Goal: Information Seeking & Learning: Find specific fact

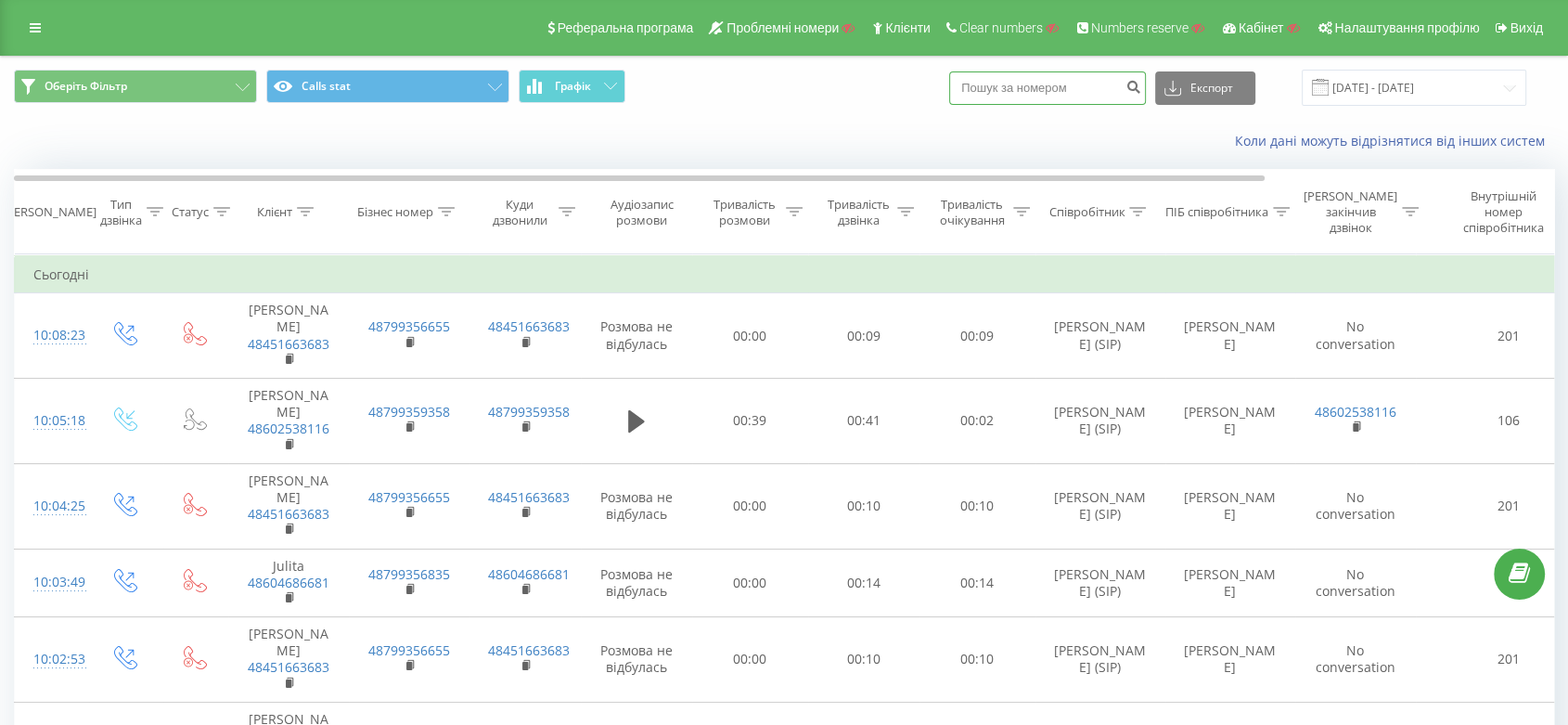
click at [1027, 79] on input at bounding box center [1048, 88] width 196 height 33
paste input "0970850085"
type input "0970850085"
click at [1144, 92] on button "submit" at bounding box center [1133, 88] width 26 height 33
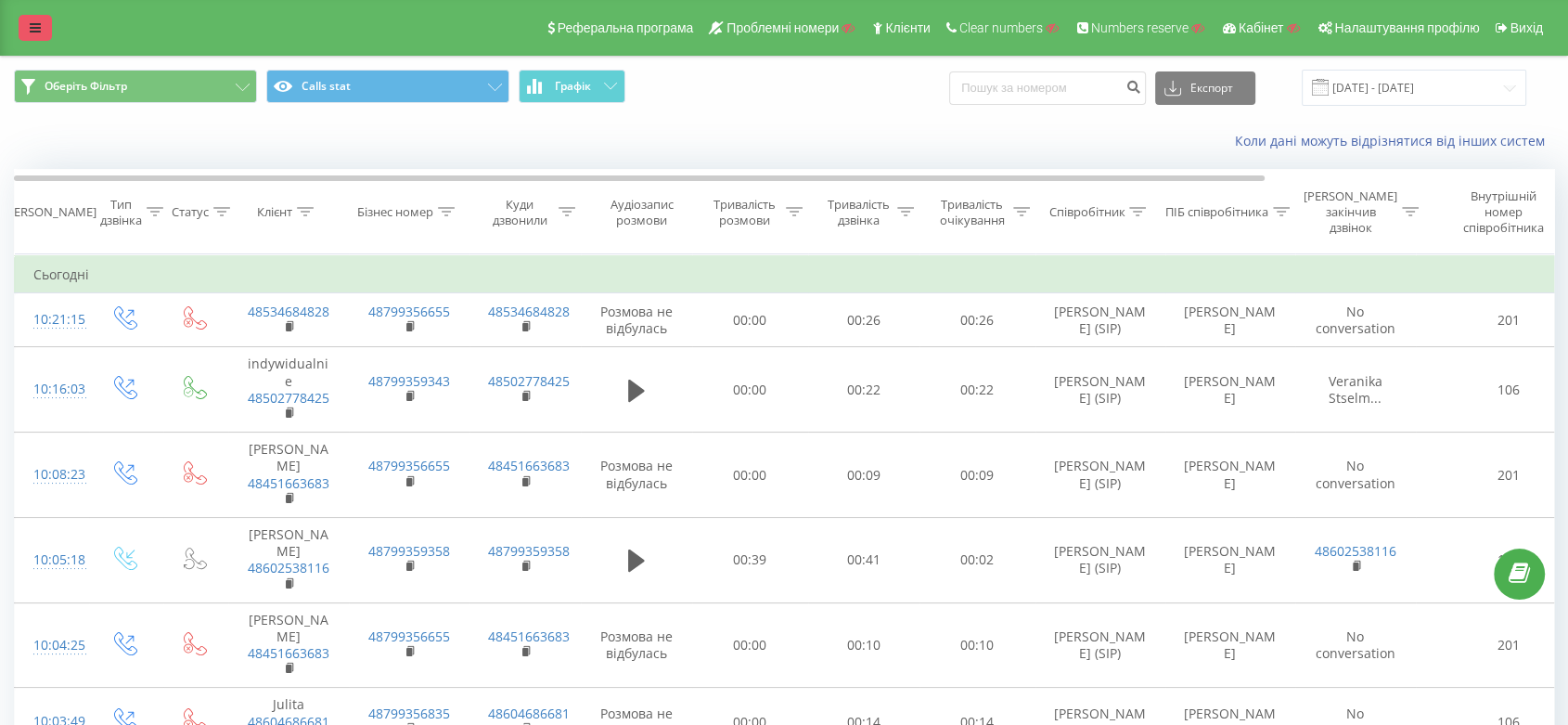
click at [20, 29] on link at bounding box center [35, 28] width 33 height 26
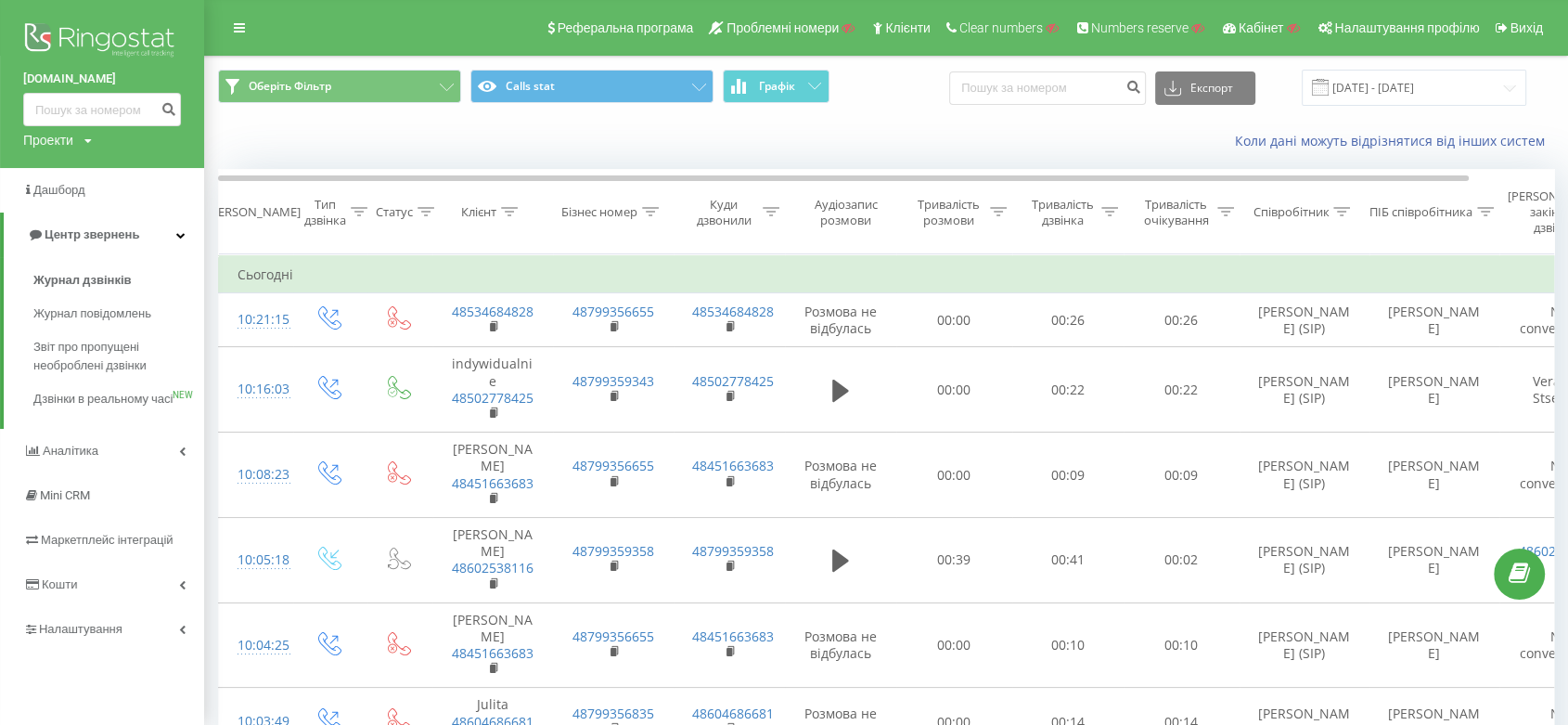
click at [97, 28] on img at bounding box center [102, 41] width 158 height 46
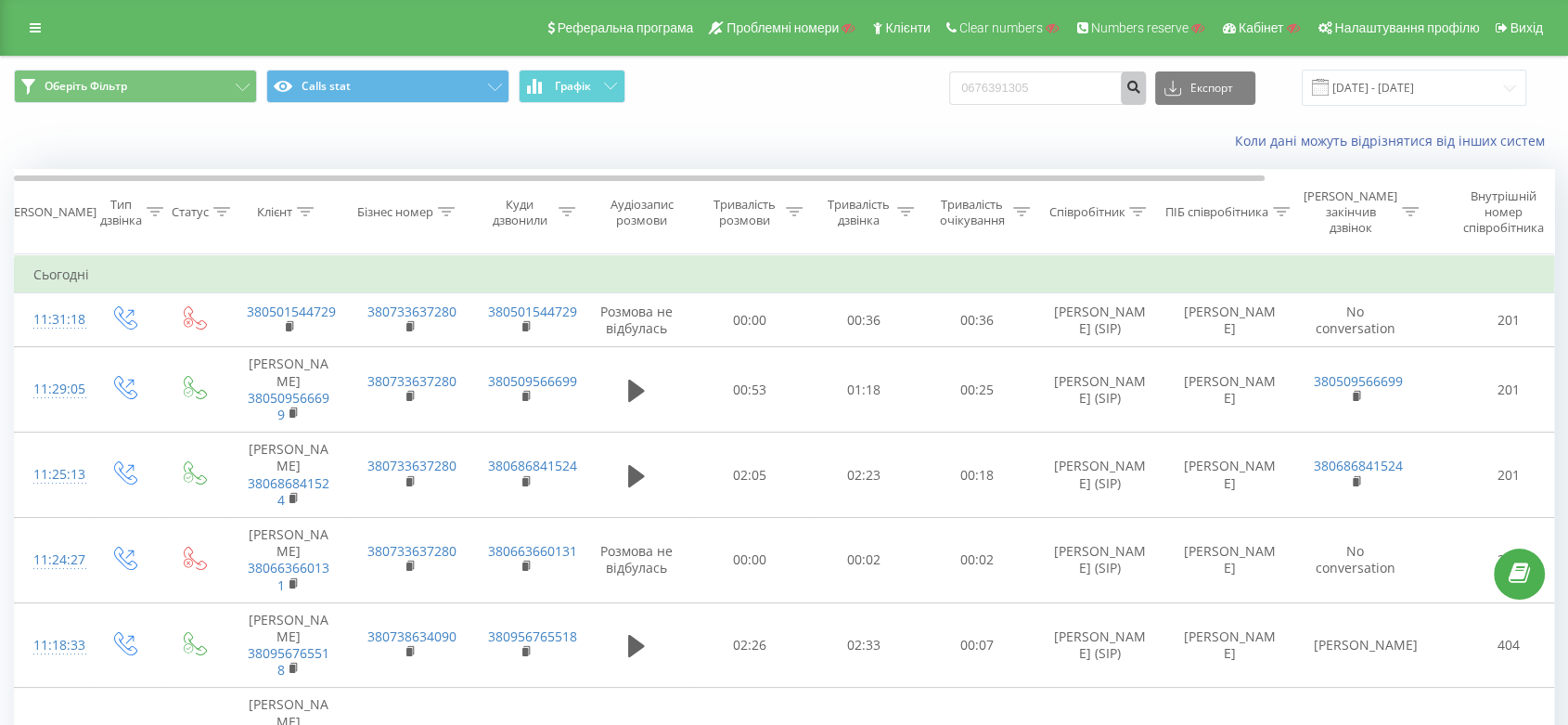
type input "0676391305"
click at [1141, 81] on icon "submit" at bounding box center [1133, 84] width 16 height 11
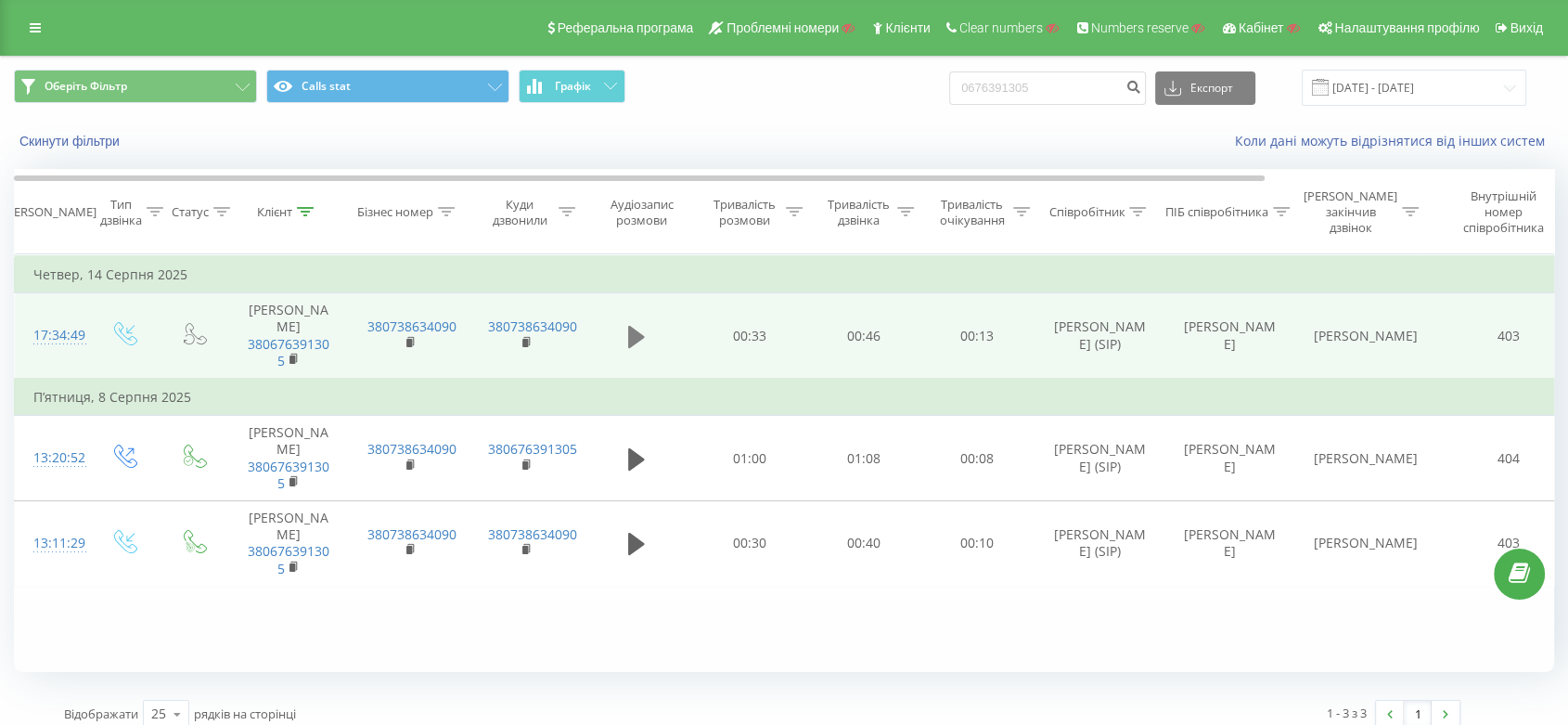
click at [644, 349] on icon at bounding box center [636, 337] width 17 height 26
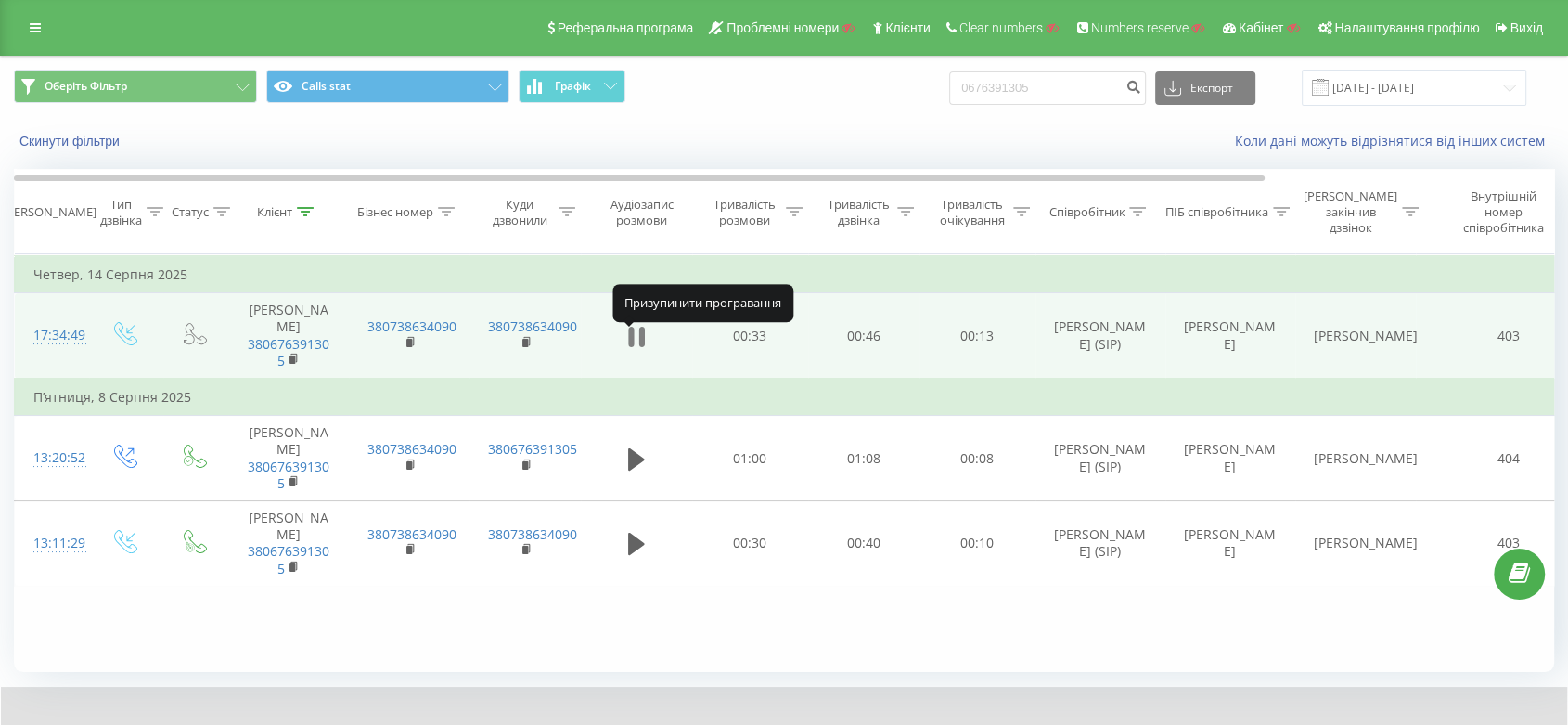
click at [631, 339] on icon at bounding box center [631, 337] width 6 height 21
click at [35, 24] on icon at bounding box center [34, 28] width 11 height 13
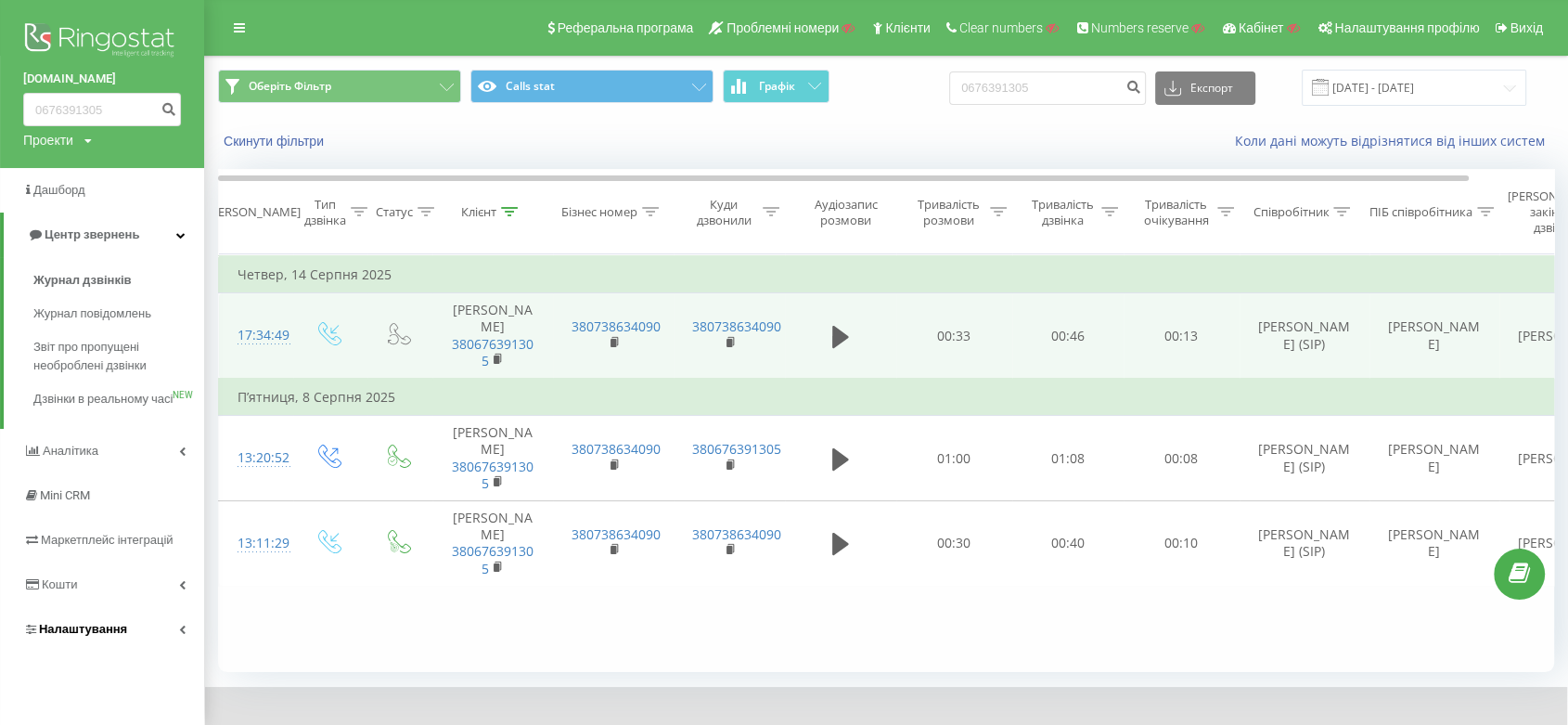
click at [141, 647] on link "Налаштування" at bounding box center [102, 629] width 204 height 44
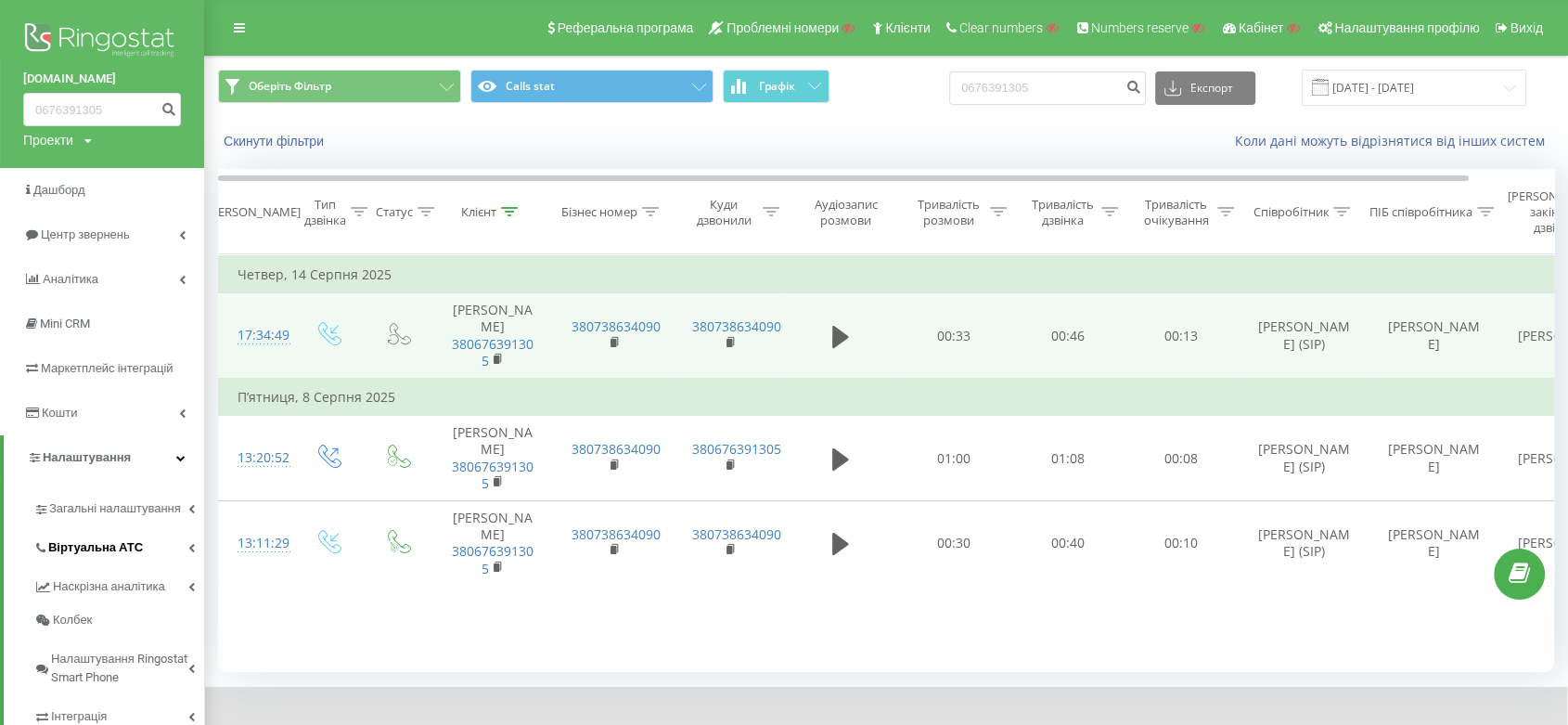
click at [139, 535] on link "Віртуальна АТС" at bounding box center [119, 545] width 171 height 39
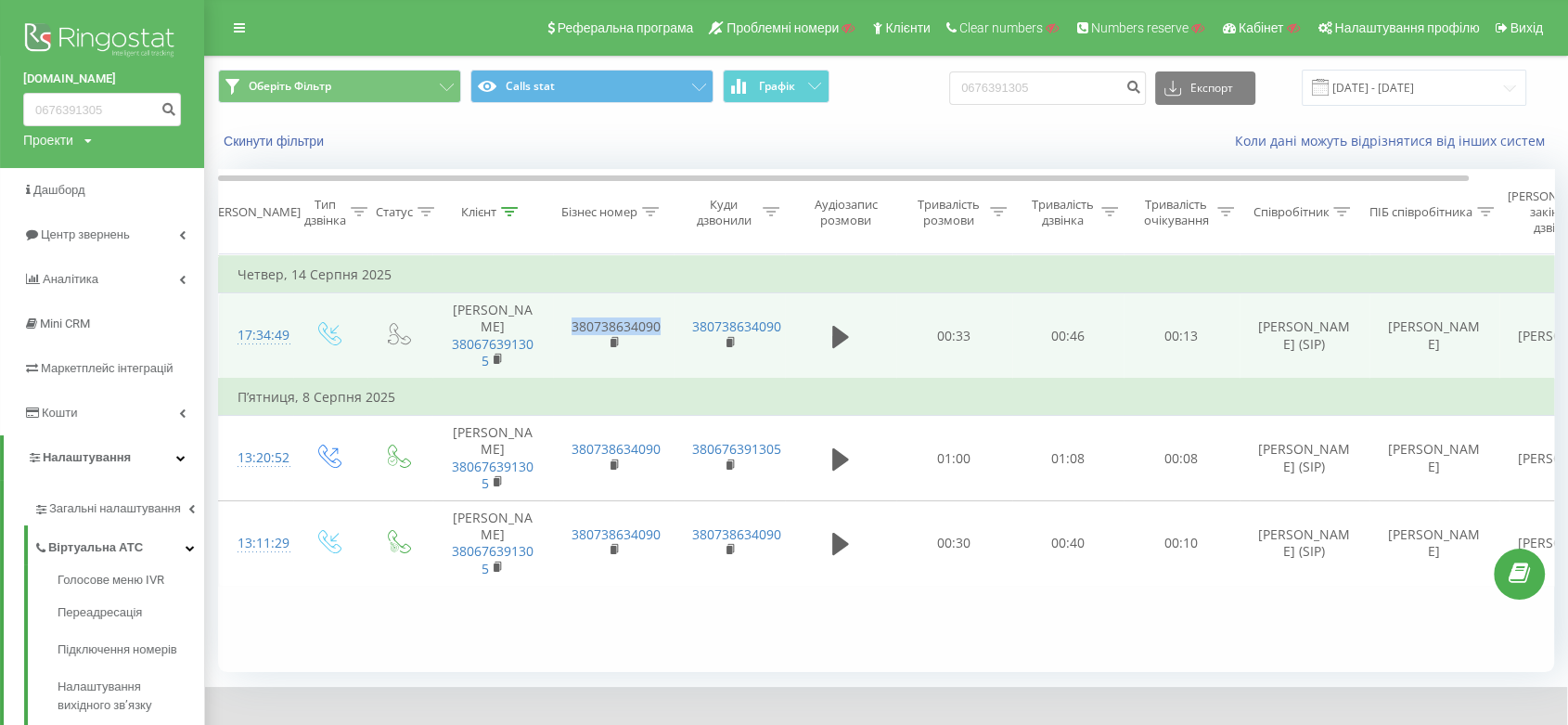
drag, startPoint x: 668, startPoint y: 330, endPoint x: 570, endPoint y: 333, distance: 98.0
click at [570, 333] on td "380738634090" at bounding box center [613, 336] width 121 height 85
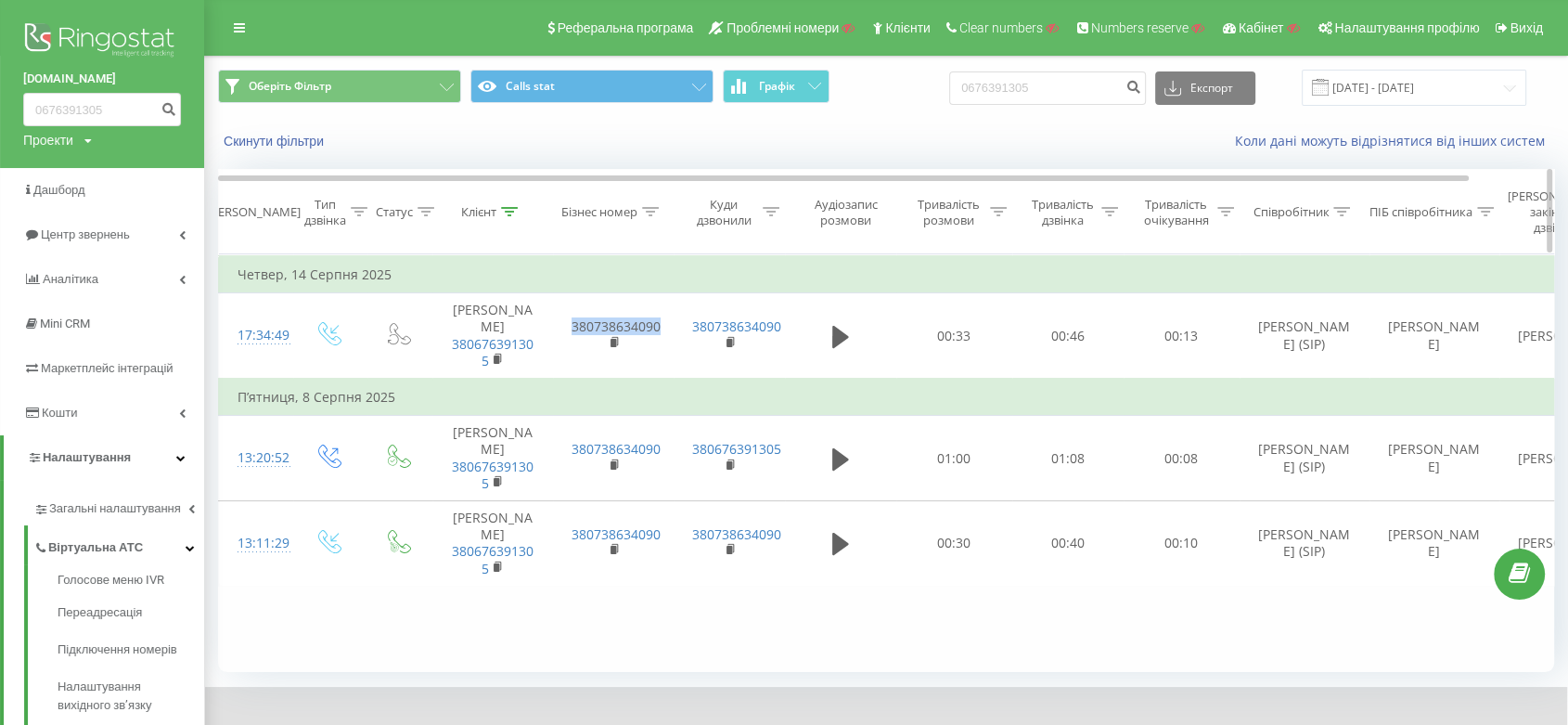
copy link "380738634090"
click at [833, 347] on icon at bounding box center [840, 336] width 17 height 23
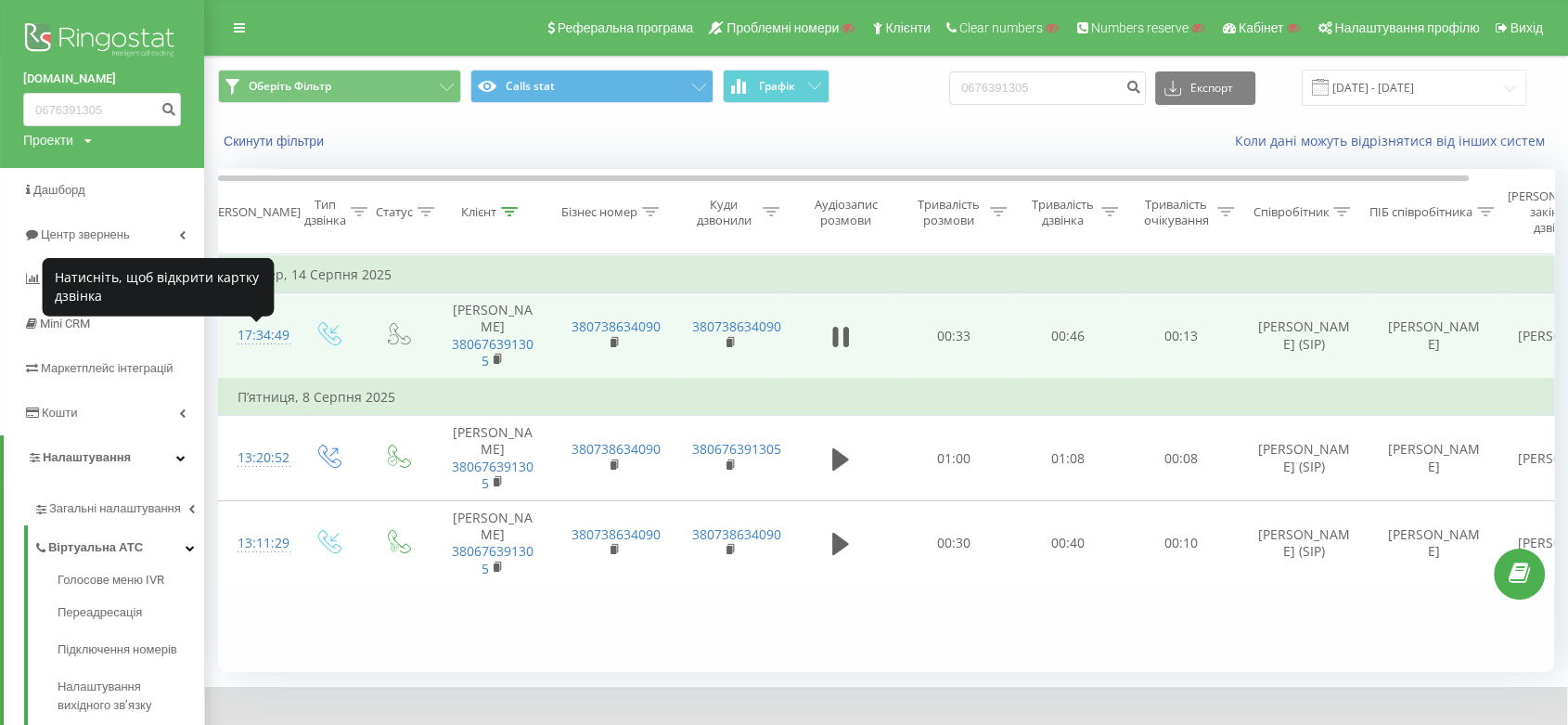
click at [275, 339] on div "17:34:49" at bounding box center [256, 335] width 37 height 36
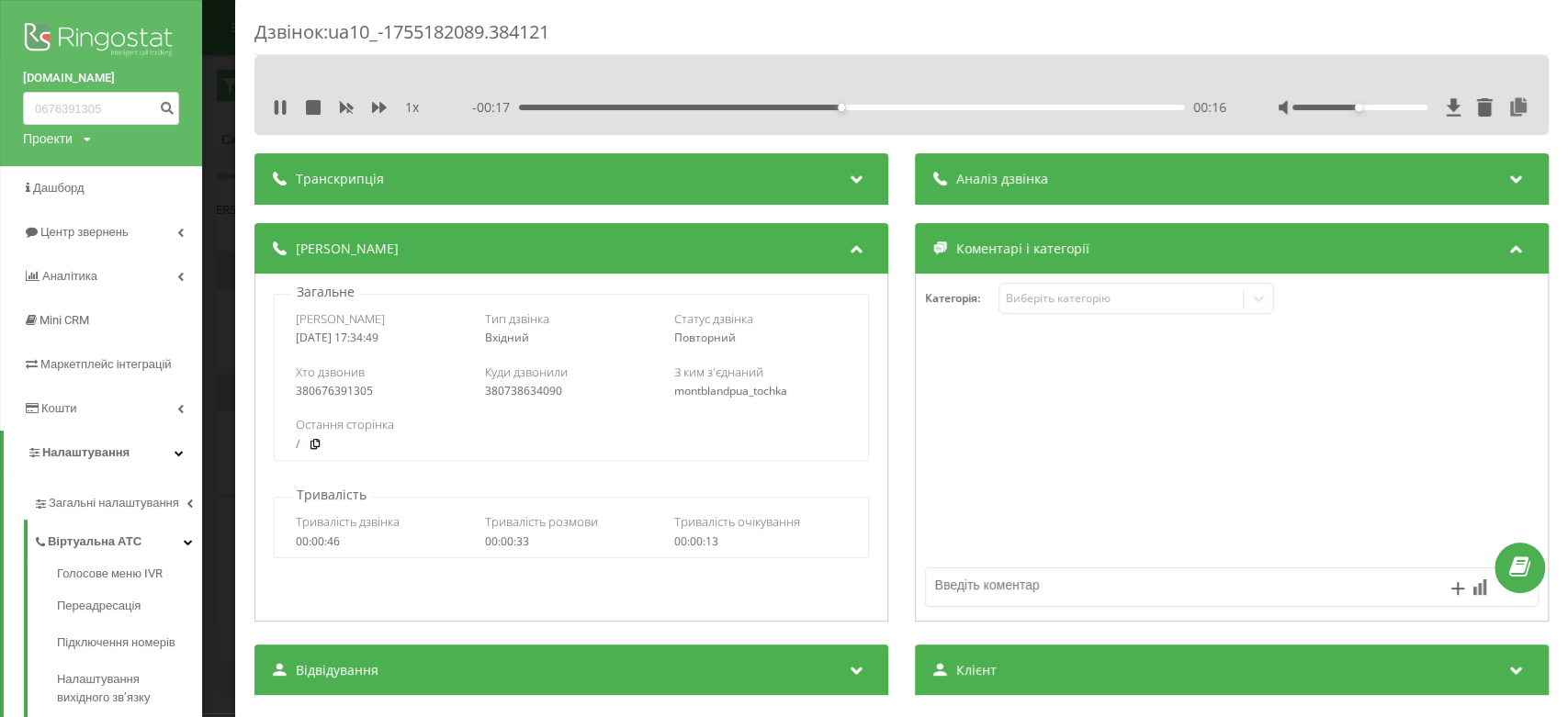
click at [519, 107] on div "00:16" at bounding box center [852, 108] width 665 height 6
click at [279, 102] on icon at bounding box center [280, 107] width 15 height 15
click at [209, 119] on div "Дзвінок : ua10_-1755182089.384121 1 x - 00:14 00:19 00:19 Транскрипція Для AI-а…" at bounding box center [784, 358] width 1568 height 717
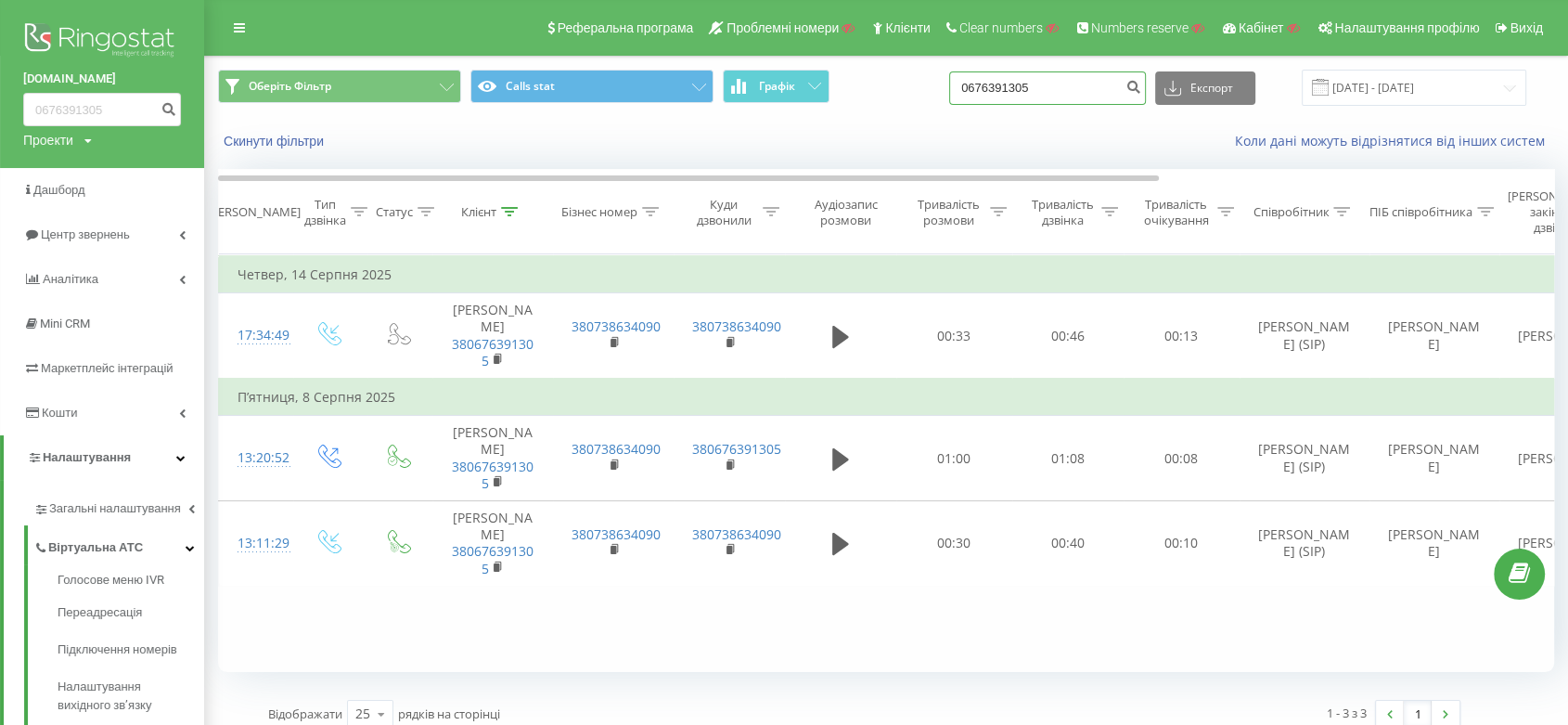
click at [1004, 89] on input "0676391305" at bounding box center [1048, 88] width 196 height 33
paste input "97085008"
type input "0970850085"
click at [1140, 90] on button "submit" at bounding box center [1133, 88] width 26 height 33
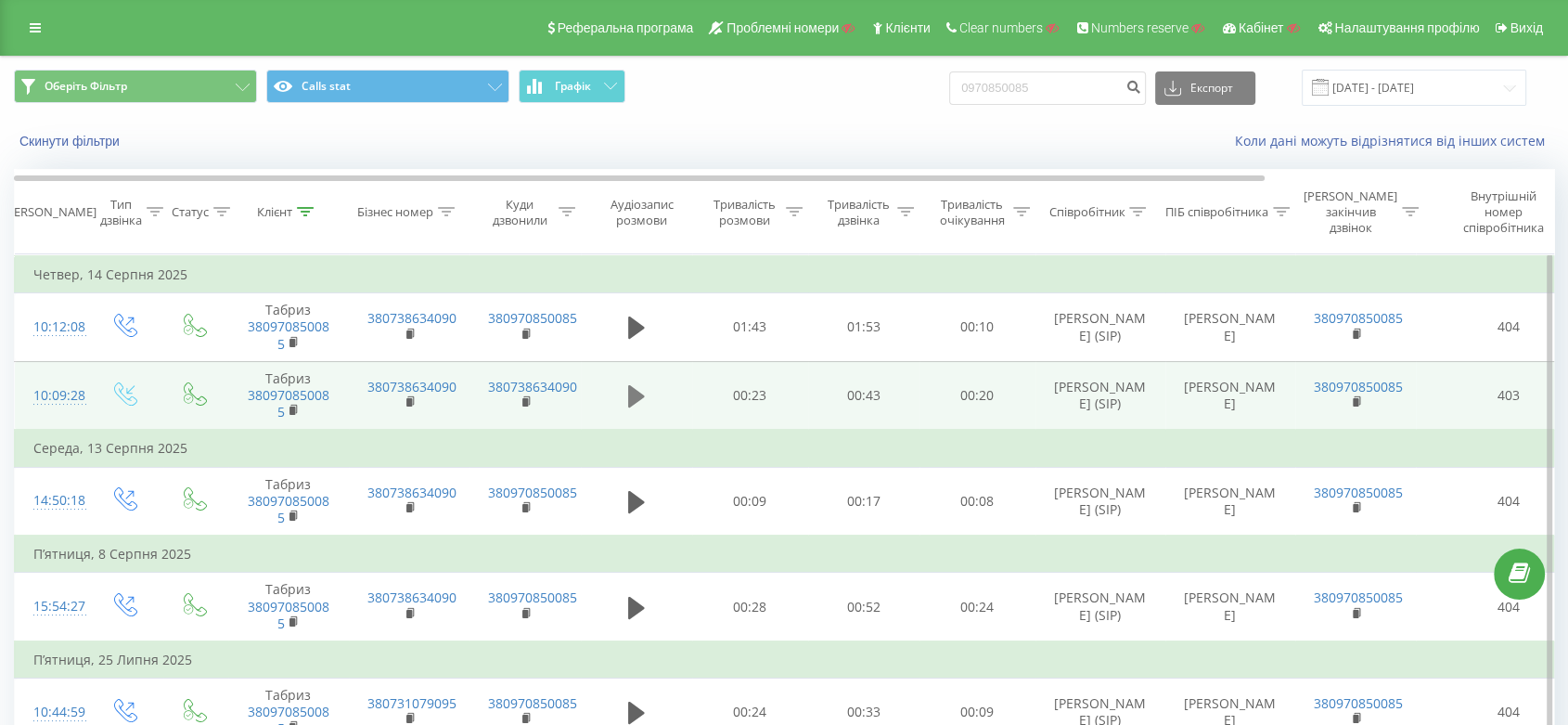
click at [633, 402] on icon at bounding box center [636, 396] width 17 height 23
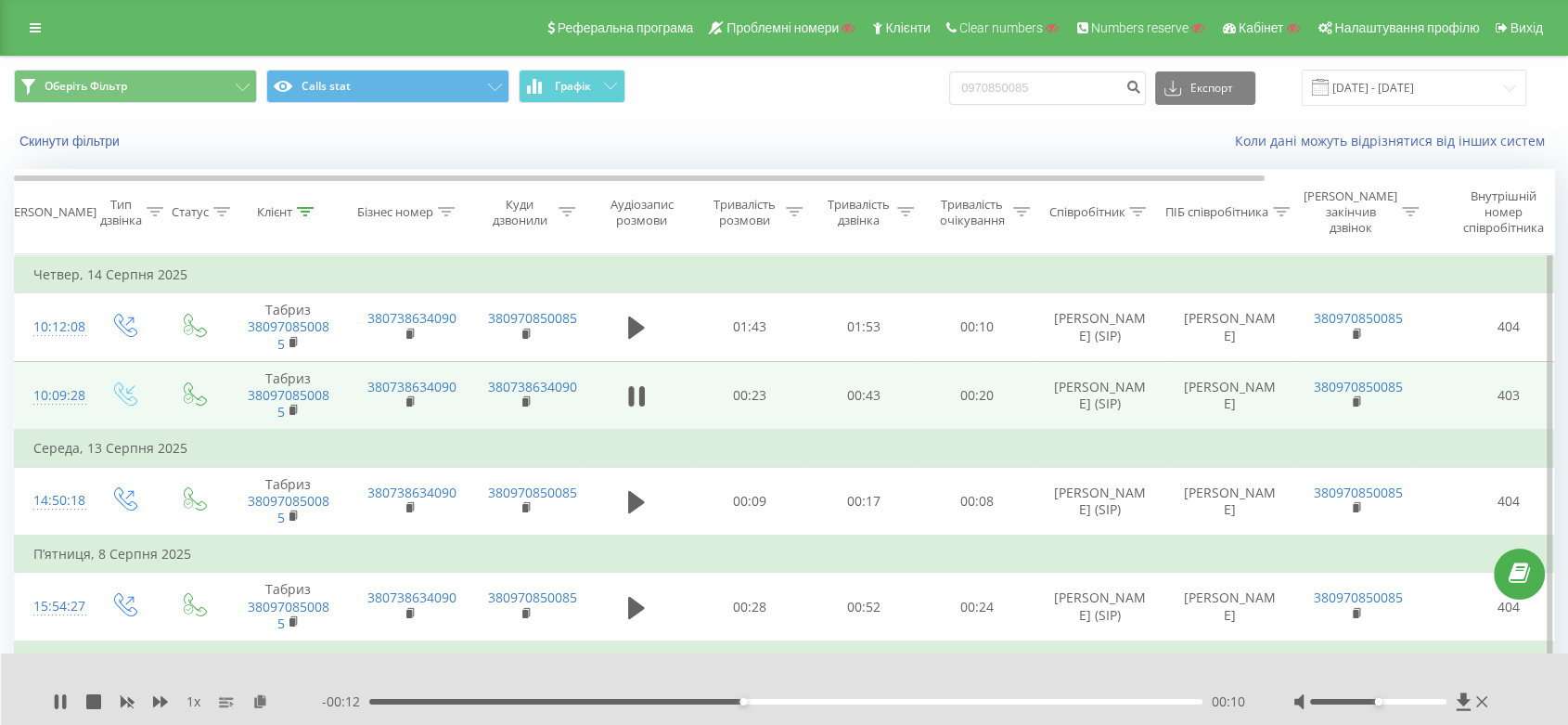
click at [633, 402] on icon at bounding box center [636, 396] width 17 height 26
click at [633, 402] on icon at bounding box center [636, 396] width 17 height 23
click at [633, 402] on icon at bounding box center [636, 396] width 17 height 26
drag, startPoint x: 361, startPoint y: 383, endPoint x: 458, endPoint y: 385, distance: 97.0
click at [458, 385] on td "380738634090" at bounding box center [408, 396] width 121 height 69
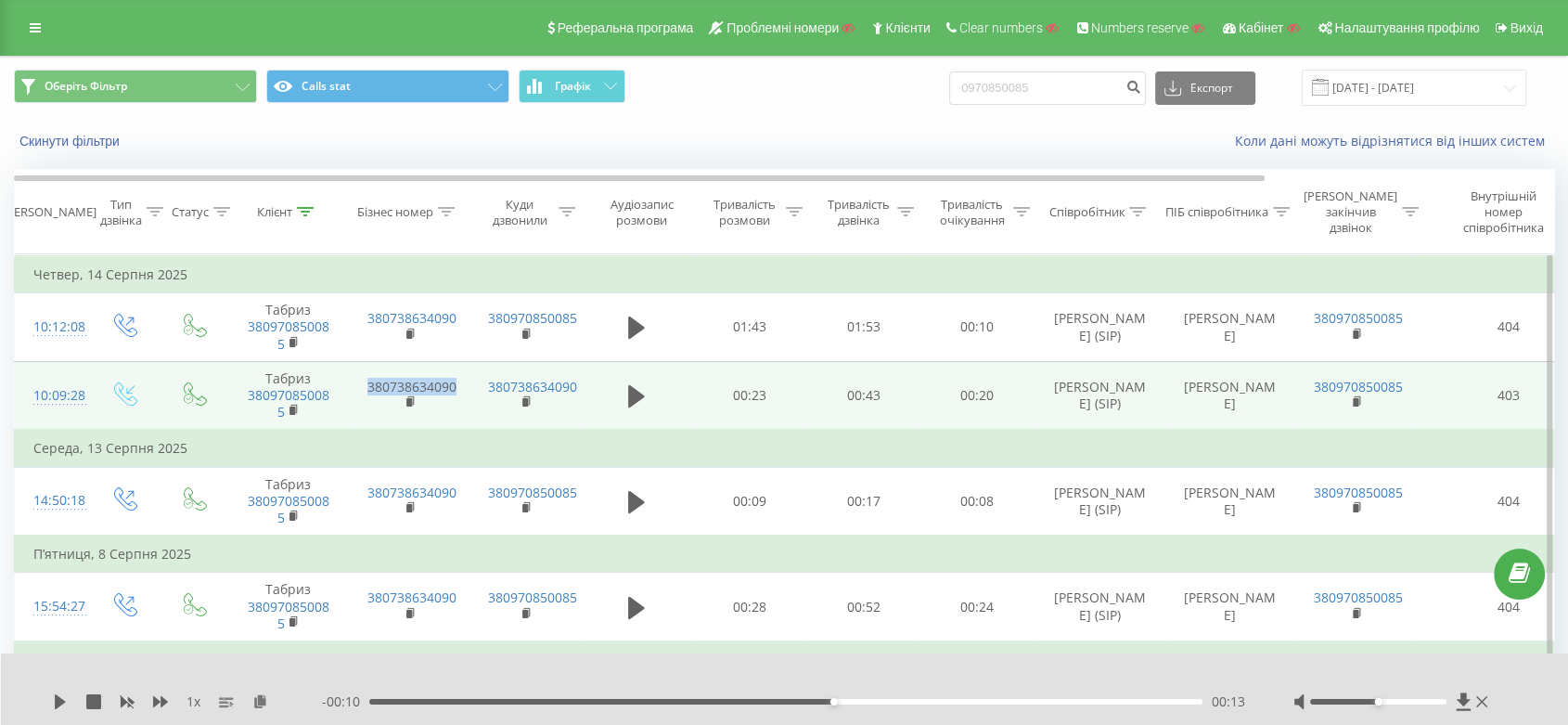
copy link "380738634090"
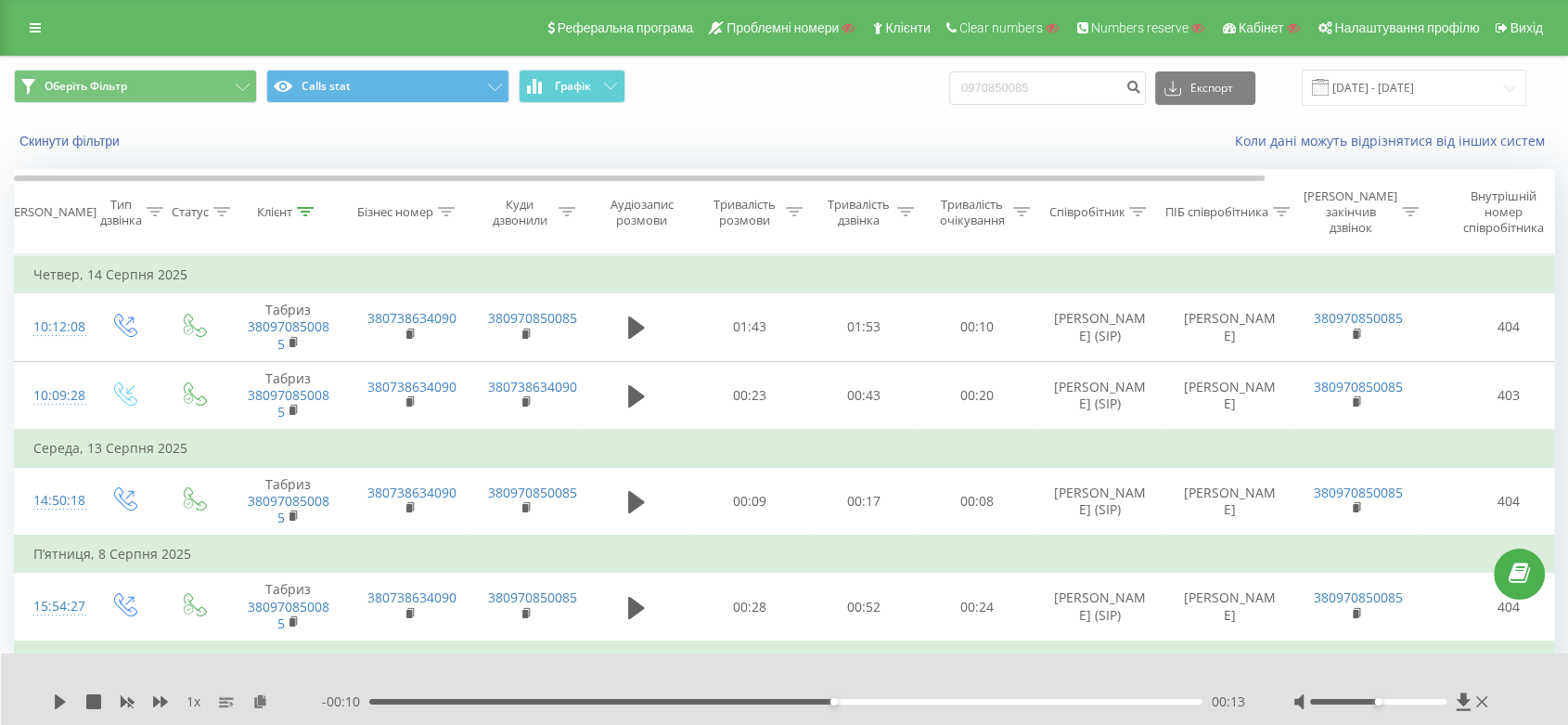
click at [37, 8] on div "Реферальна програма Проблемні номери Клієнти Clear numbers Numbers reserve Кабі…" at bounding box center [784, 28] width 1568 height 56
click at [36, 18] on link at bounding box center [35, 28] width 33 height 26
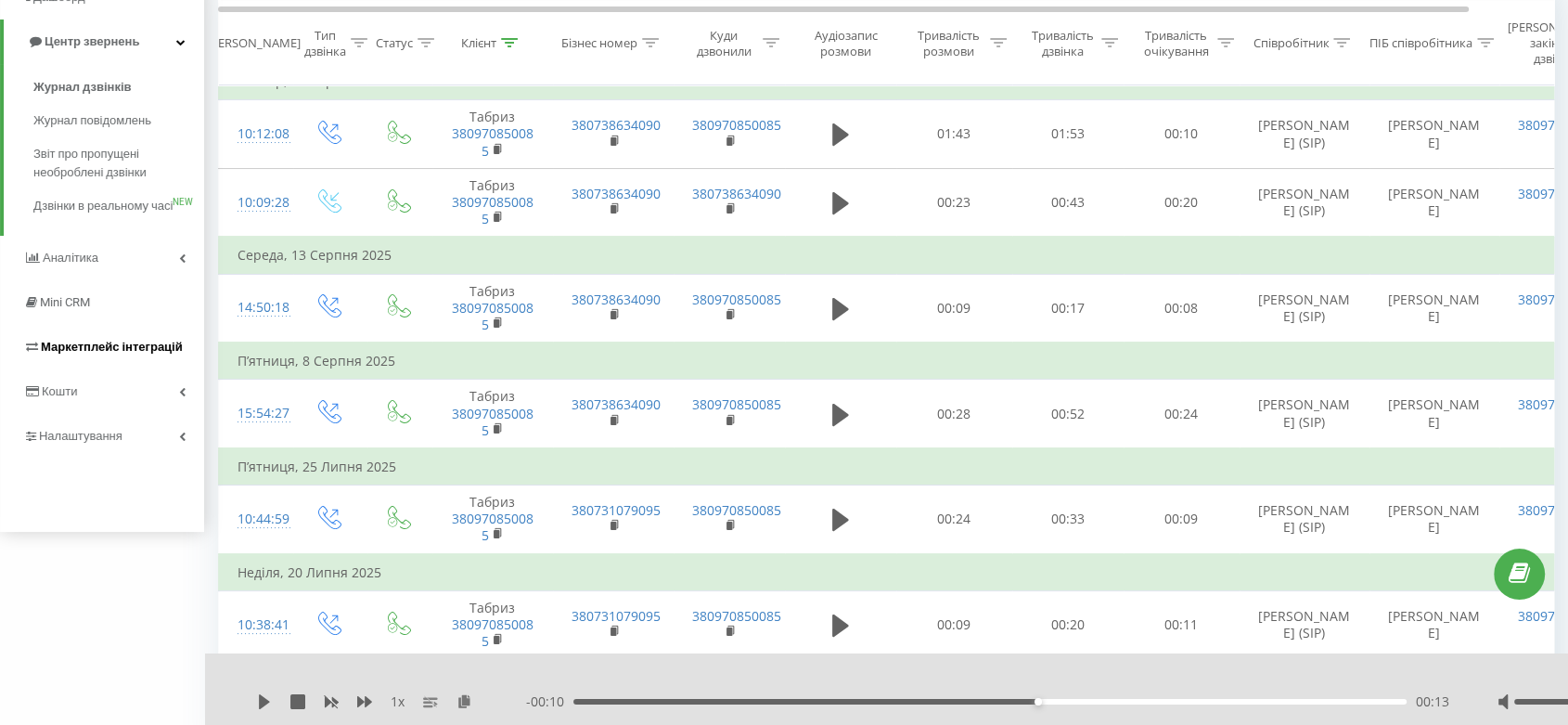
scroll to position [206, 0]
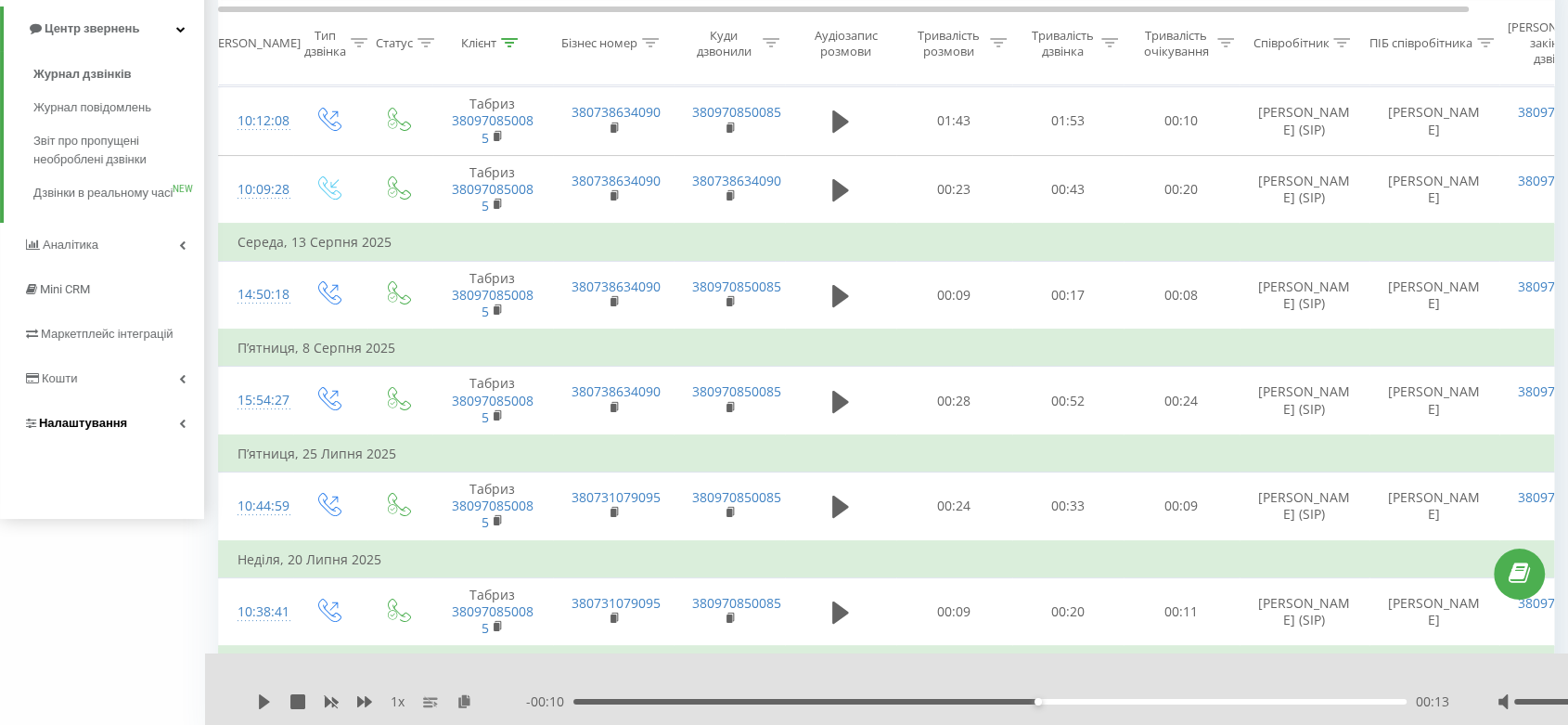
click at [138, 428] on link "Налаштування" at bounding box center [102, 422] width 204 height 44
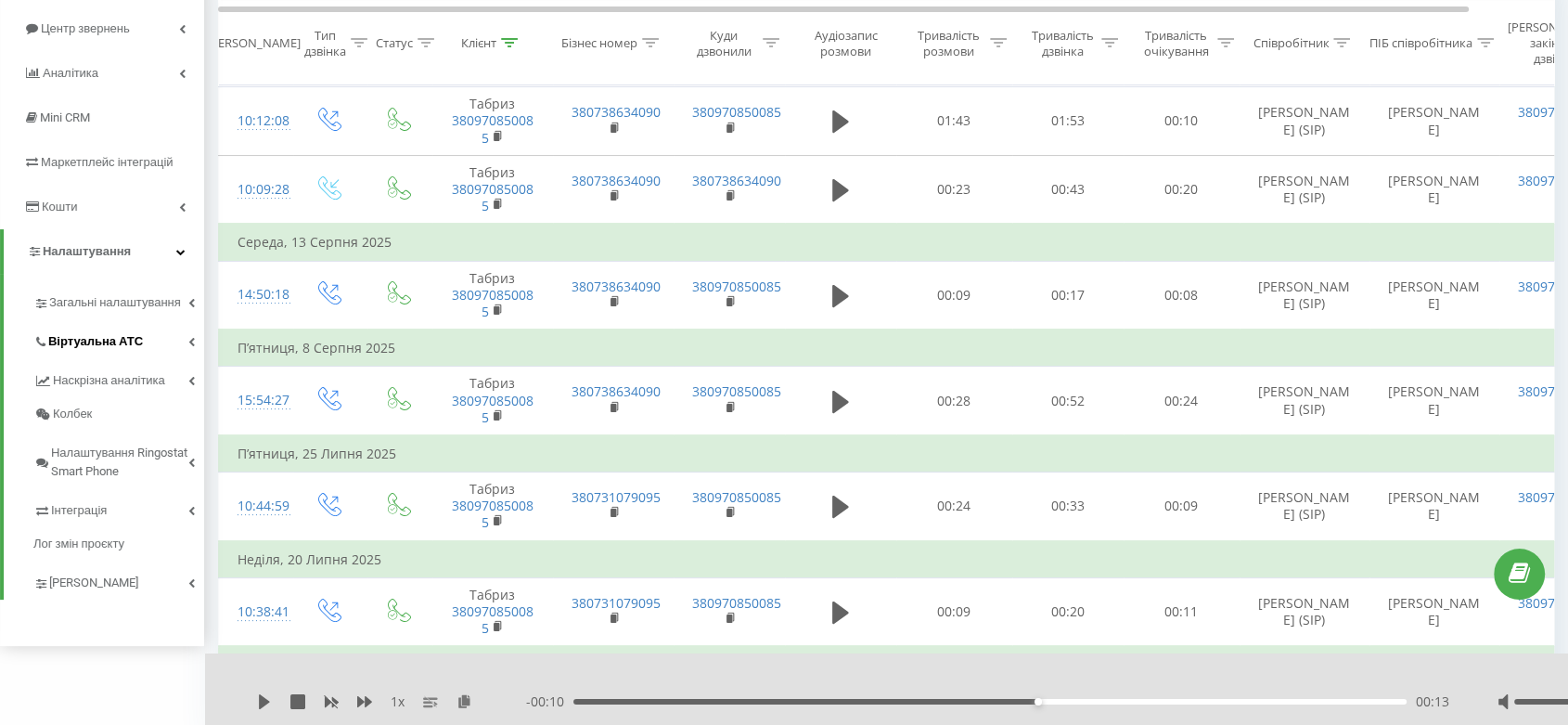
click at [154, 347] on link "Віртуальна АТС" at bounding box center [119, 339] width 171 height 39
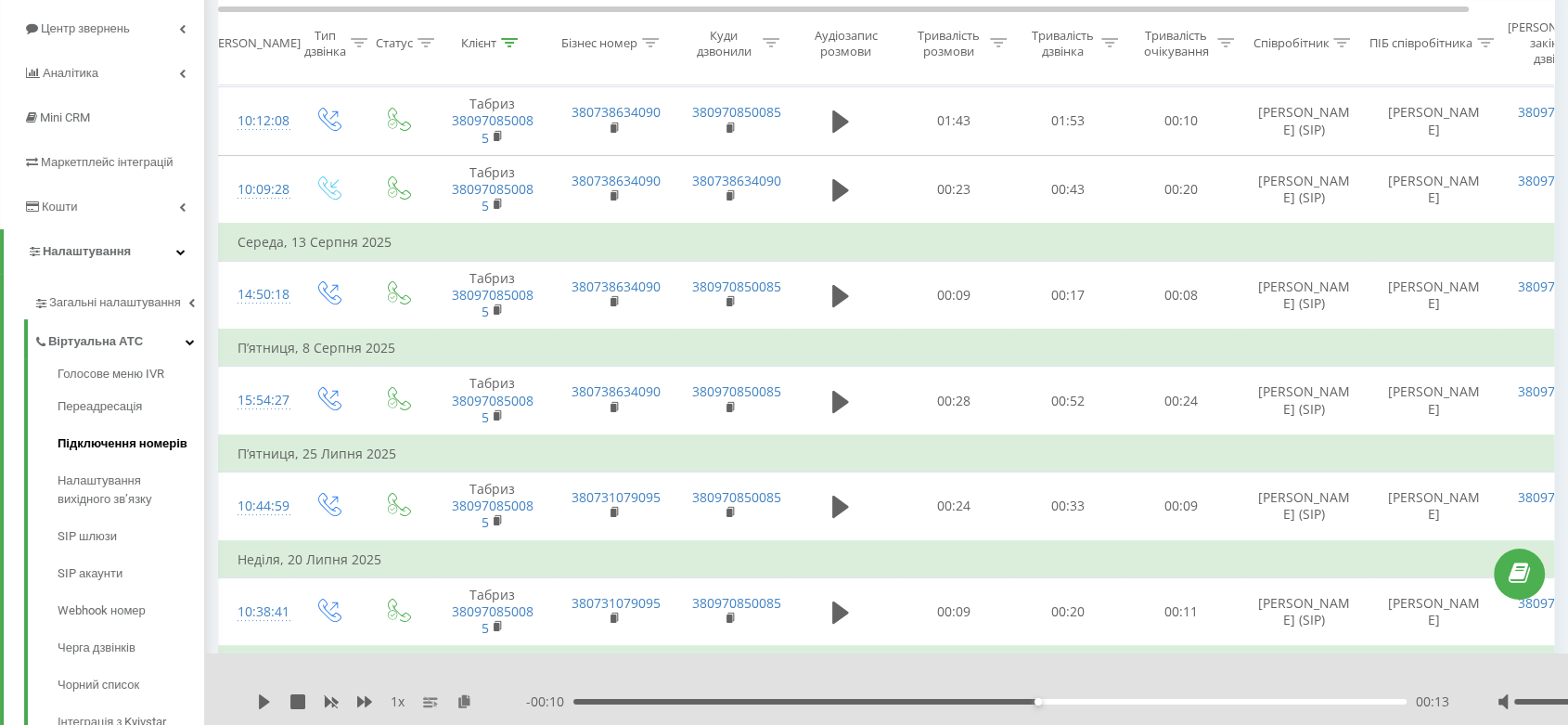
click at [149, 450] on span "Підключення номерів" at bounding box center [123, 443] width 130 height 19
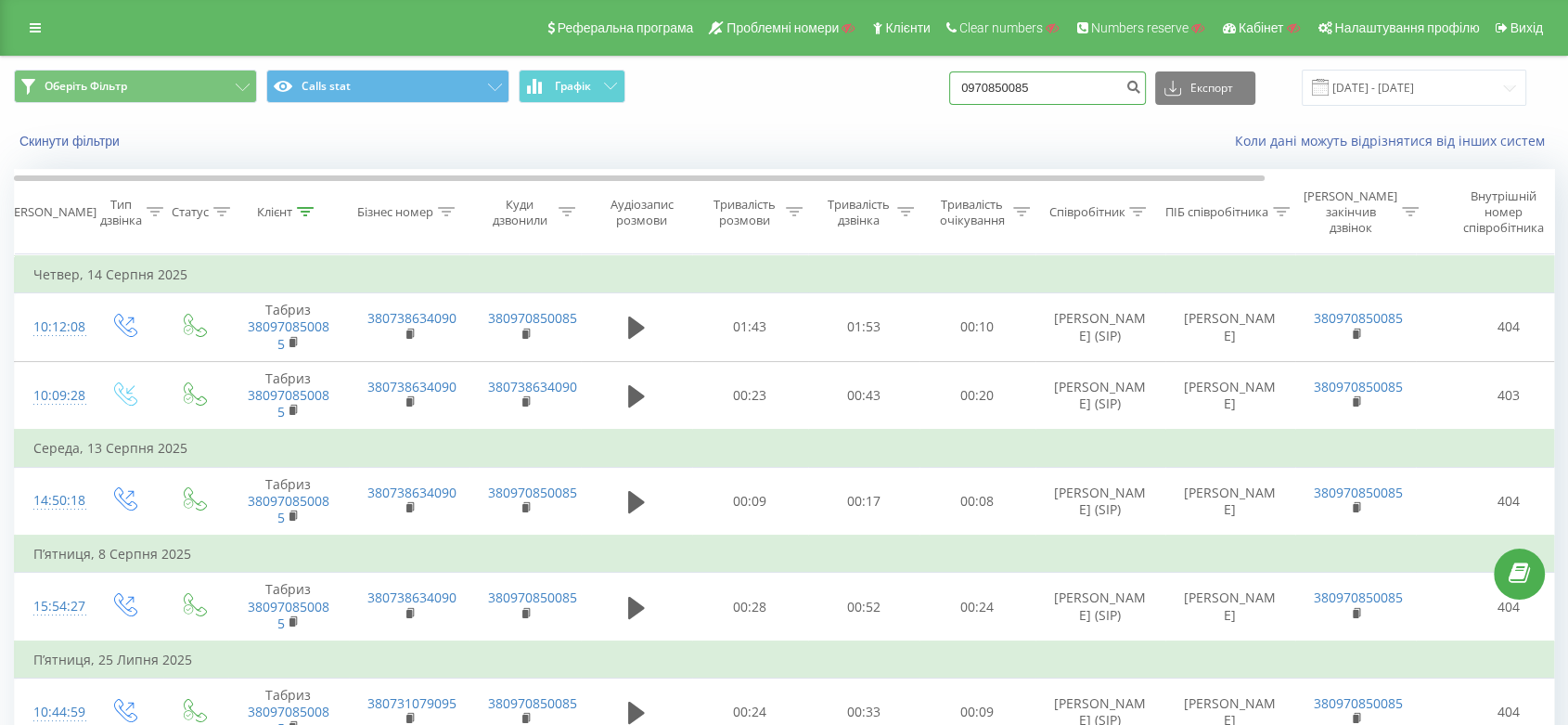
click at [1018, 98] on input "0970850085" at bounding box center [1048, 88] width 196 height 33
paste input "0676391305"
paste input "67639130"
type input "0676391305"
click at [1141, 90] on icon "submit" at bounding box center [1133, 84] width 16 height 11
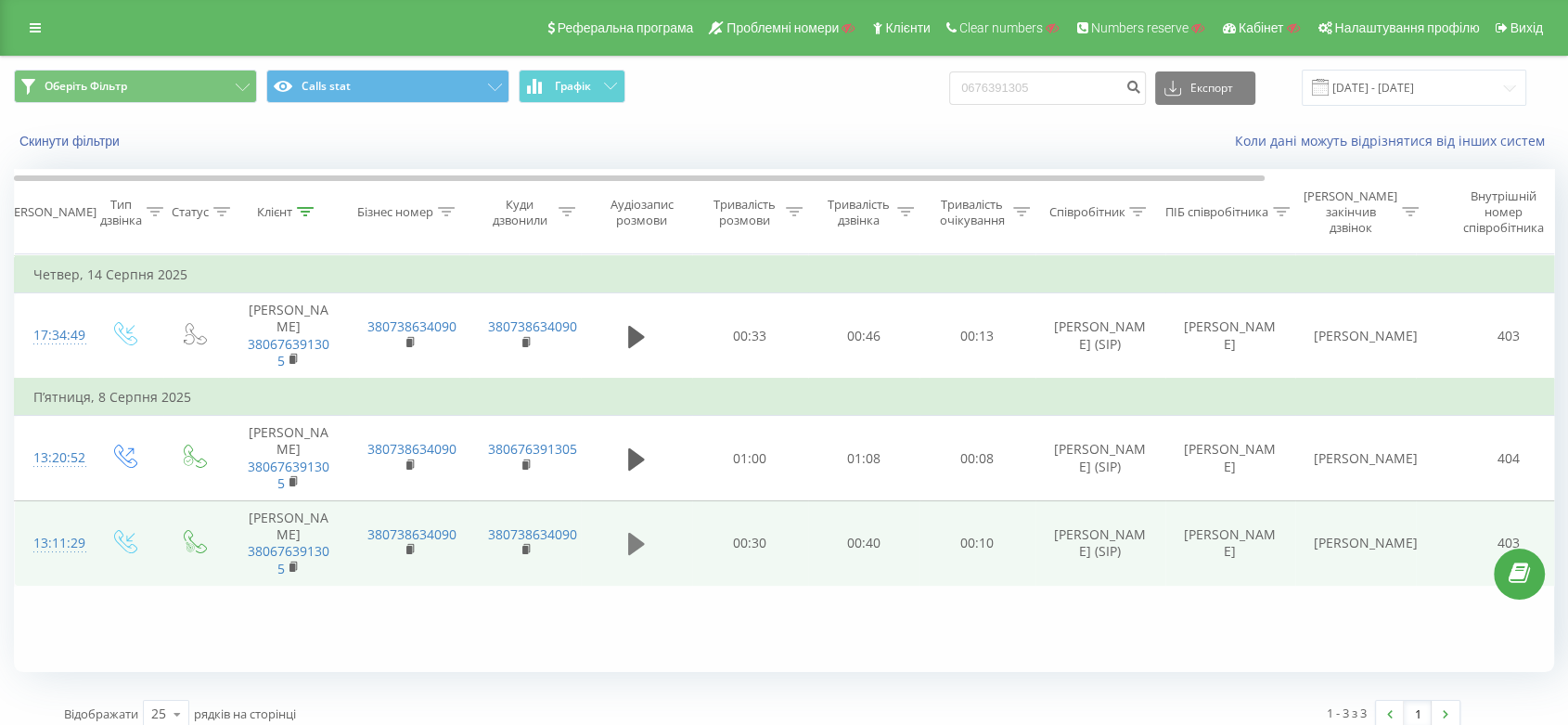
click at [638, 555] on icon at bounding box center [636, 543] width 17 height 23
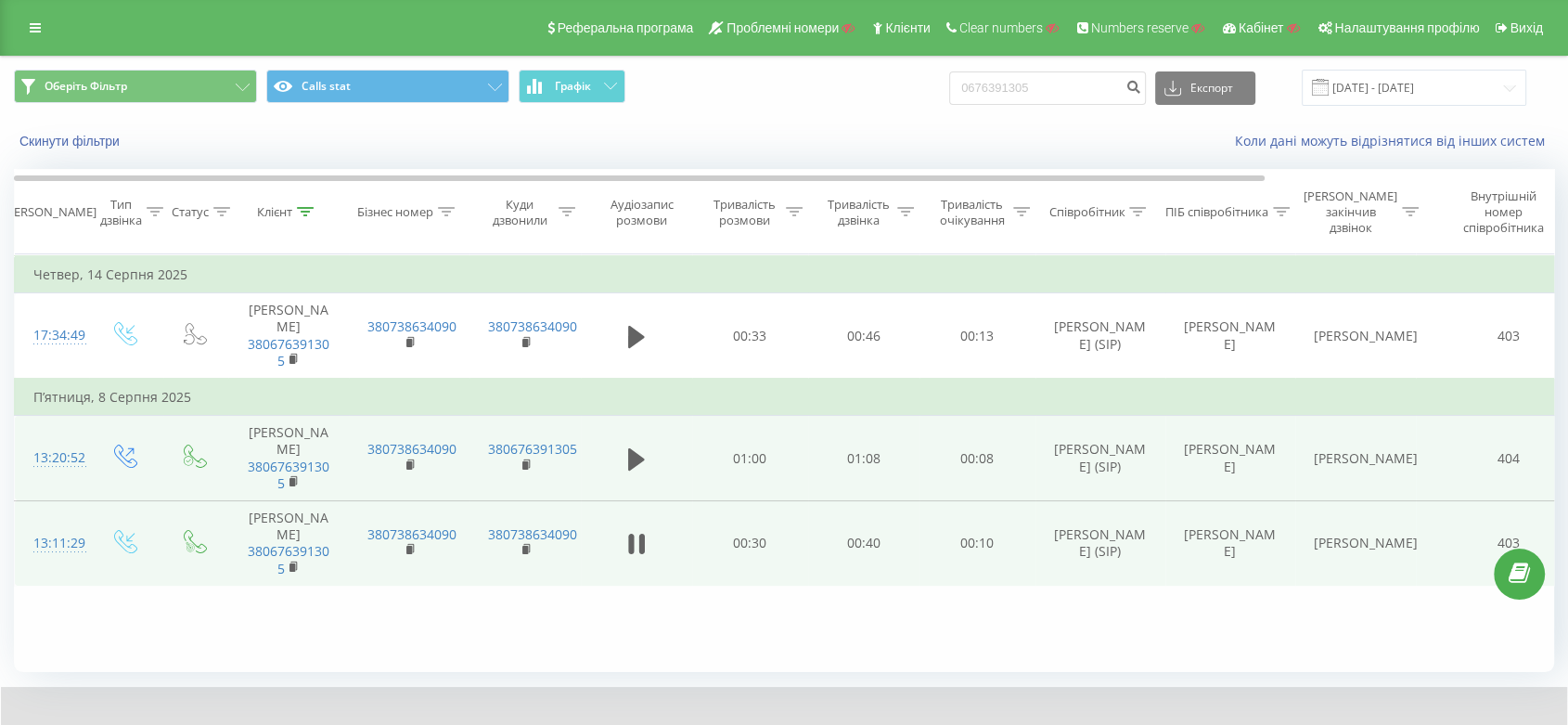
scroll to position [87, 0]
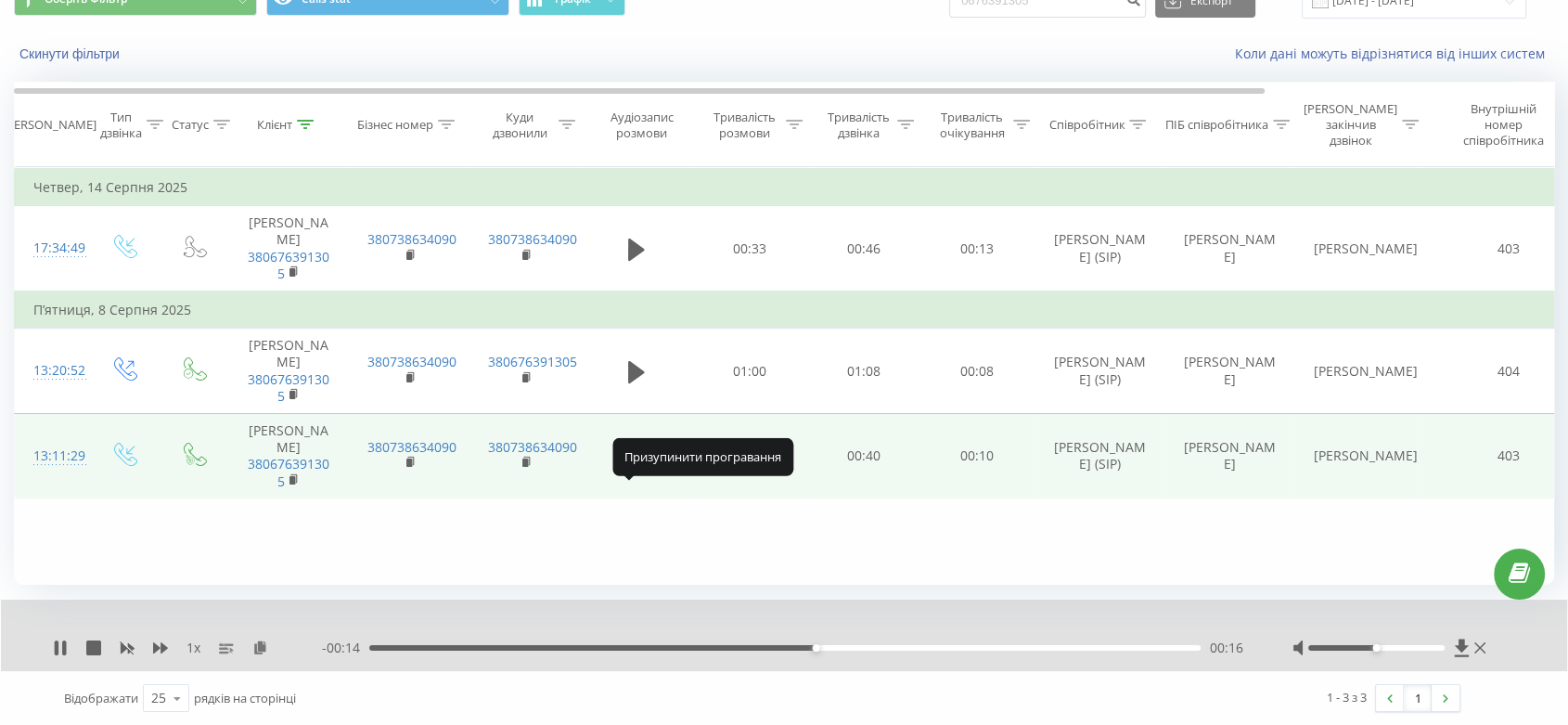
click at [643, 467] on icon at bounding box center [641, 456] width 6 height 21
drag, startPoint x: 625, startPoint y: 407, endPoint x: 686, endPoint y: 577, distance: 180.6
click at [686, 577] on div "Фільтрувати за умовою Дорівнює Введіть значення Скасувати OK Фільтрувати за умо…" at bounding box center [784, 375] width 1540 height 418
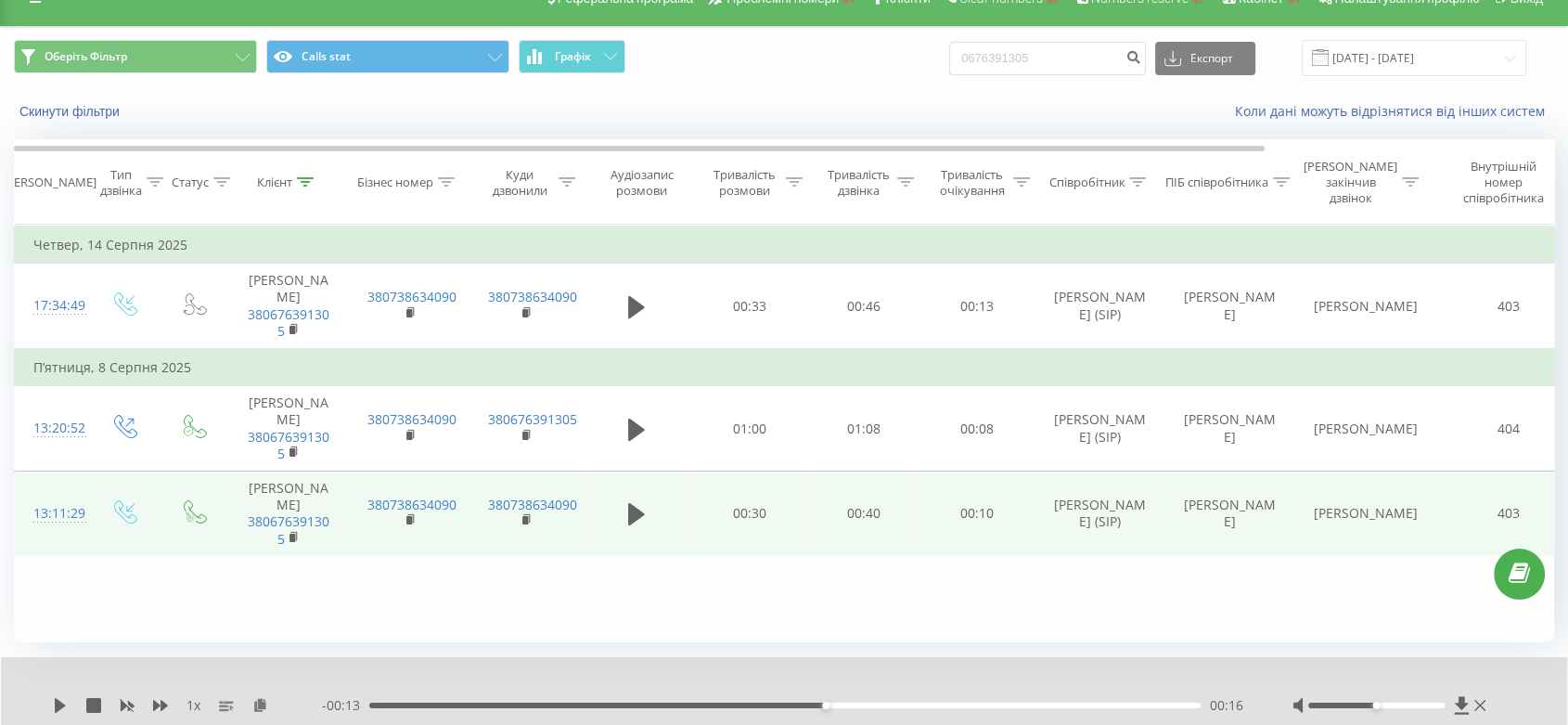
scroll to position [0, 0]
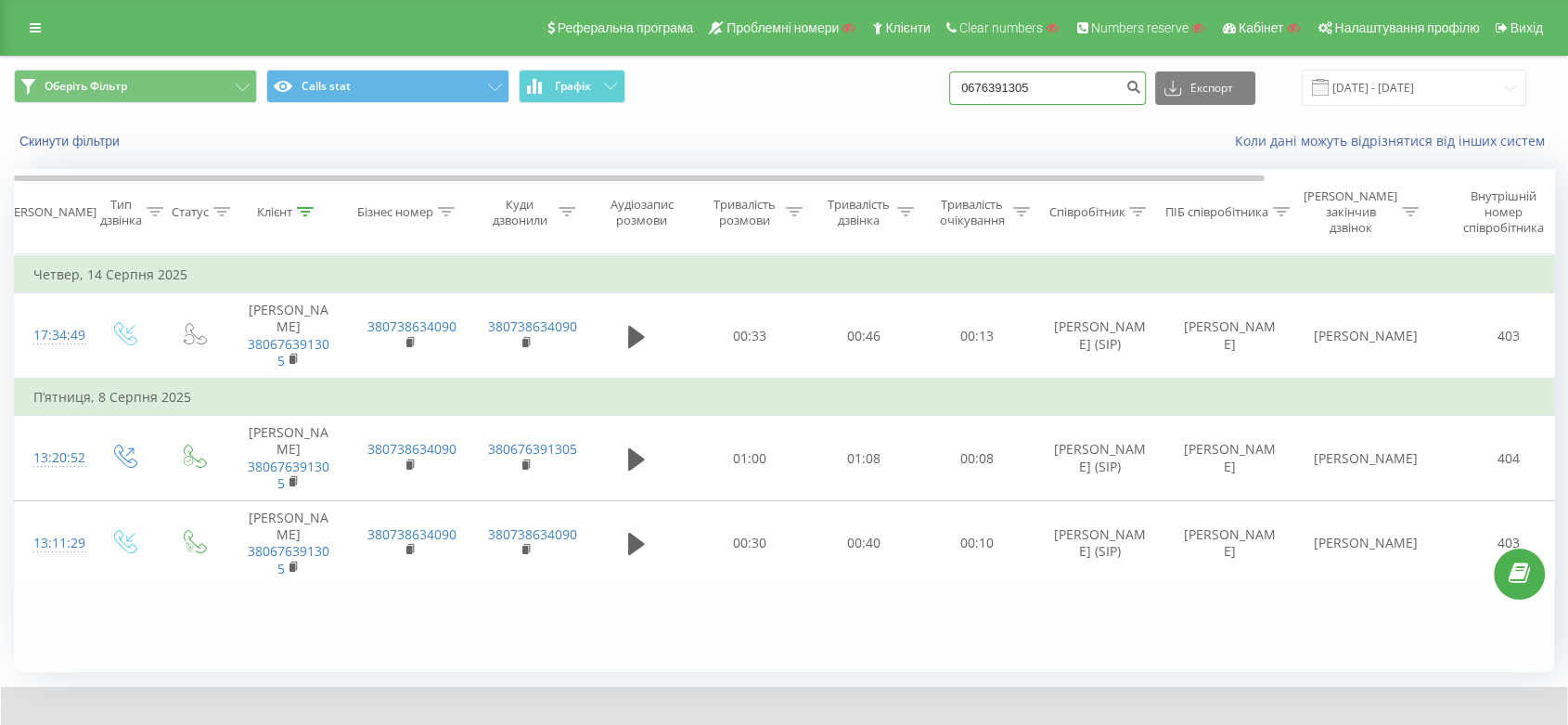
click at [1032, 77] on input "0676391305" at bounding box center [1048, 88] width 196 height 33
paste input "97085008"
click at [1126, 92] on input "0970850085" at bounding box center [1048, 88] width 196 height 33
click at [1134, 84] on input "0970850085" at bounding box center [1048, 88] width 196 height 33
type input "0970850085"
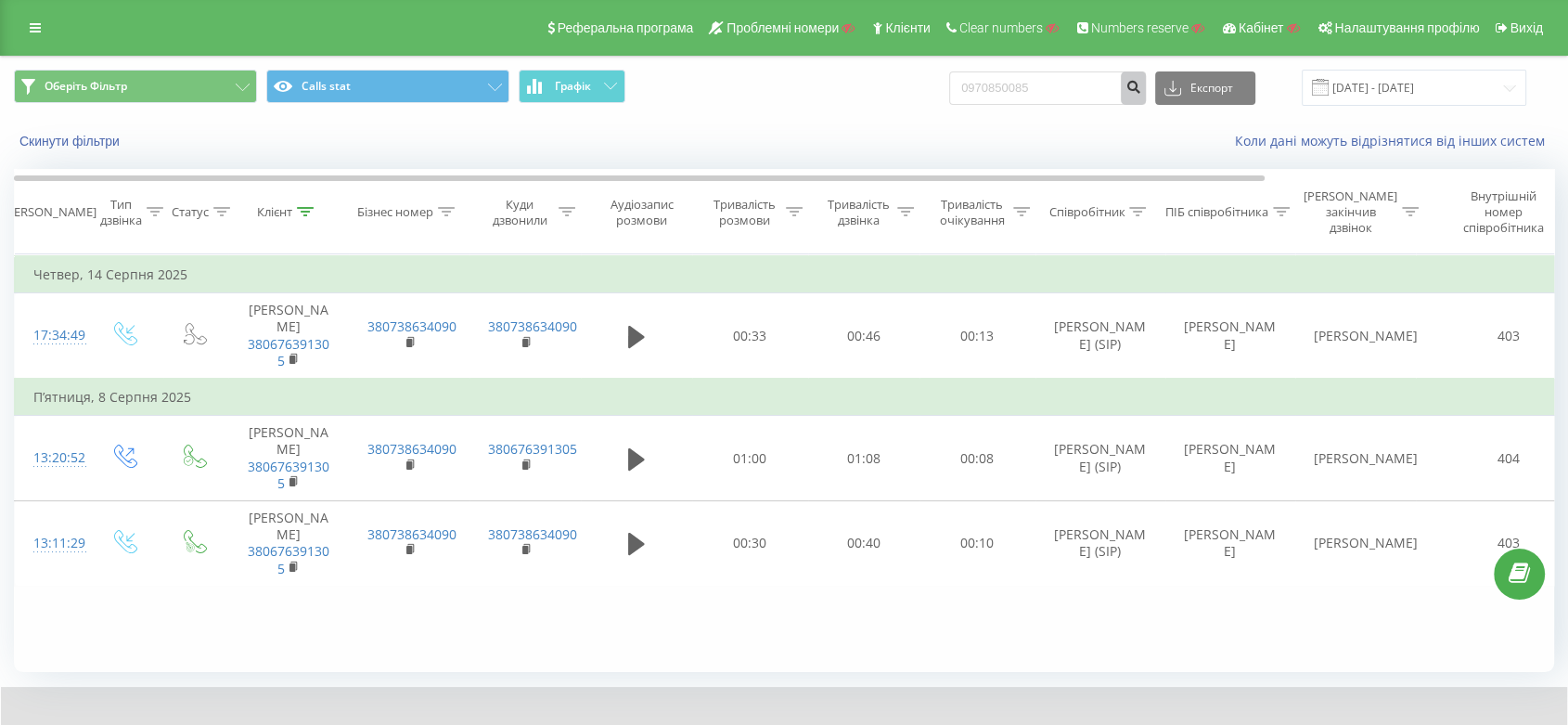
click at [1142, 84] on button "submit" at bounding box center [1133, 88] width 26 height 33
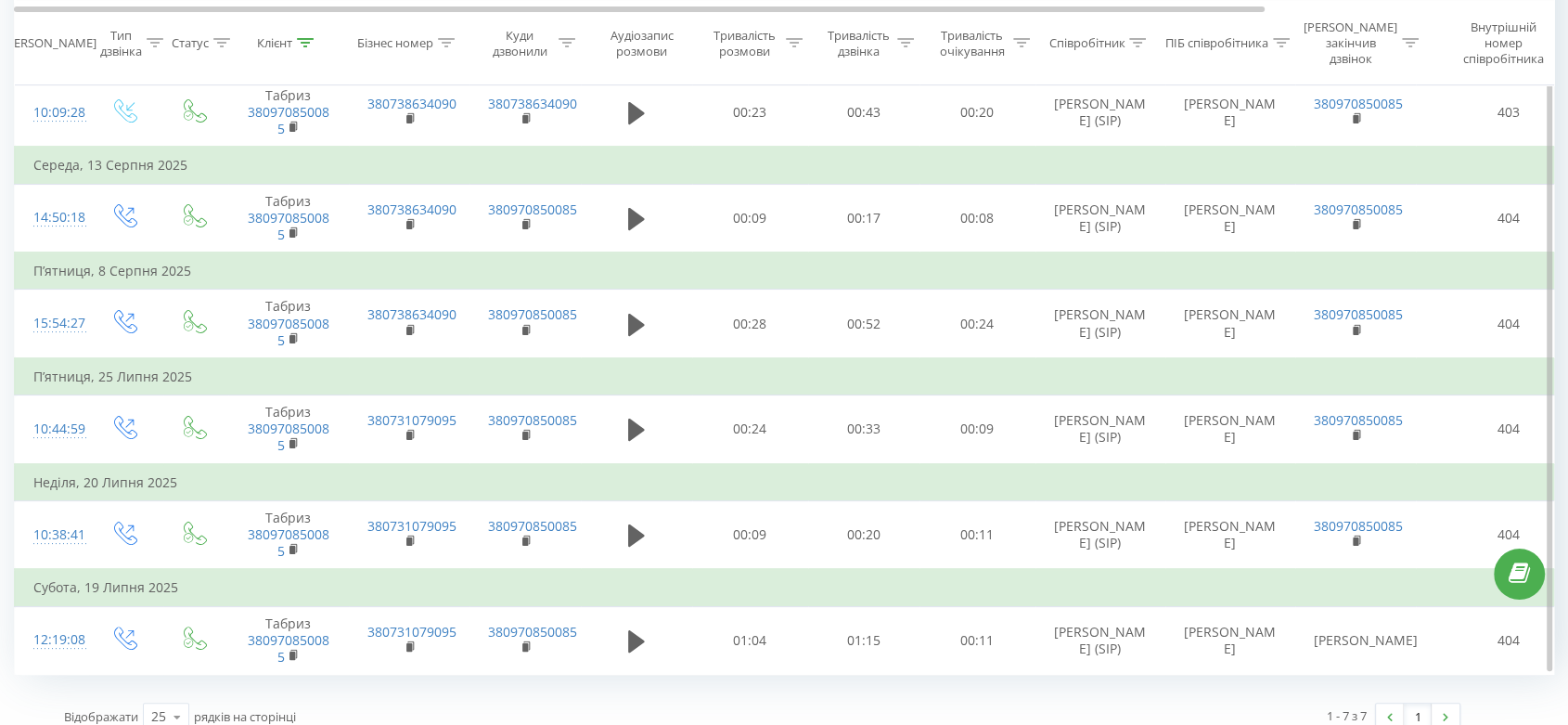
scroll to position [300, 0]
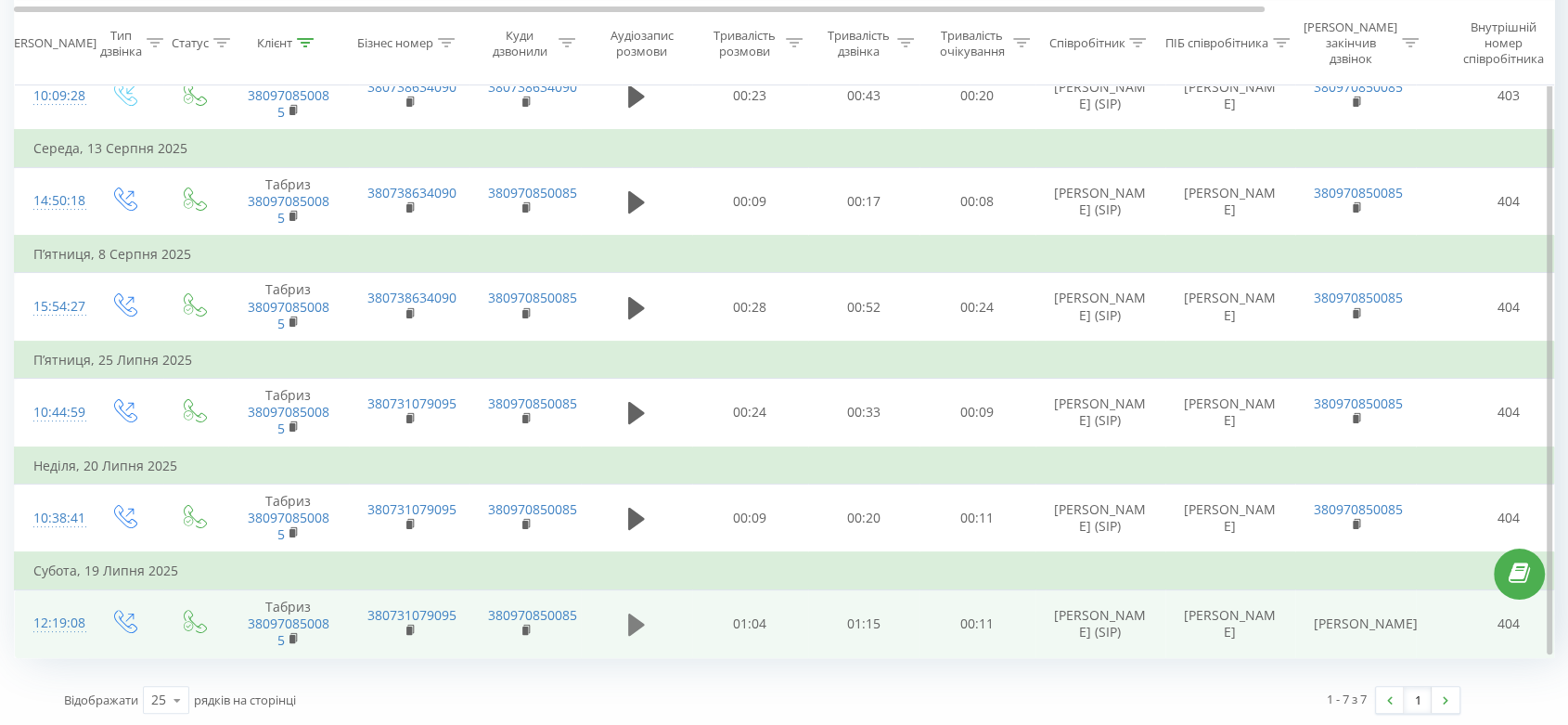
click at [639, 623] on icon at bounding box center [636, 625] width 17 height 23
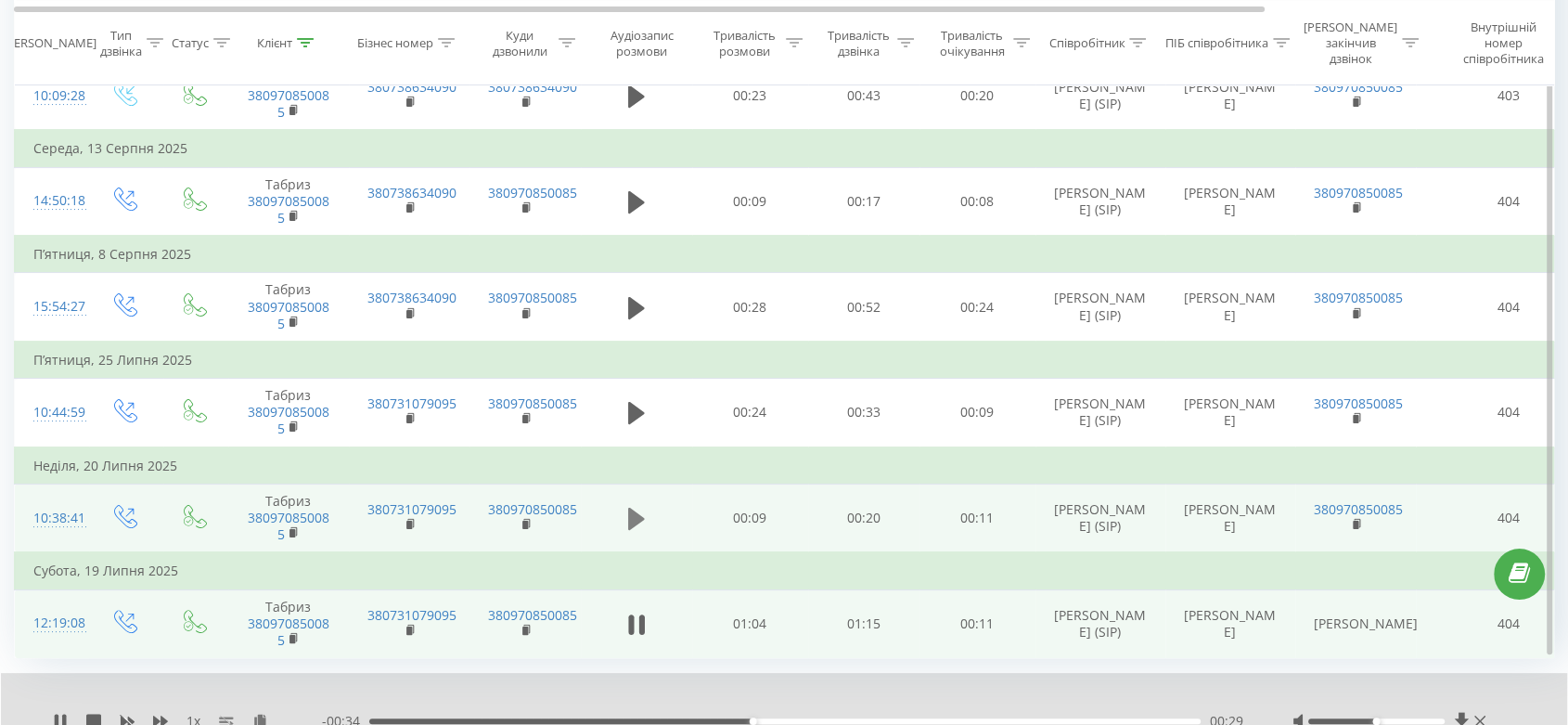
click at [632, 518] on icon at bounding box center [636, 519] width 17 height 23
click at [632, 518] on icon at bounding box center [631, 519] width 6 height 21
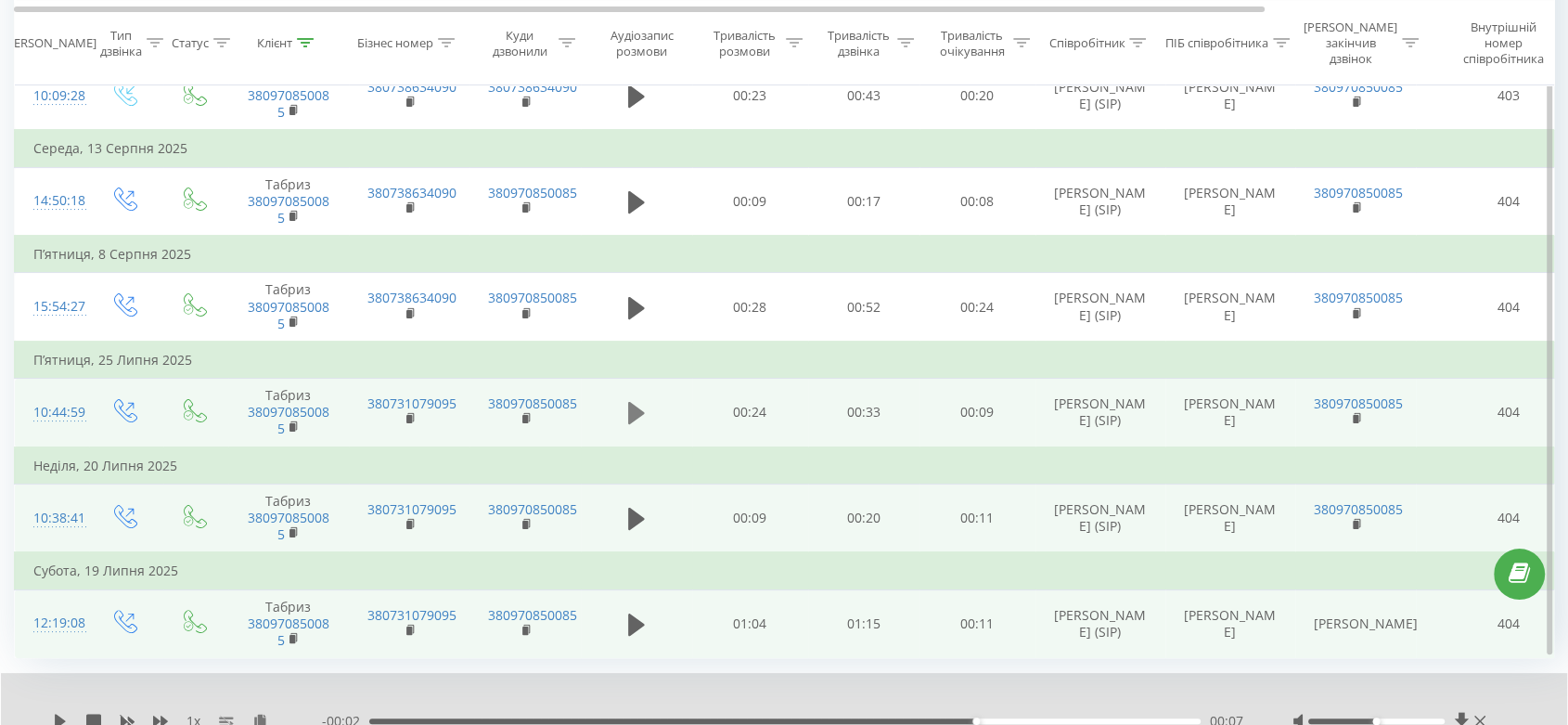
click at [635, 407] on icon at bounding box center [636, 413] width 17 height 23
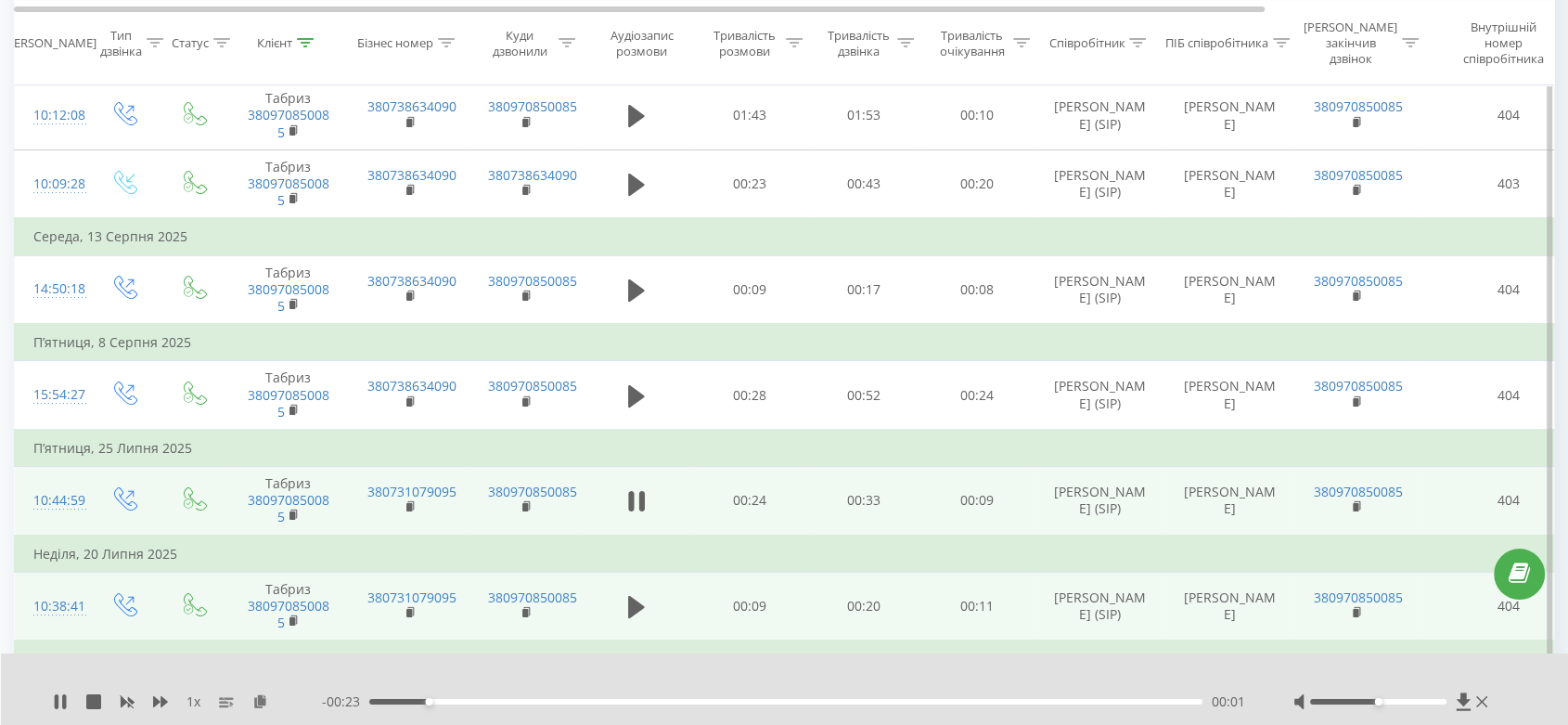
scroll to position [196, 0]
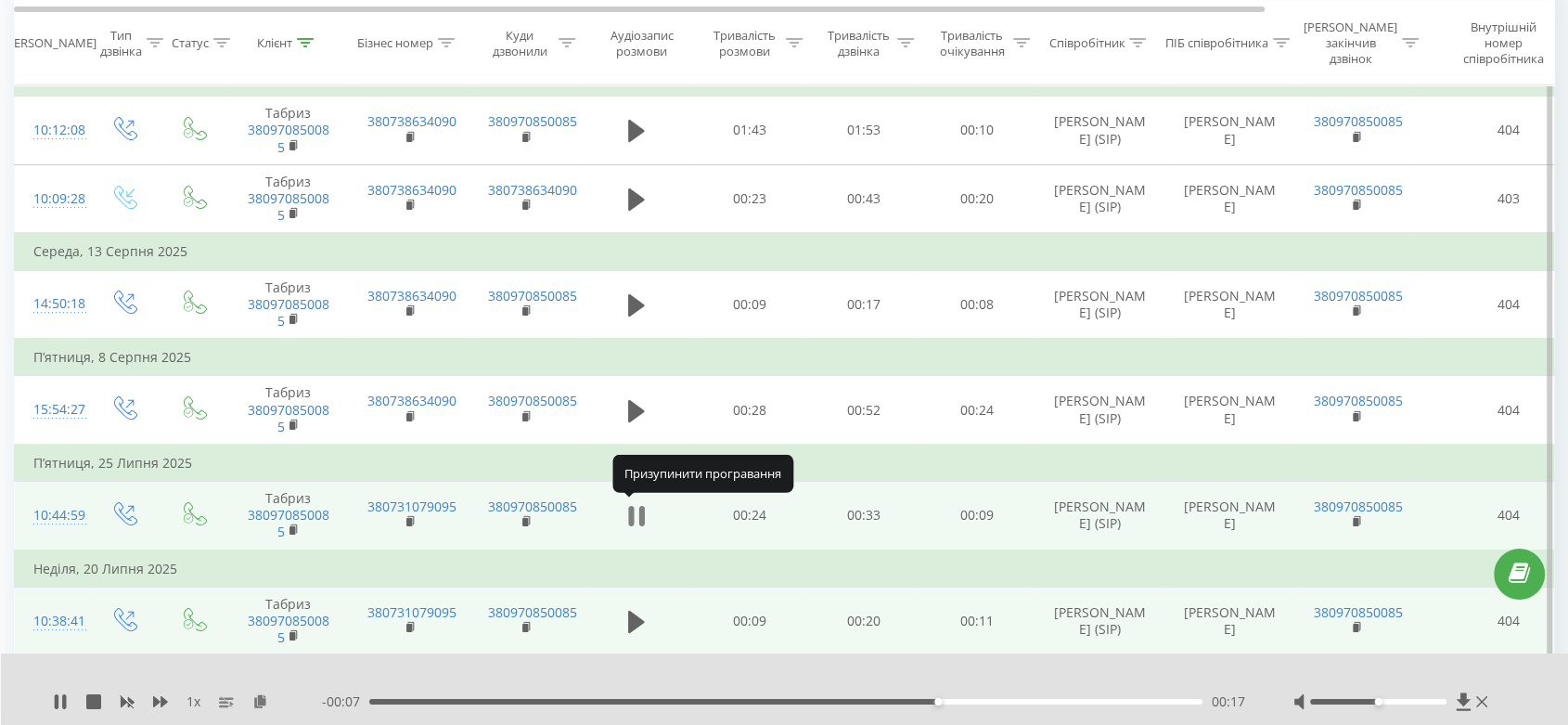
click at [636, 513] on icon at bounding box center [636, 516] width 17 height 26
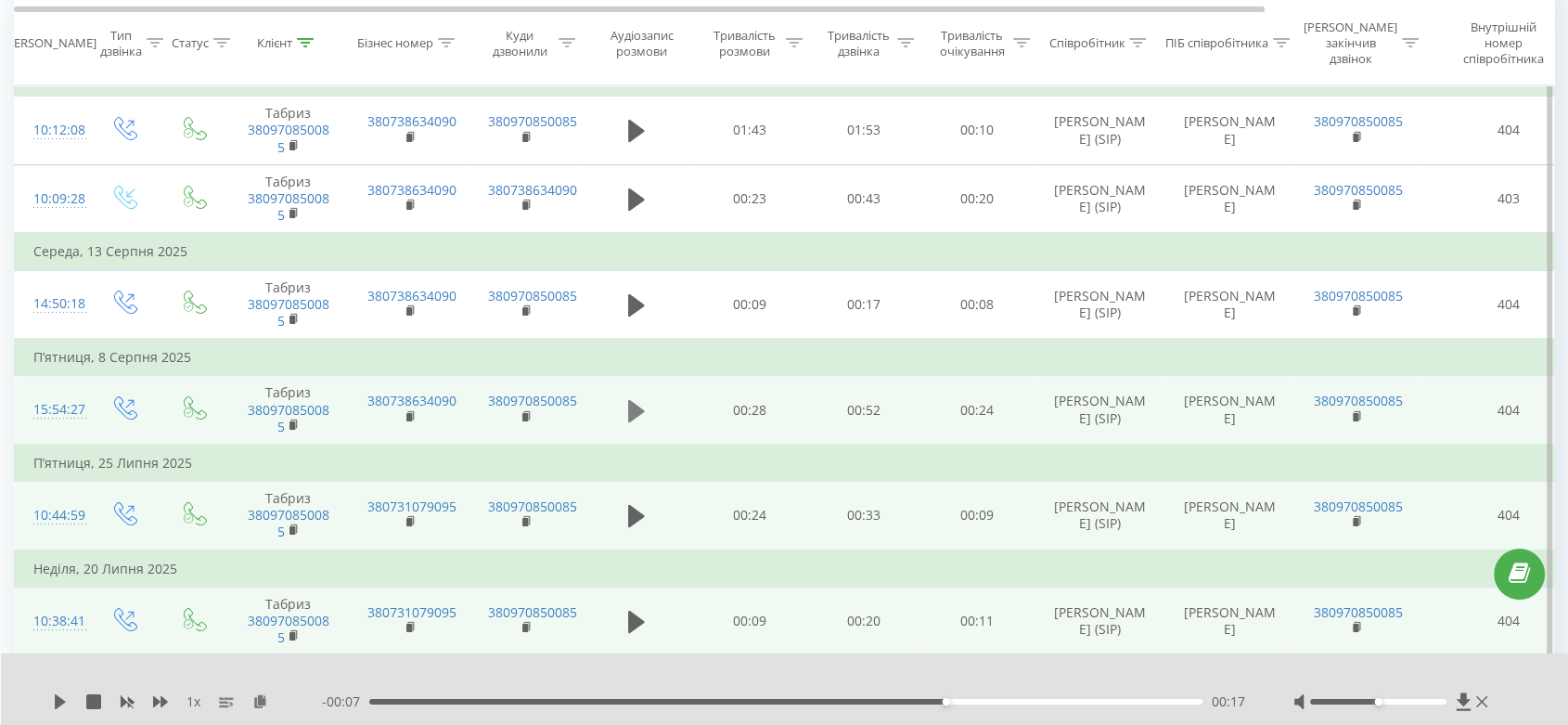
click at [631, 418] on icon at bounding box center [636, 410] width 17 height 23
click at [638, 401] on icon at bounding box center [641, 411] width 6 height 21
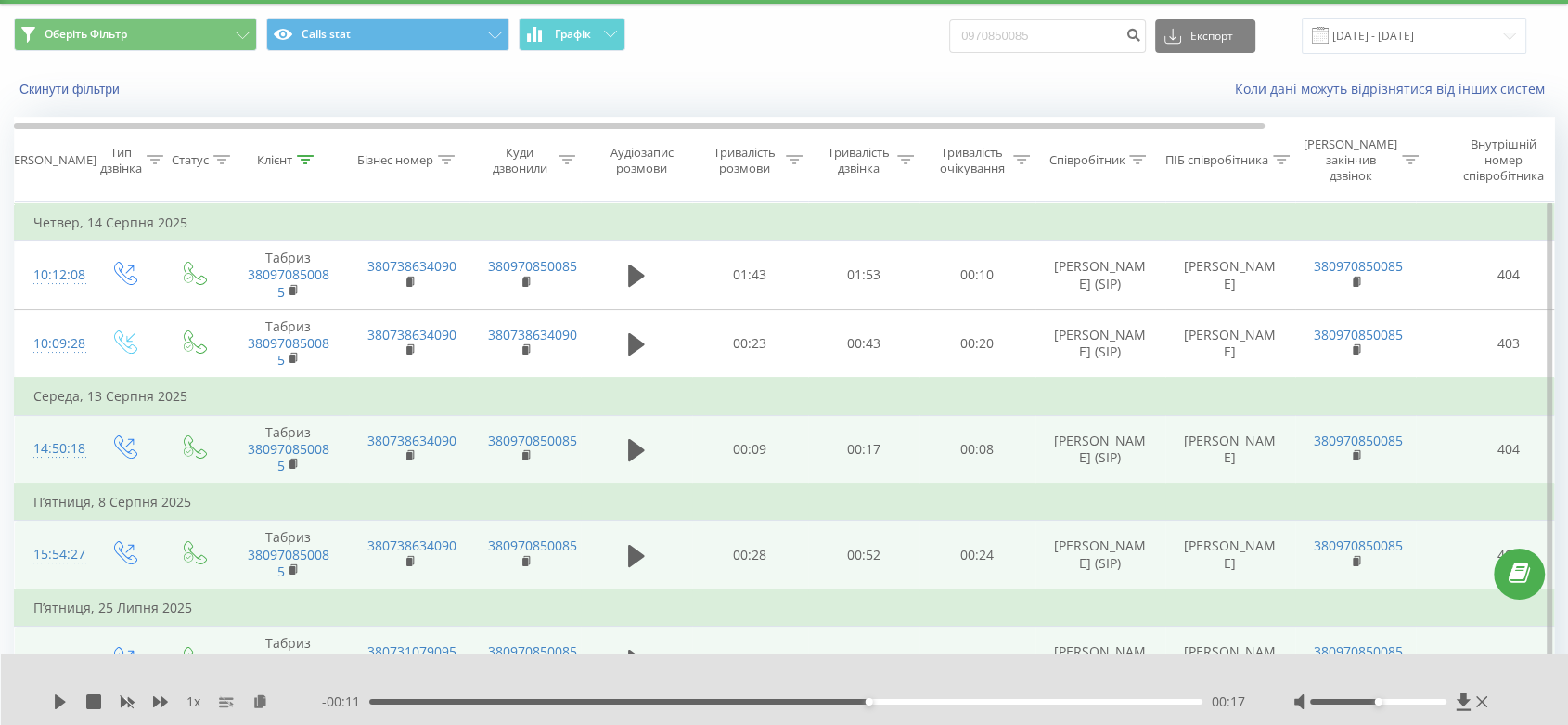
scroll to position [0, 0]
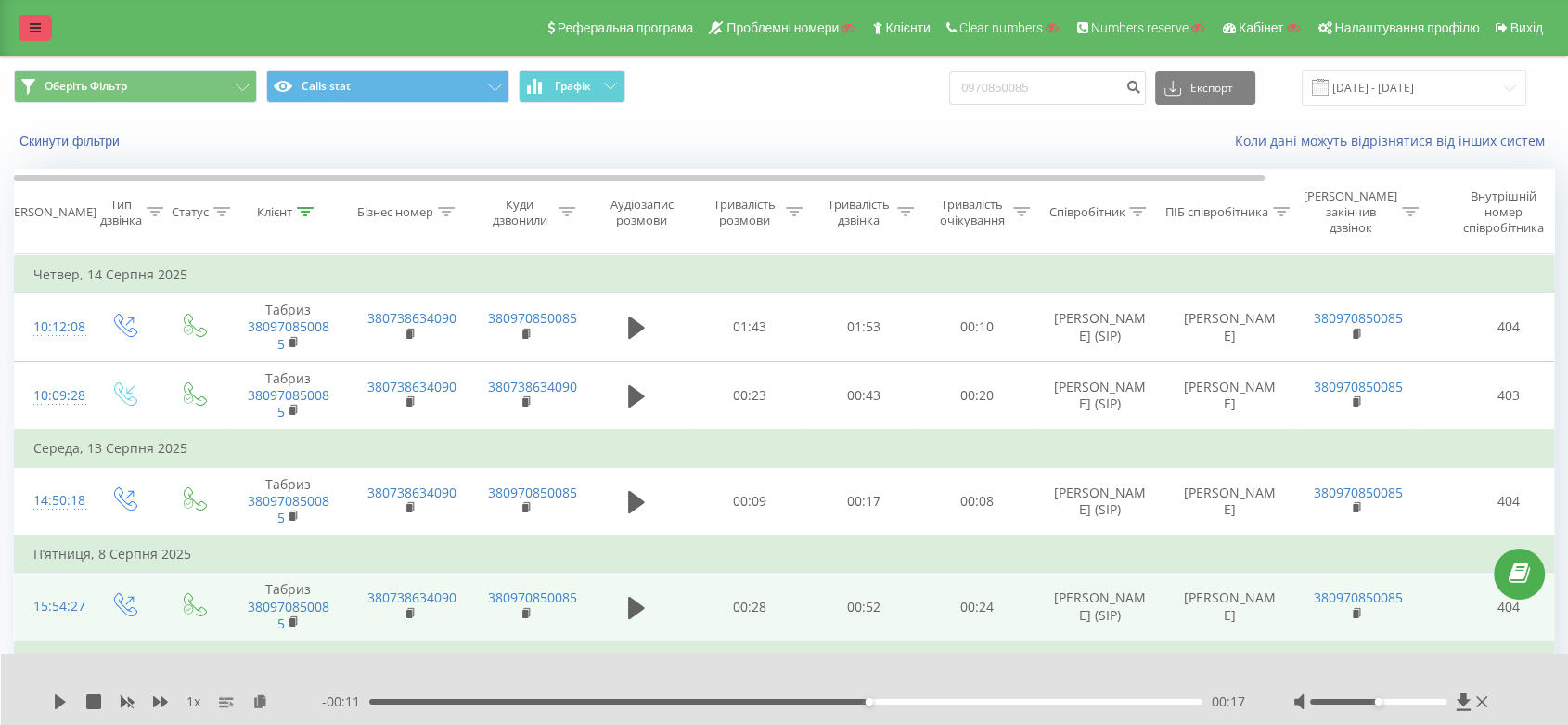
click at [23, 24] on link at bounding box center [35, 28] width 33 height 26
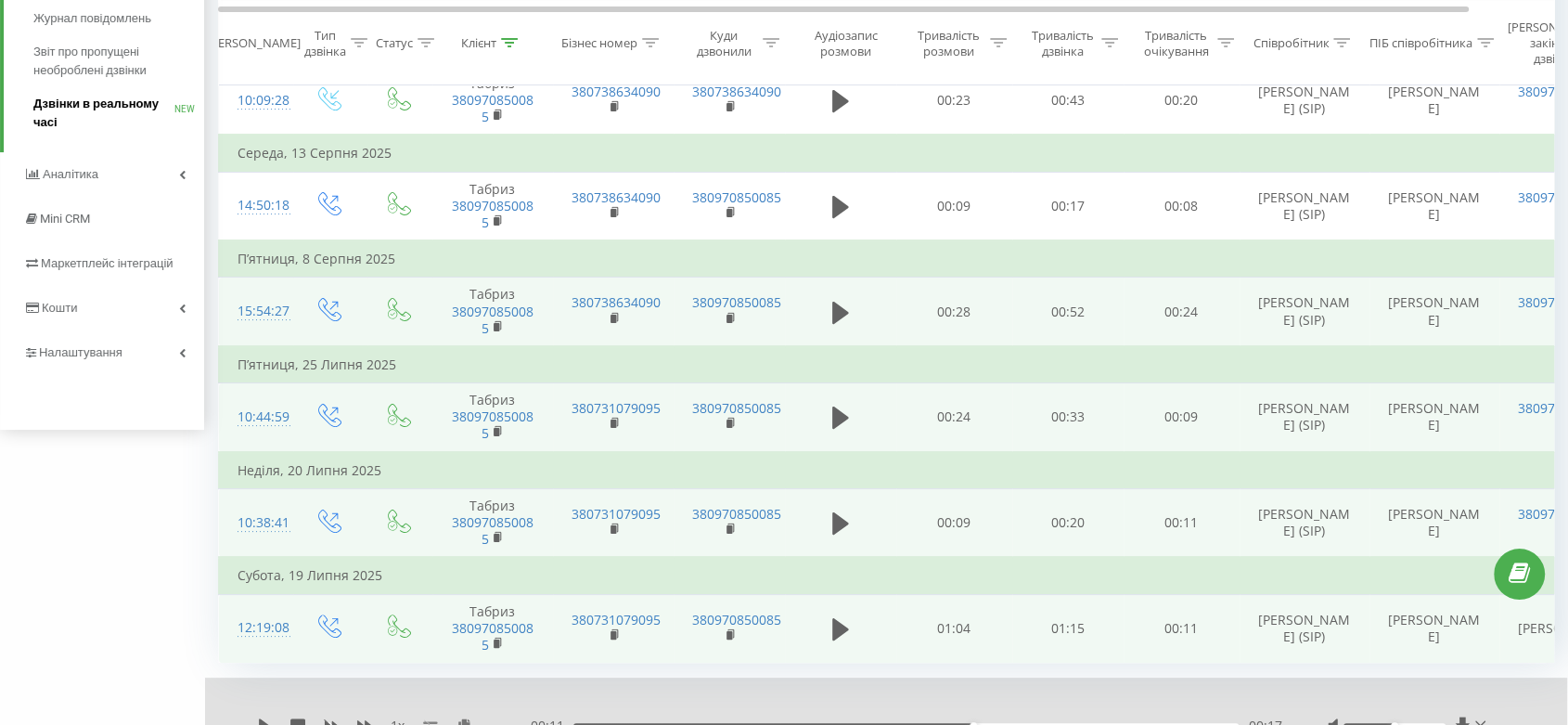
scroll to position [300, 0]
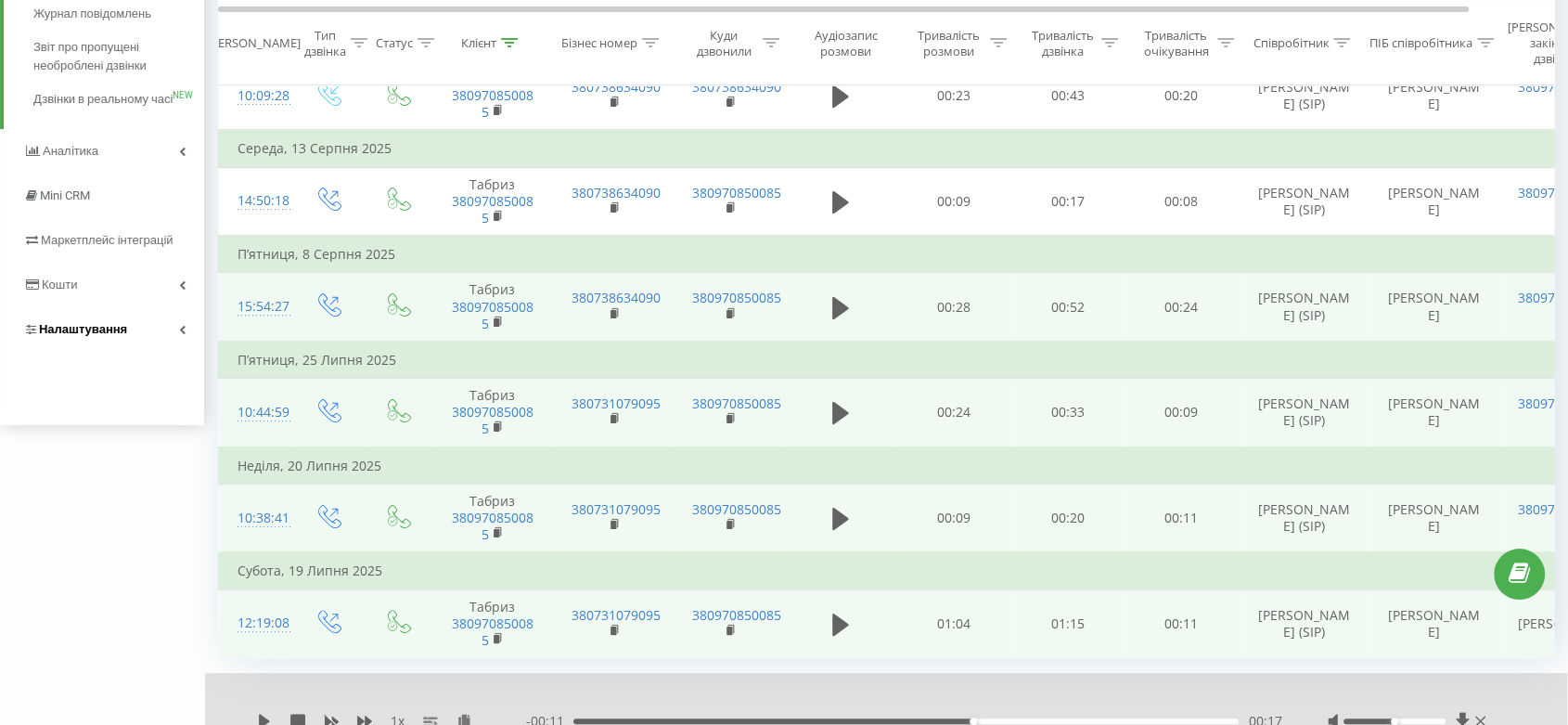
click at [127, 347] on link "Налаштування" at bounding box center [102, 329] width 204 height 44
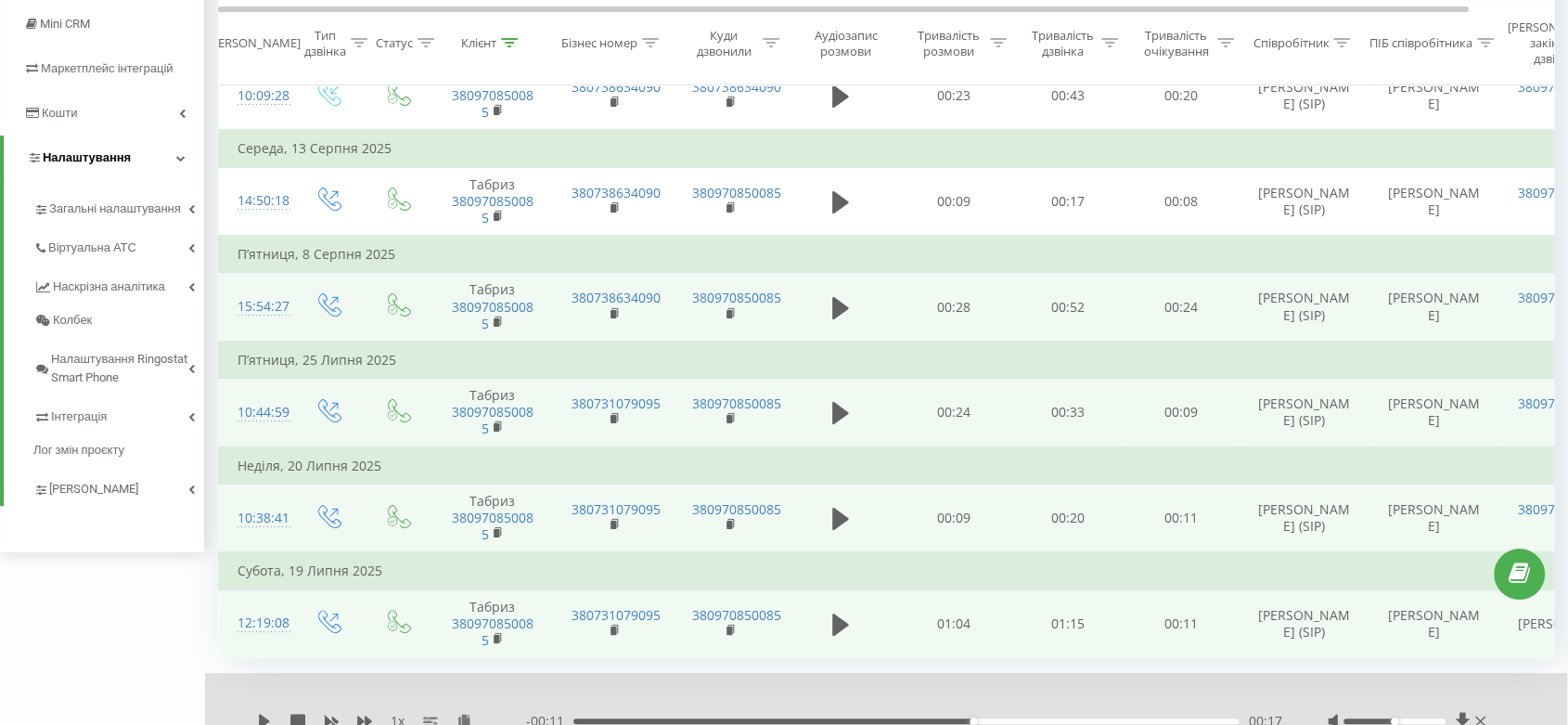
scroll to position [109, 0]
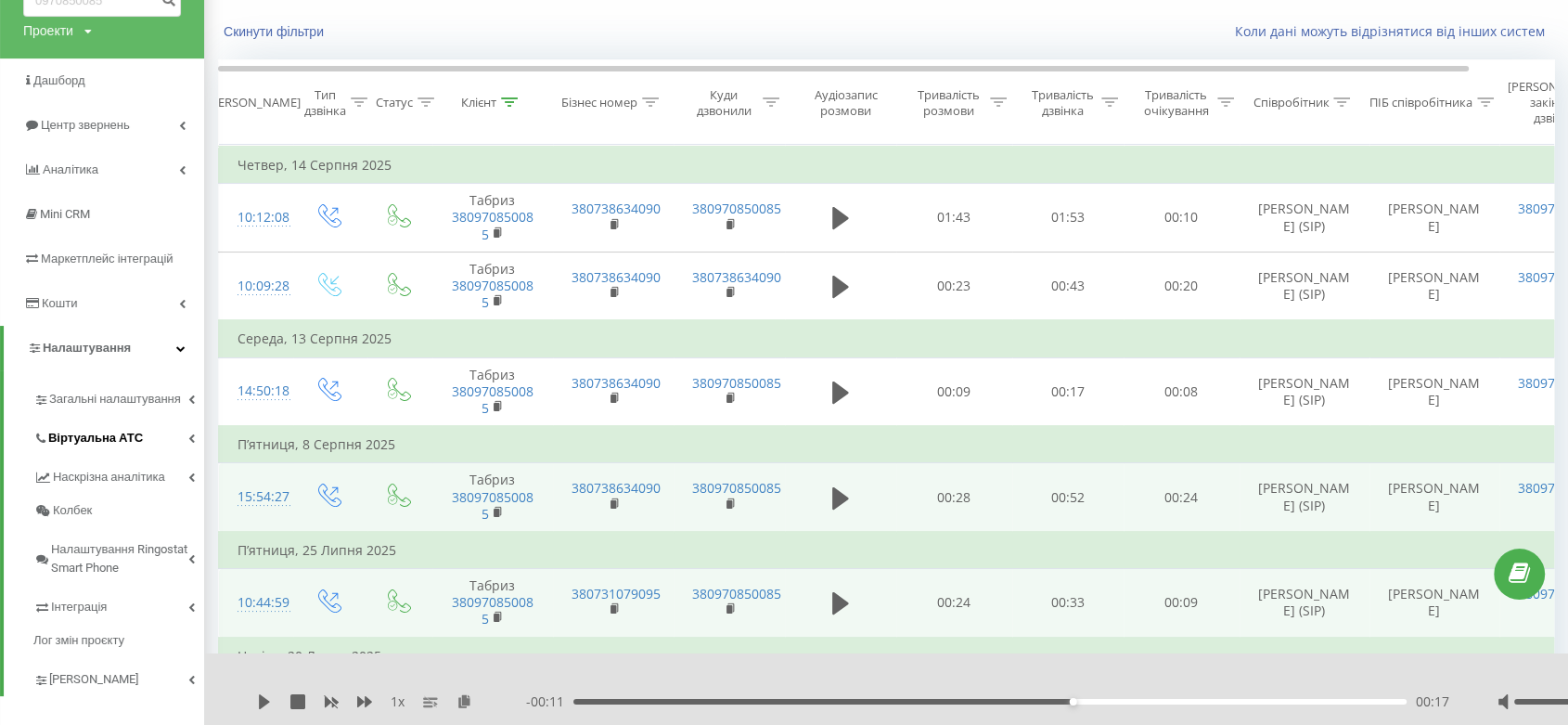
click at [163, 429] on link "Віртуальна АТС" at bounding box center [119, 435] width 171 height 39
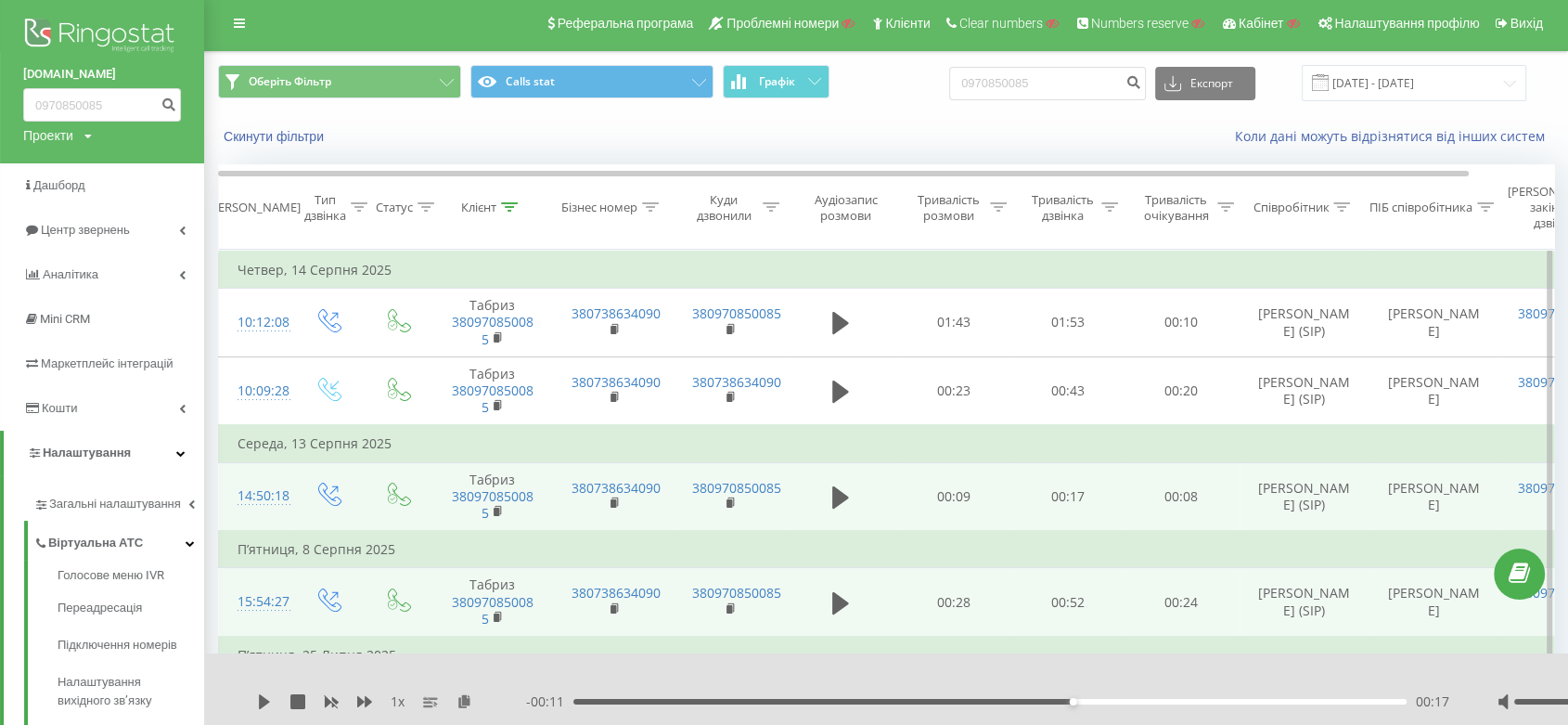
scroll to position [0, 0]
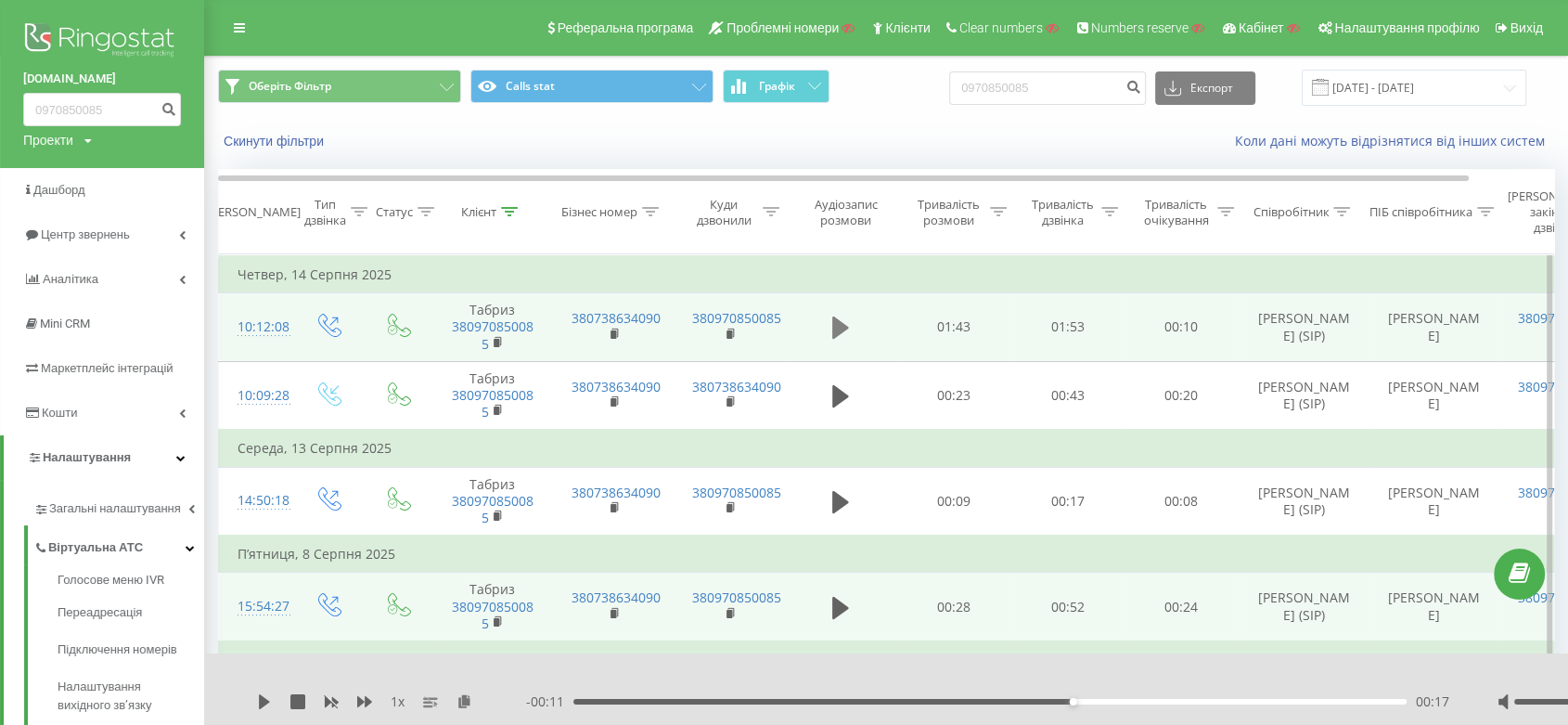
click at [843, 328] on icon at bounding box center [840, 327] width 17 height 23
click at [843, 328] on icon at bounding box center [845, 327] width 6 height 21
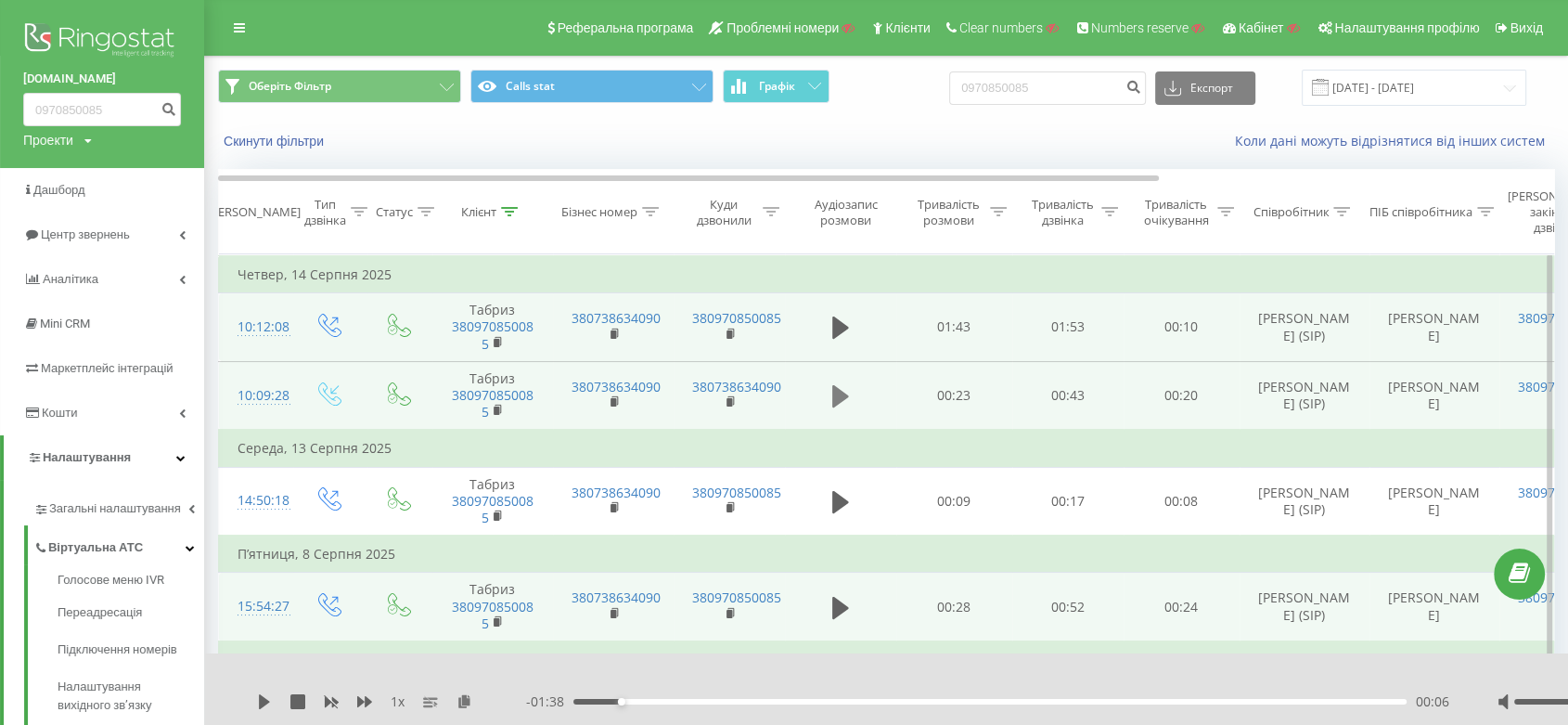
click at [841, 401] on icon at bounding box center [840, 396] width 17 height 26
click at [668, 391] on td "380738634090" at bounding box center [613, 396] width 121 height 69
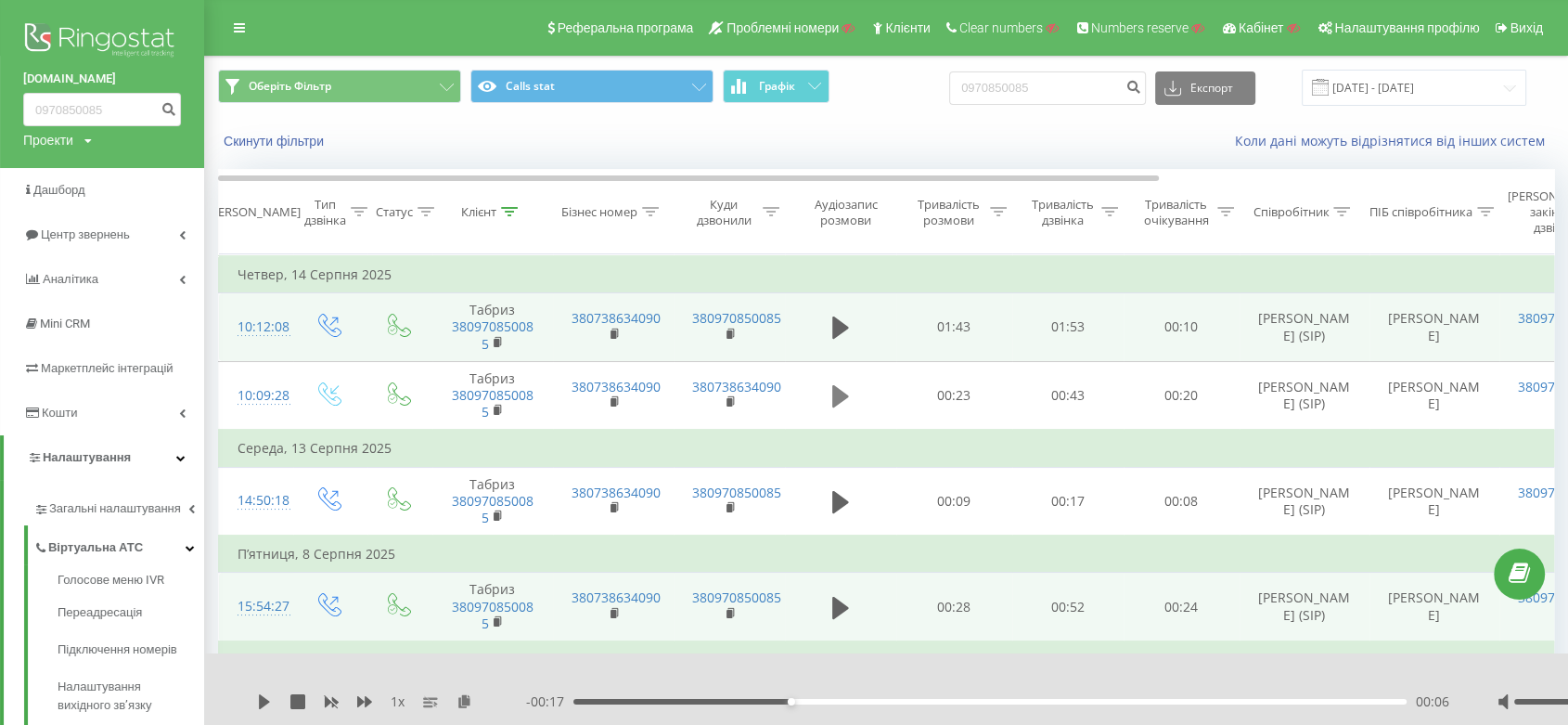
click at [838, 394] on icon at bounding box center [840, 396] width 17 height 23
click at [838, 394] on icon at bounding box center [840, 396] width 17 height 26
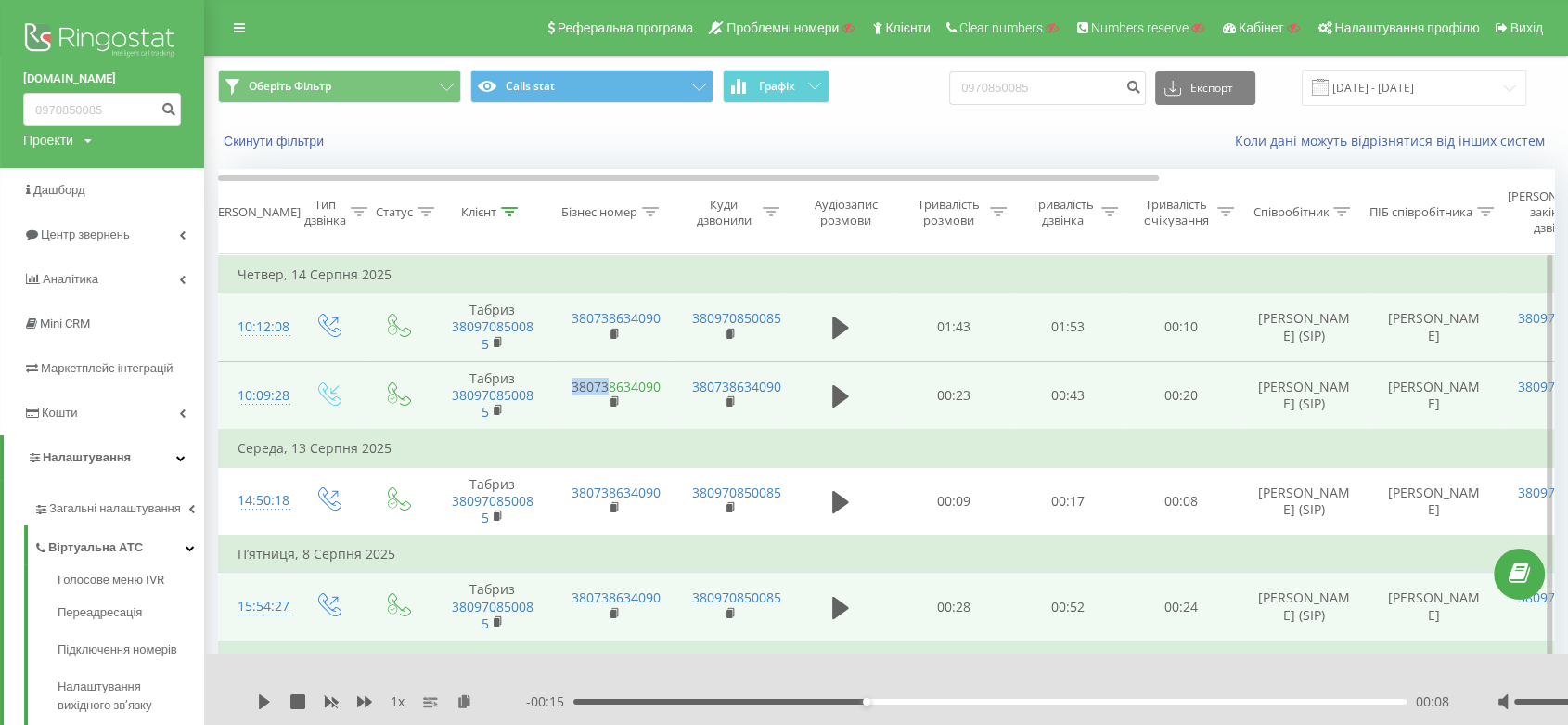
drag, startPoint x: 667, startPoint y: 388, endPoint x: 572, endPoint y: 388, distance: 95.0
click at [572, 388] on td "380738634090" at bounding box center [613, 396] width 121 height 69
click at [564, 412] on td "380738634090" at bounding box center [613, 396] width 121 height 69
drag, startPoint x: 564, startPoint y: 385, endPoint x: 668, endPoint y: 379, distance: 104.2
click at [668, 379] on td "380738634090" at bounding box center [613, 396] width 121 height 69
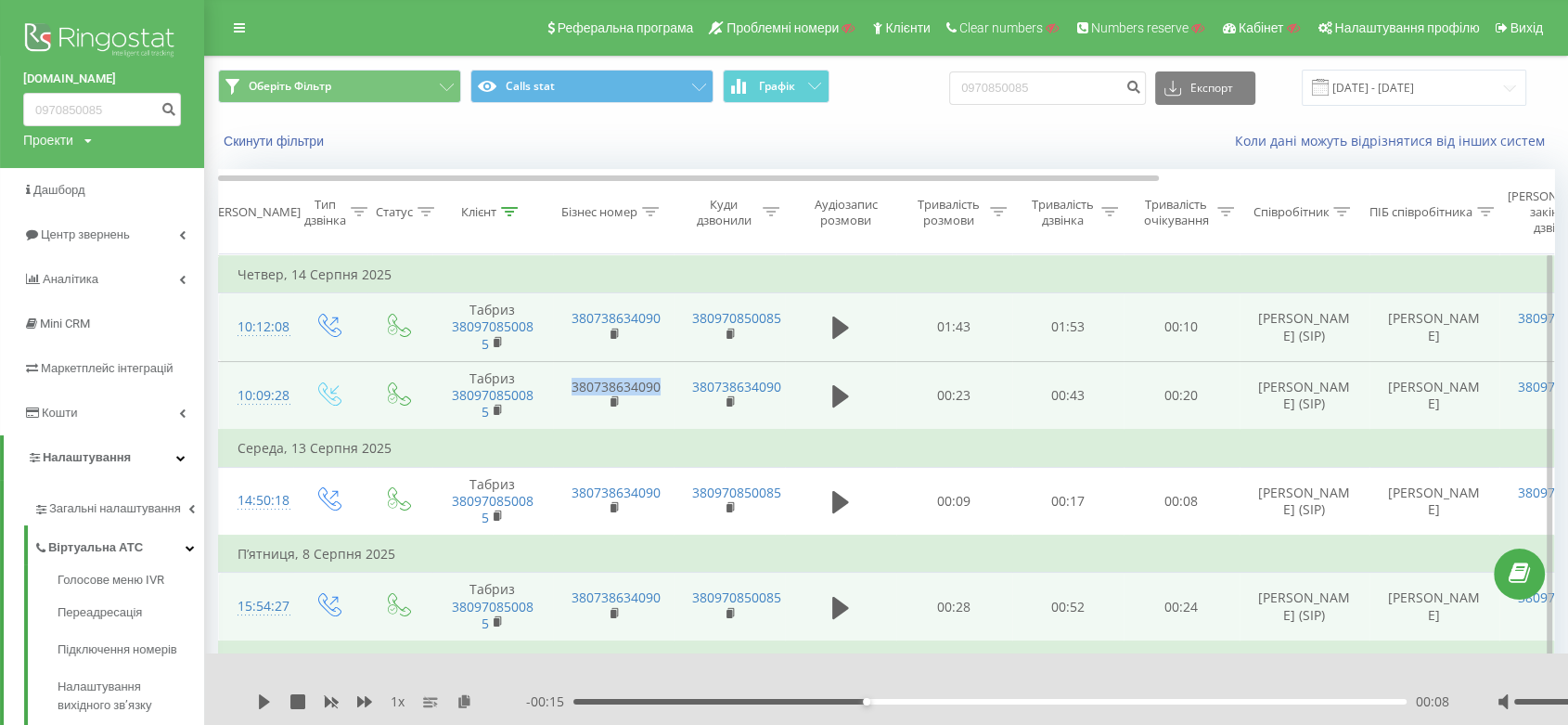
copy link "380738634090"
click at [266, 390] on div "10:09:28" at bounding box center [256, 396] width 37 height 36
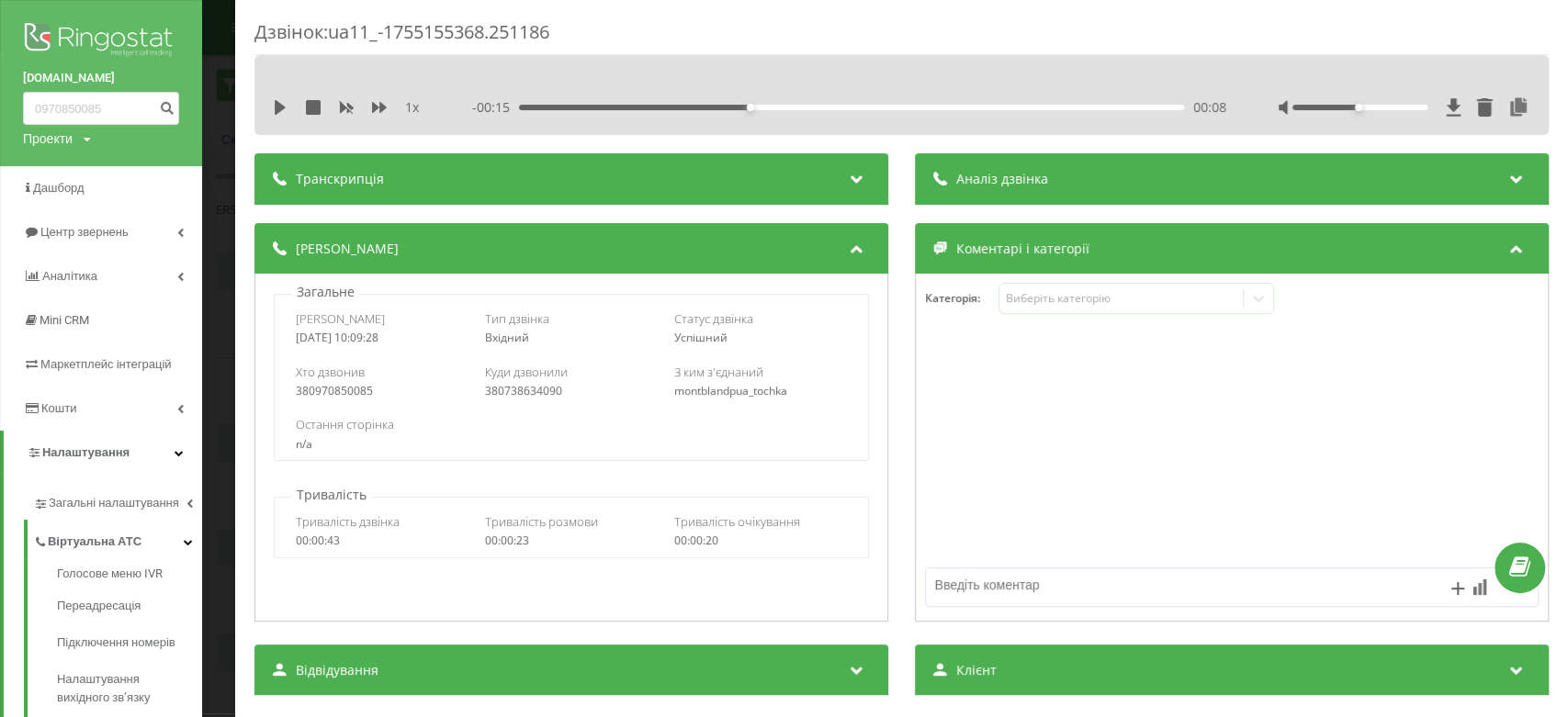
click at [222, 239] on div "Дзвінок : ua11_-1755155368.251186 1 x - 00:15 00:08 00:08 Транскрипція Для AI-а…" at bounding box center [784, 358] width 1568 height 717
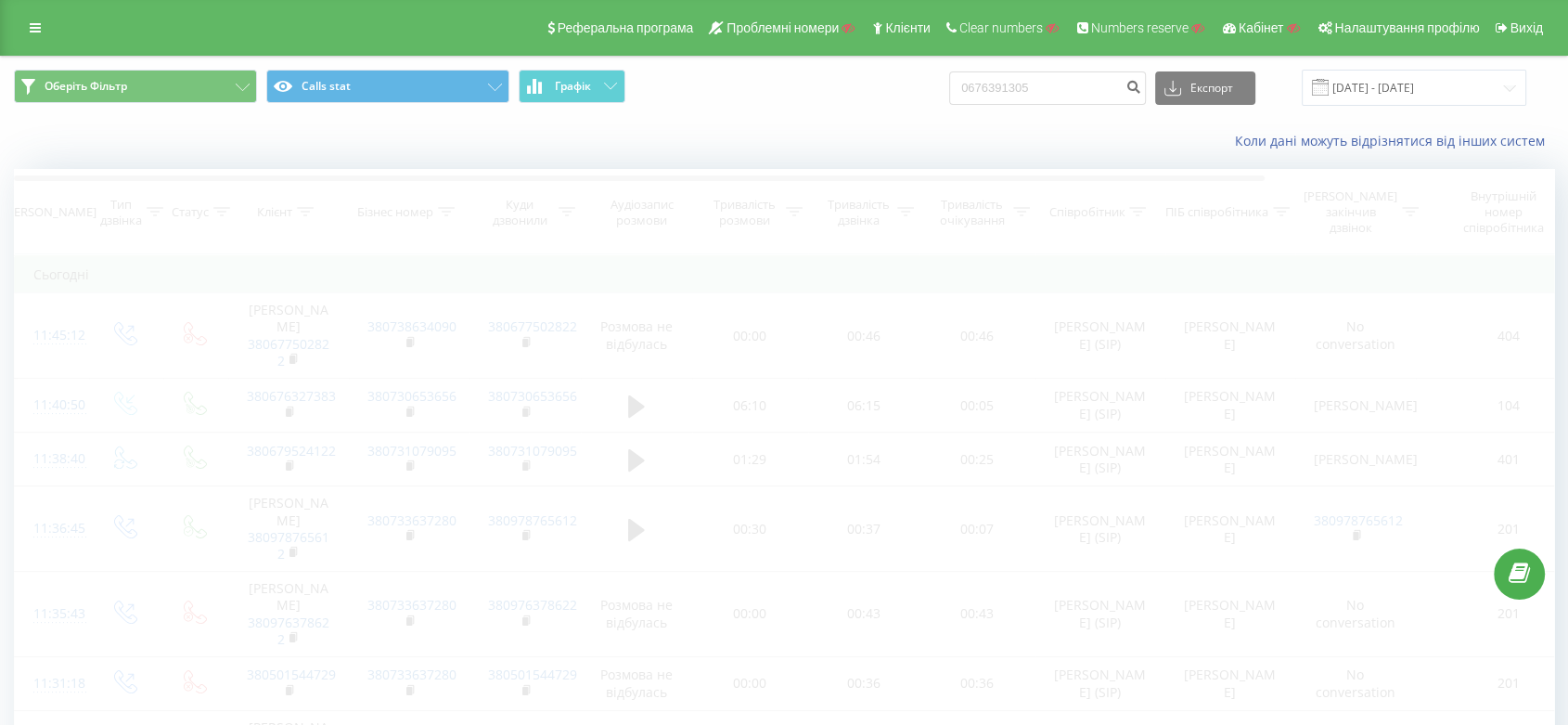
click at [1132, 84] on input "0676391305" at bounding box center [1048, 88] width 196 height 33
type input "0676391305"
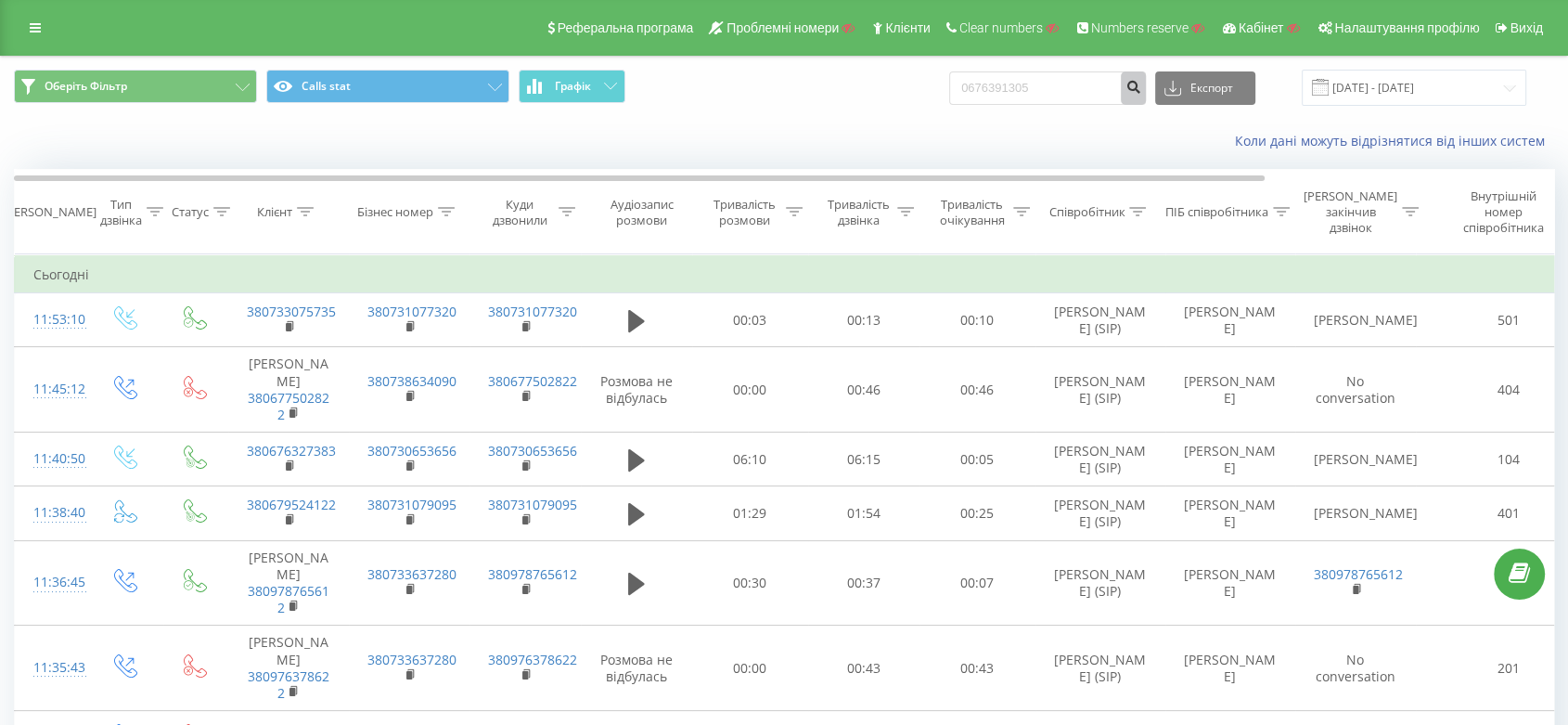
click at [1141, 85] on icon "submit" at bounding box center [1133, 84] width 16 height 11
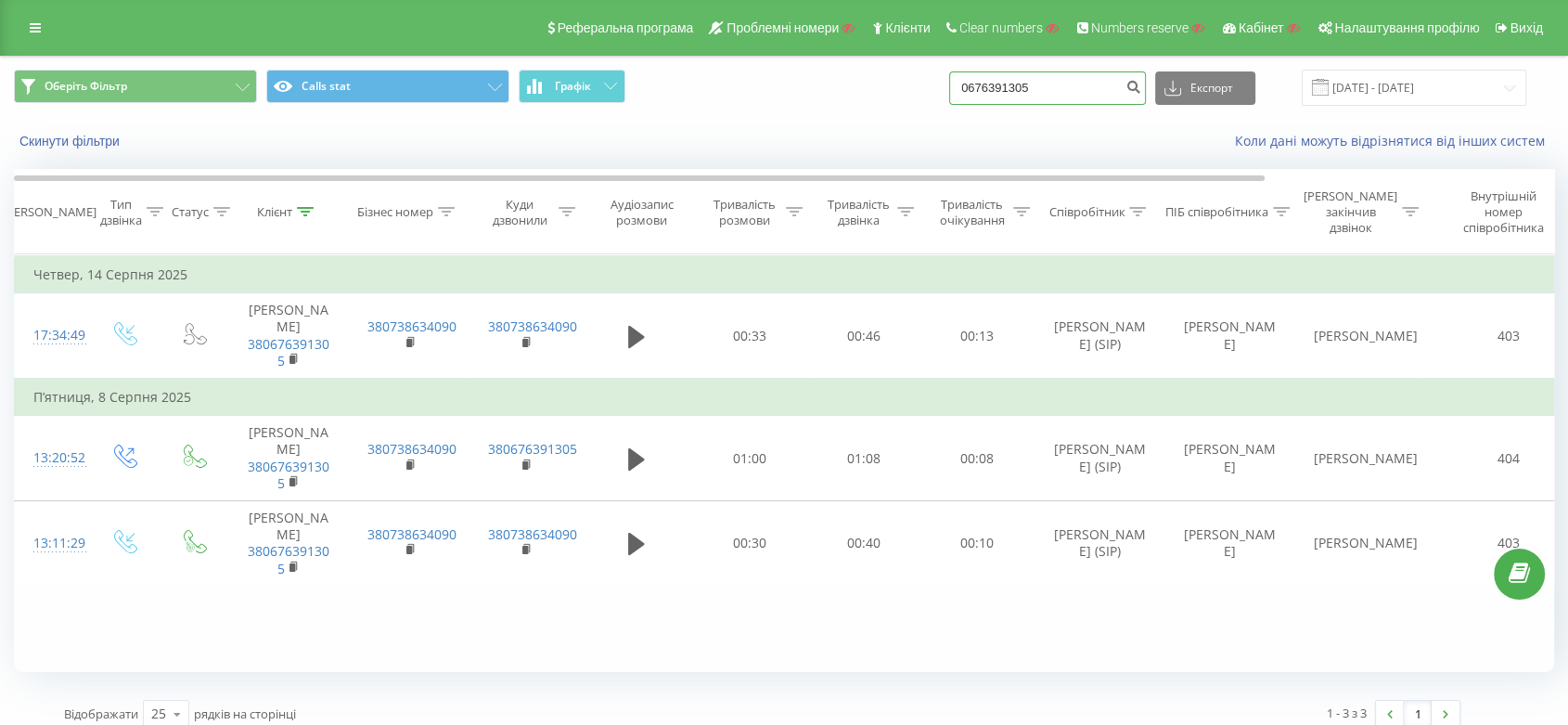
click at [1070, 80] on input "0676391305" at bounding box center [1048, 88] width 196 height 33
click at [1141, 87] on icon "submit" at bounding box center [1133, 84] width 16 height 11
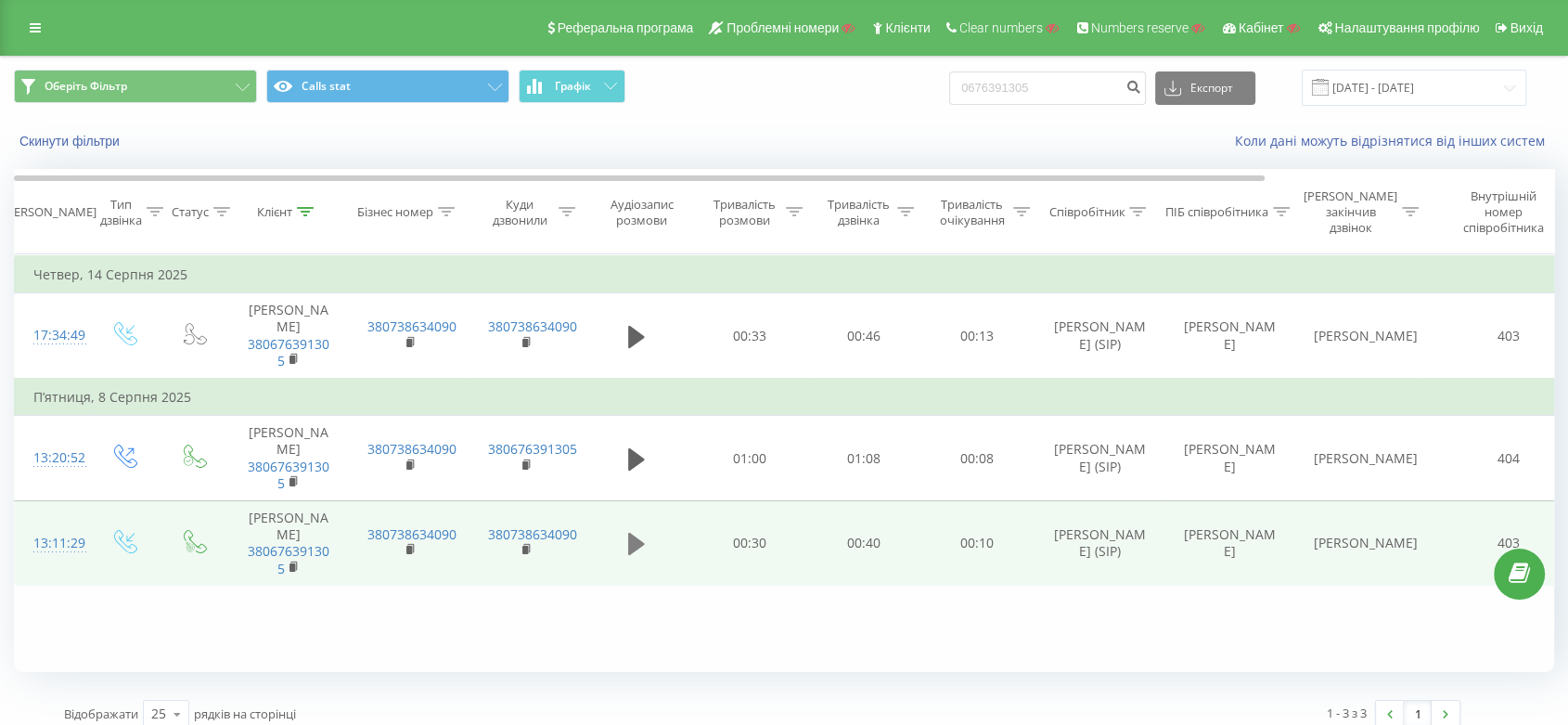
click at [635, 555] on icon at bounding box center [636, 543] width 17 height 23
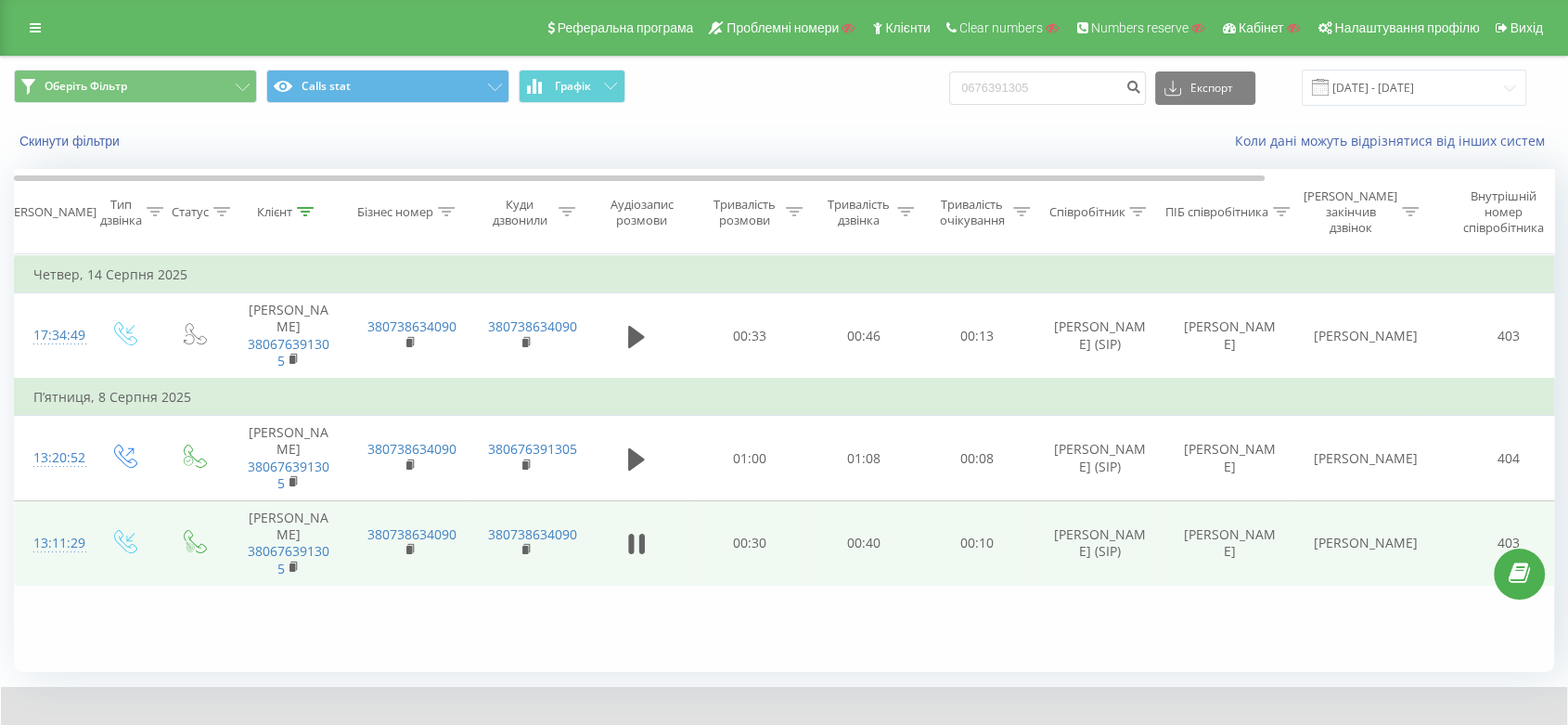
click at [634, 557] on icon at bounding box center [636, 543] width 17 height 26
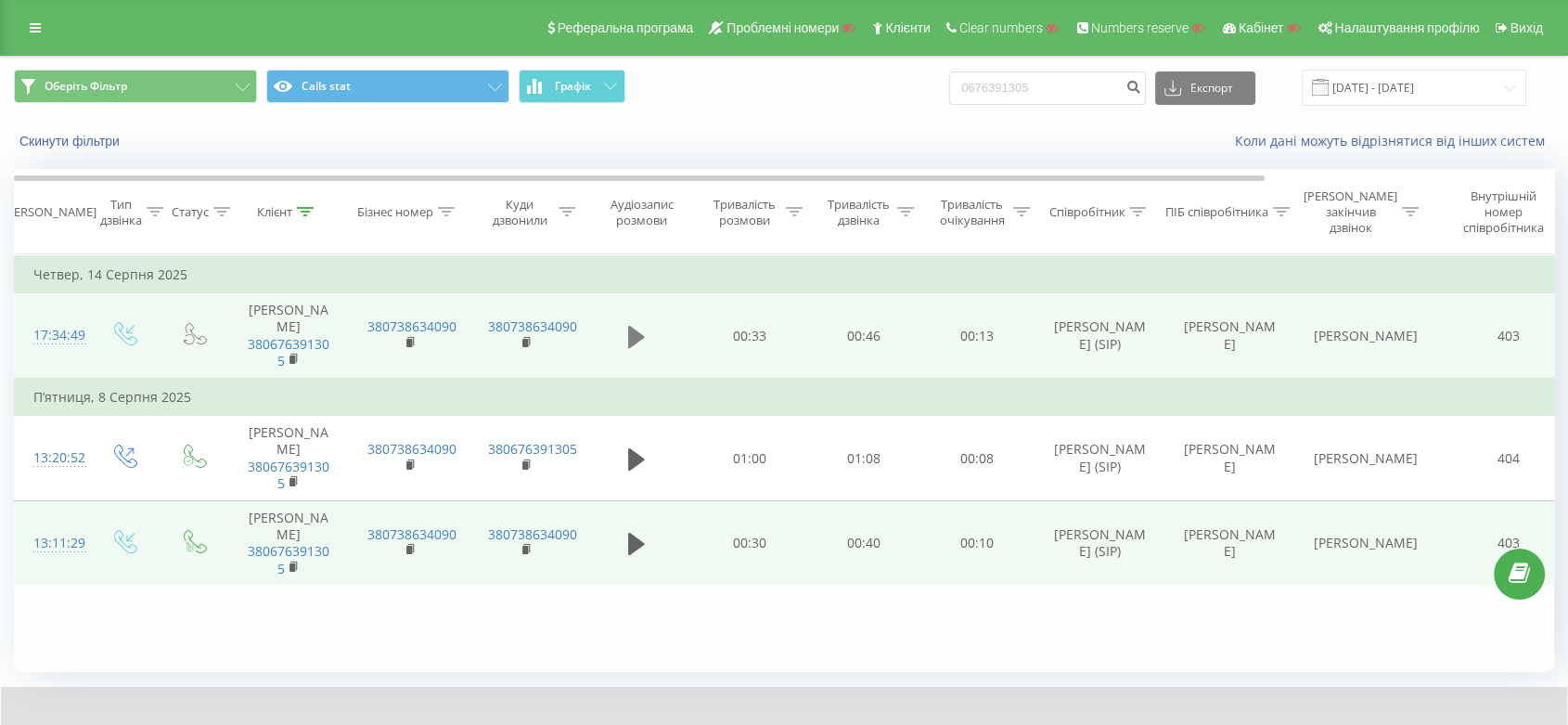
click at [648, 336] on button at bounding box center [636, 337] width 27 height 28
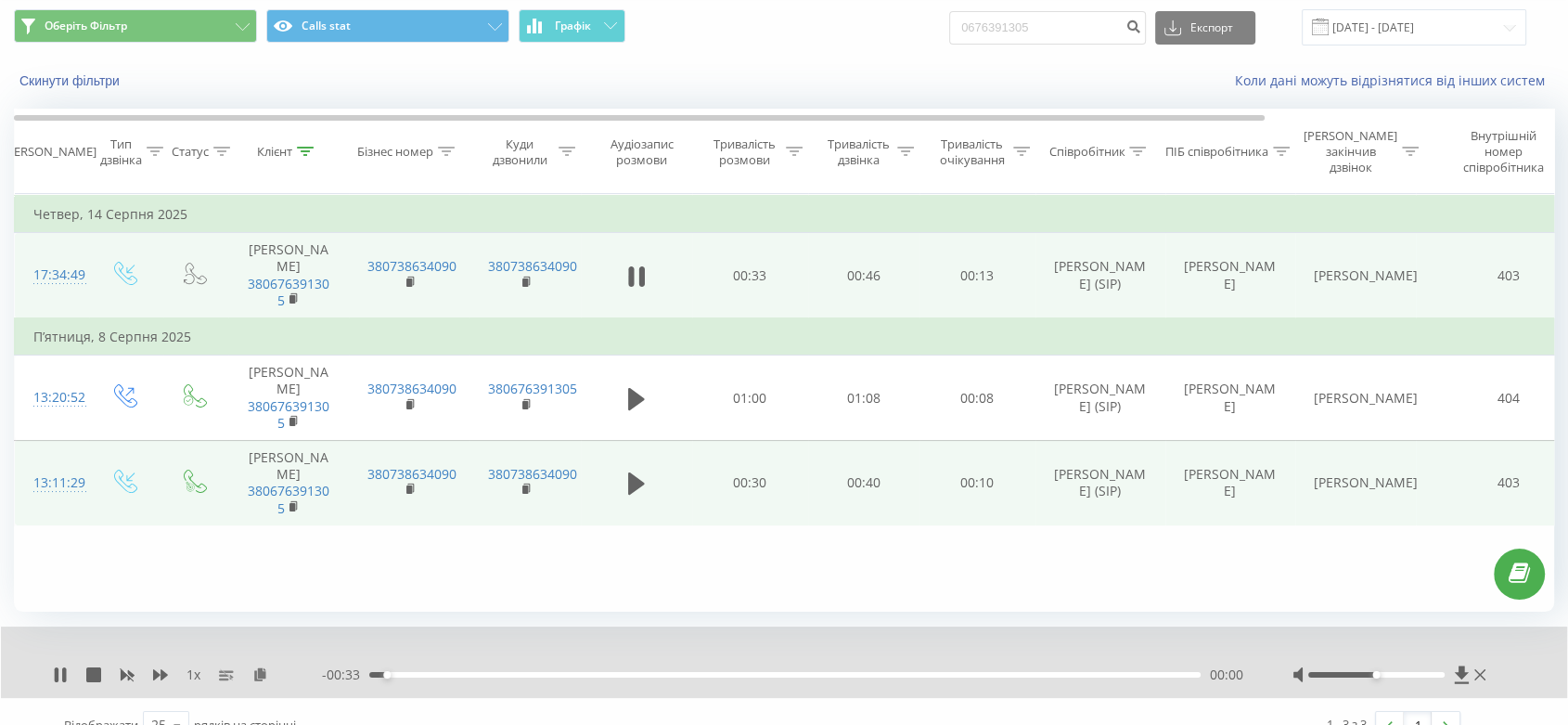
scroll to position [87, 0]
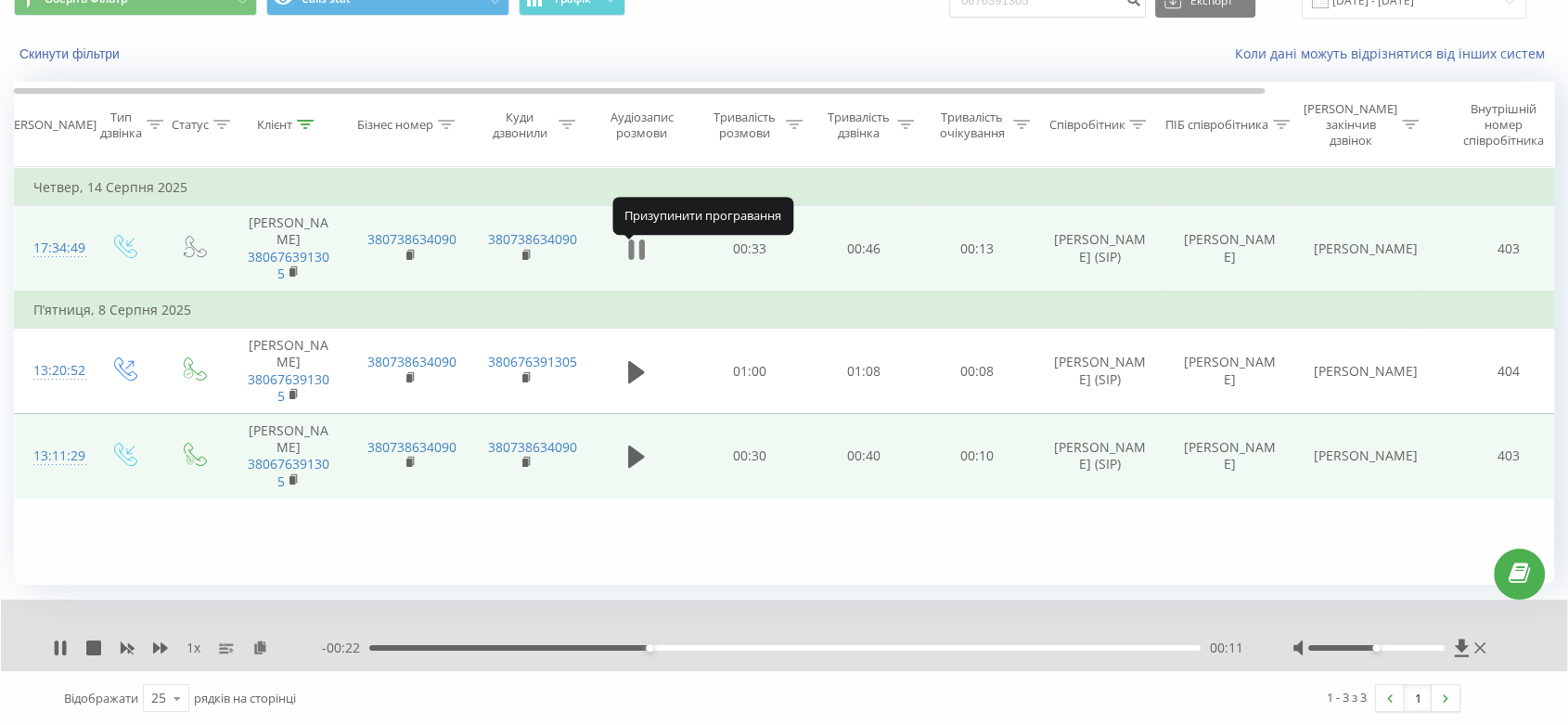
click at [639, 260] on icon at bounding box center [641, 250] width 6 height 21
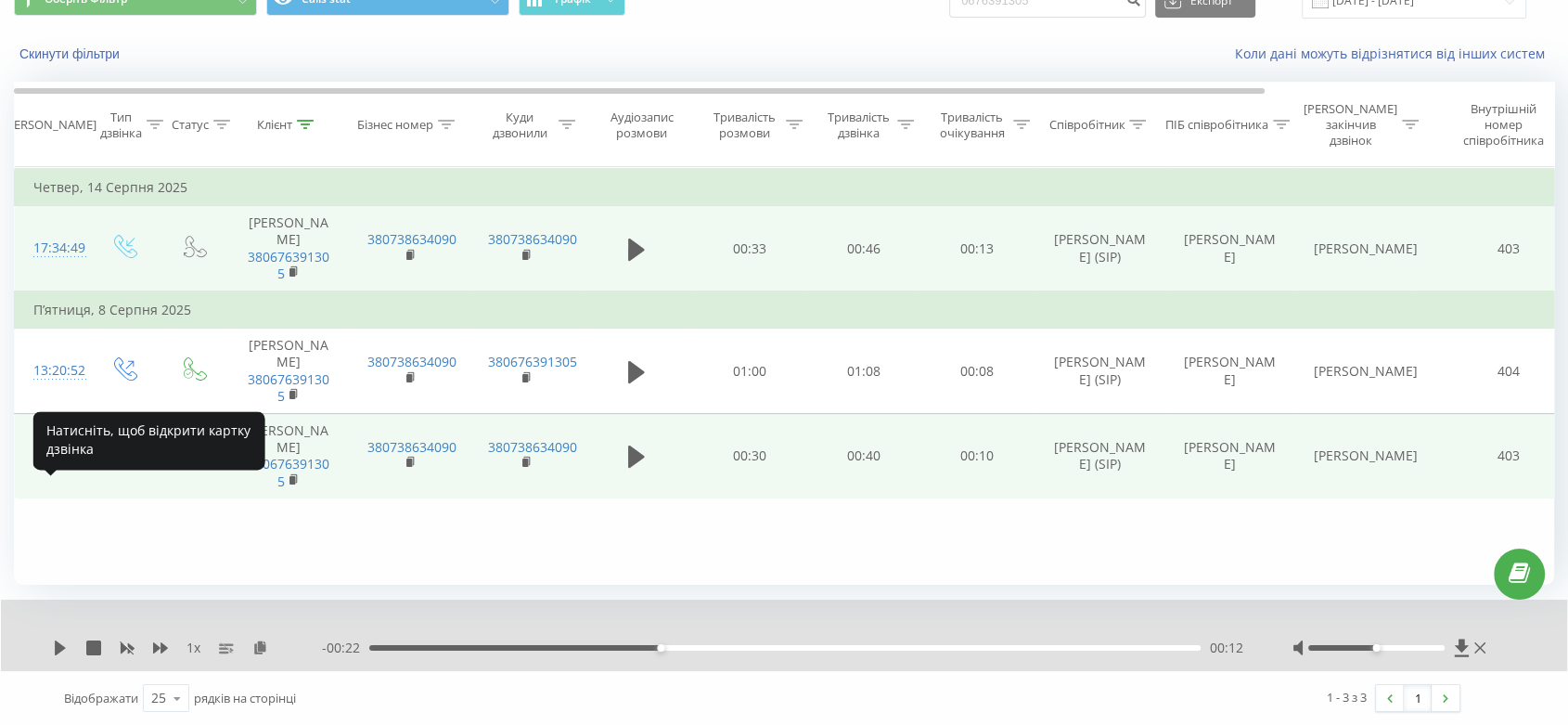
click at [52, 474] on div "13:11:29" at bounding box center [52, 456] width 37 height 36
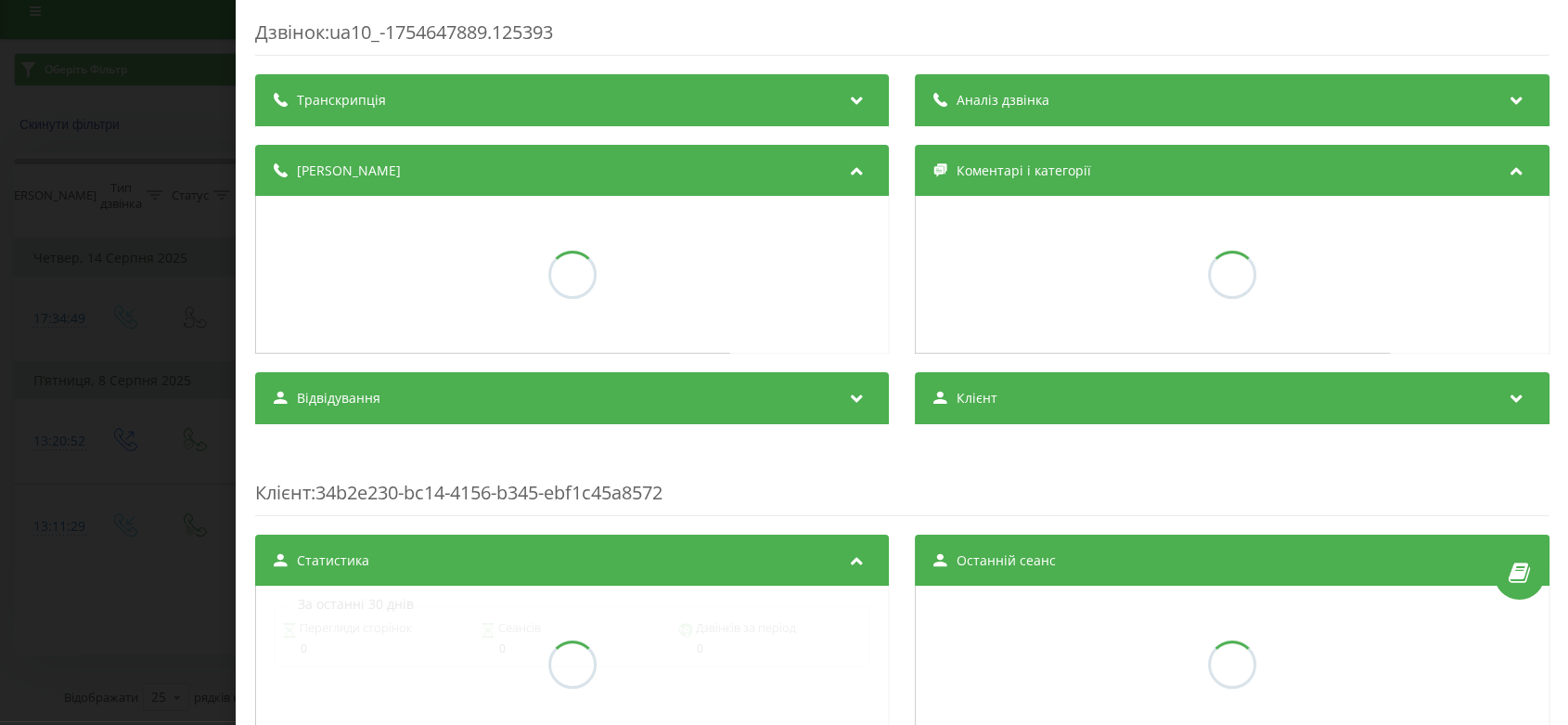
scroll to position [16, 0]
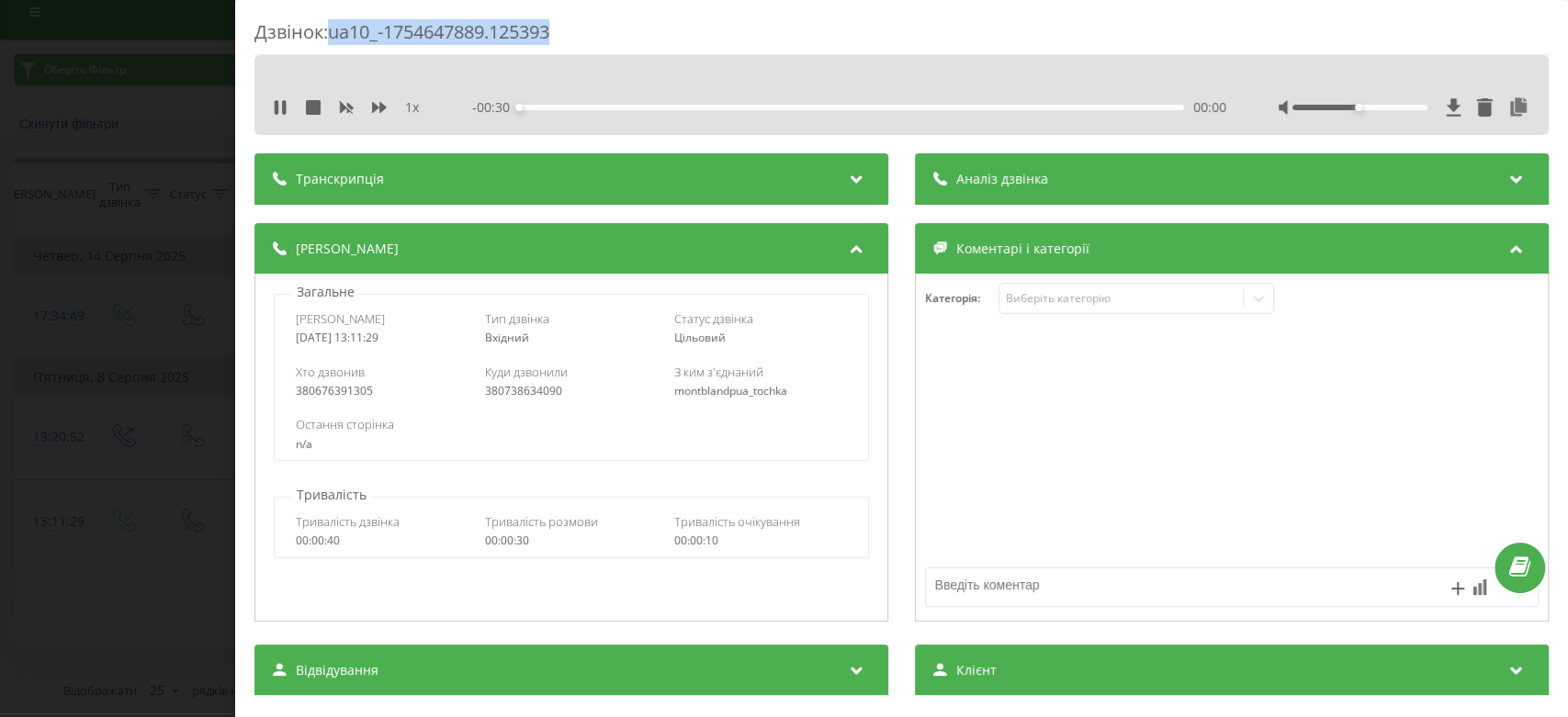
drag, startPoint x: 576, startPoint y: 23, endPoint x: 331, endPoint y: 34, distance: 245.2
click at [331, 34] on div "Дзвінок : ua10_-1754647889.125393" at bounding box center [901, 37] width 1294 height 36
copy div "ua10_-1754647889.125393"
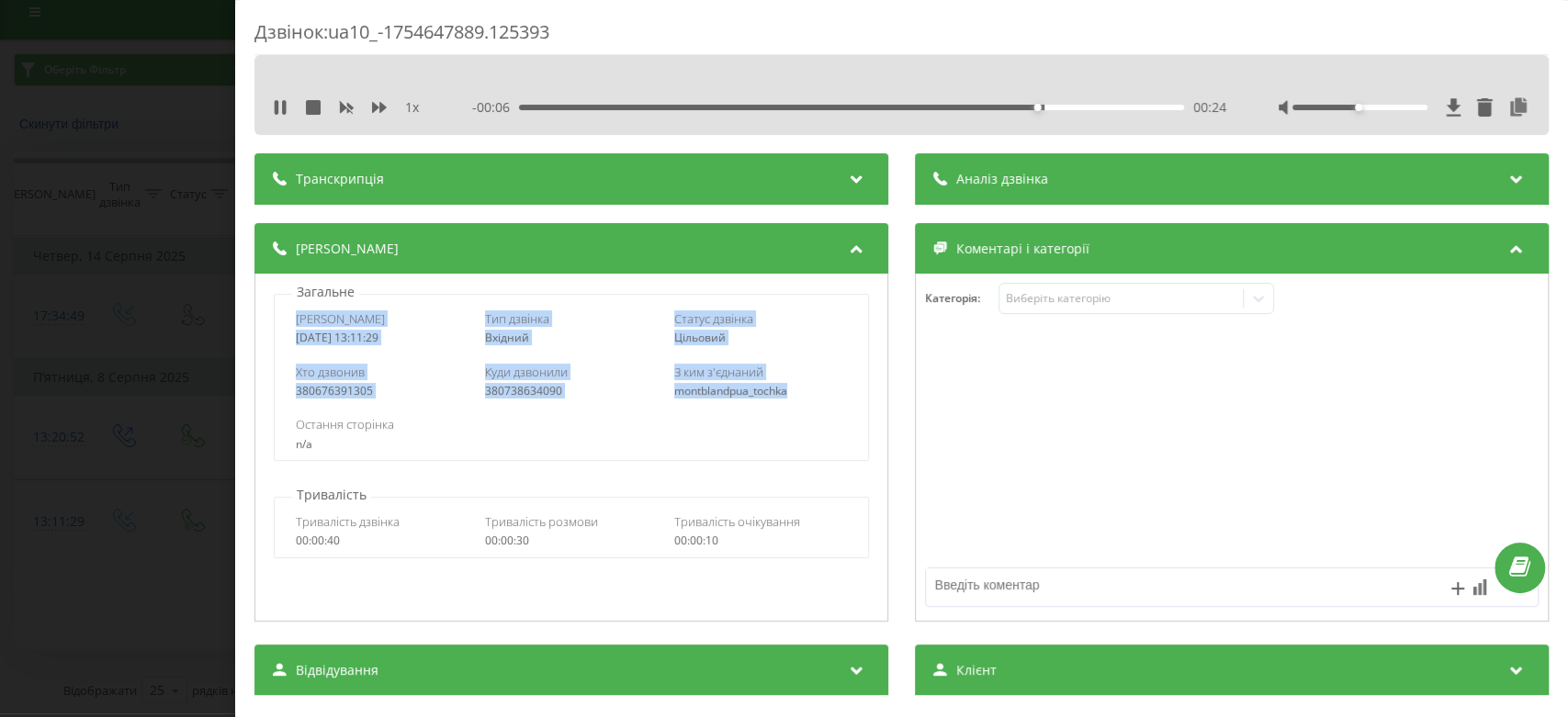
drag, startPoint x: 296, startPoint y: 318, endPoint x: 792, endPoint y: 385, distance: 500.5
click at [792, 385] on div "Дата дзвінка 2025-08-08 13:11:29 Тип дзвінка Вхідний Статус дзвінка Цільовий Хт…" at bounding box center [572, 377] width 595 height 167
copy div "Дата дзвінка 2025-08-08 13:11:29 Тип дзвінка Вхідний Статус дзвінка Цільовий Хт…"
click at [0, 341] on div "Дзвінок : ua10_-1754647889.125393 1 x 00:00 00:30 00:30 Транскрипція Для AI-ана…" at bounding box center [784, 358] width 1568 height 717
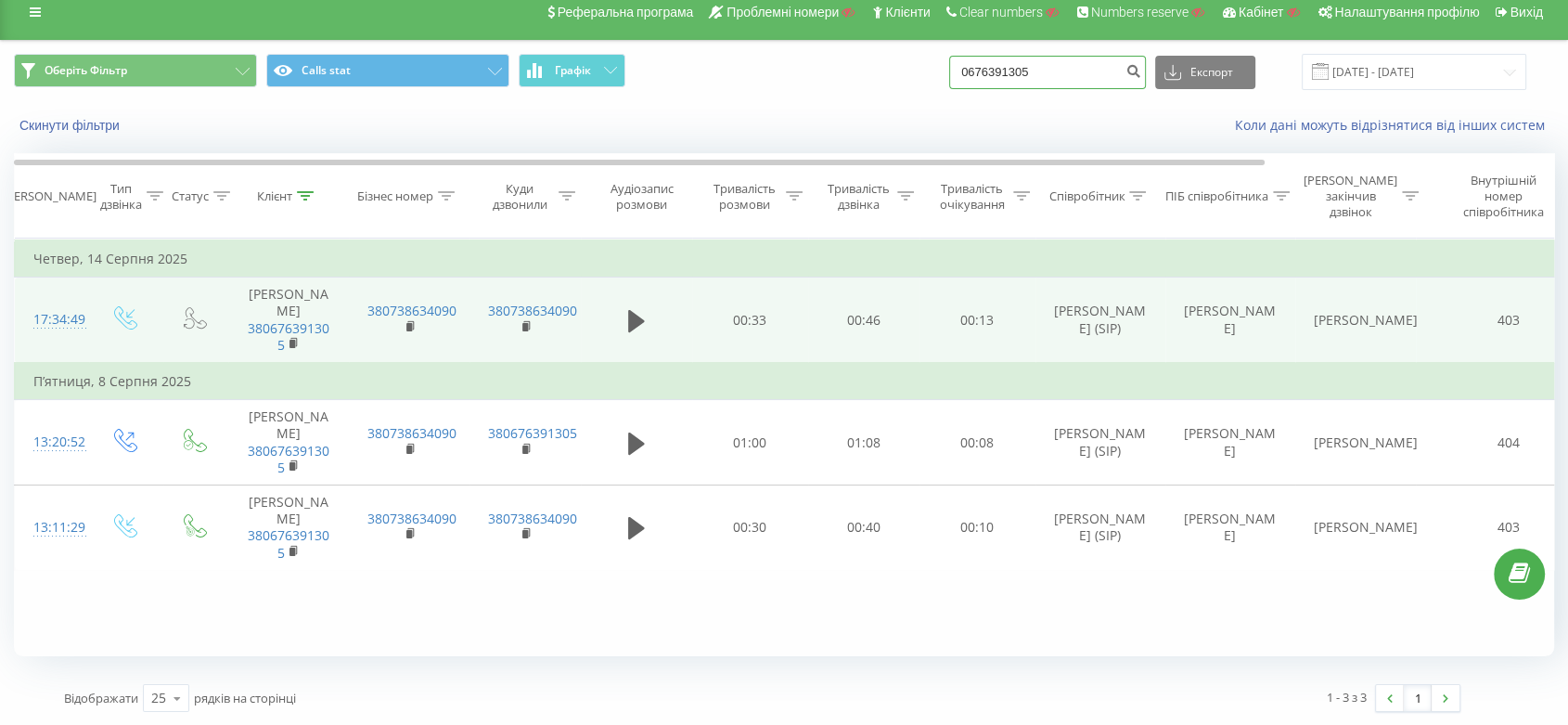
click at [1100, 83] on input "0676391305" at bounding box center [1048, 73] width 196 height 33
paste input "97085008"
type input "0970850085"
click at [1141, 63] on icon "submit" at bounding box center [1133, 68] width 16 height 11
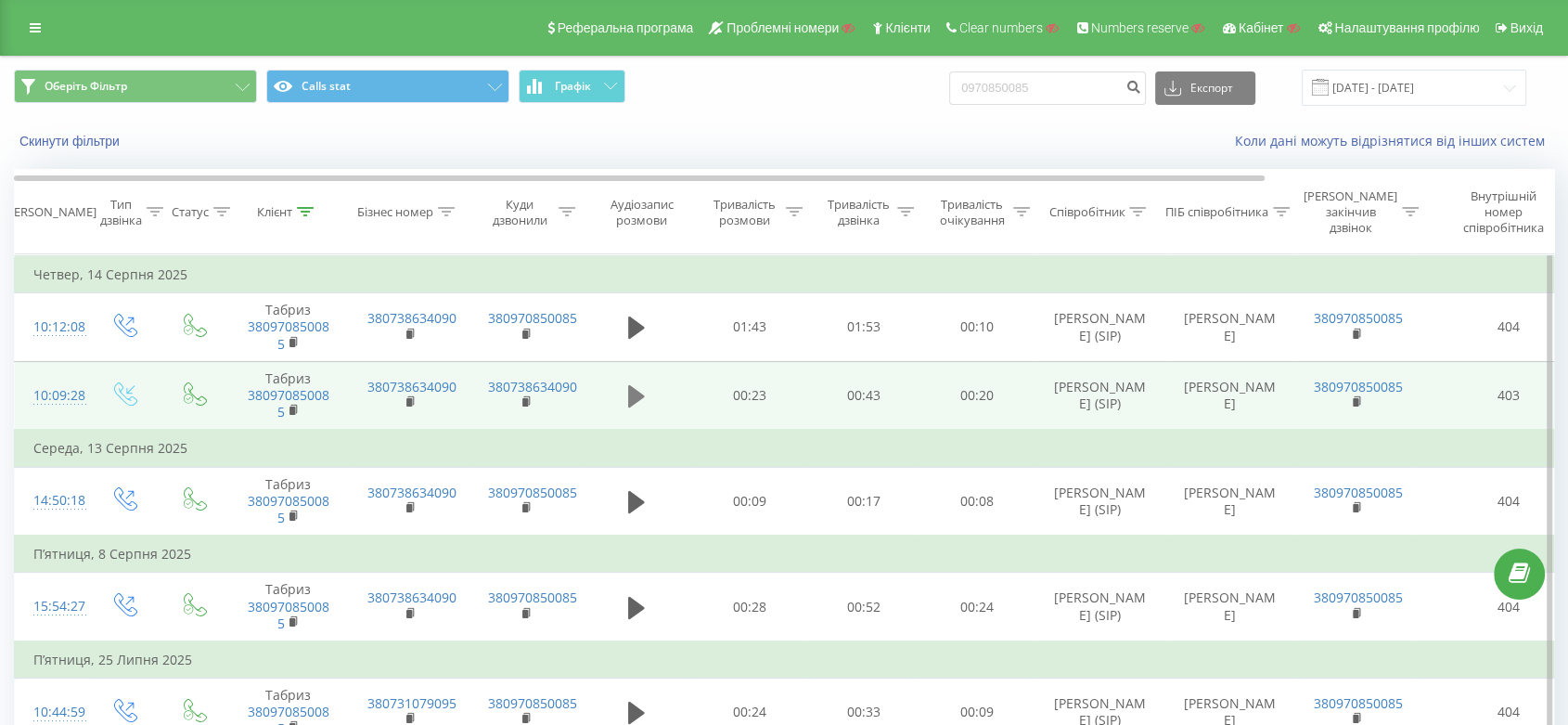
click at [642, 396] on icon at bounding box center [636, 396] width 17 height 23
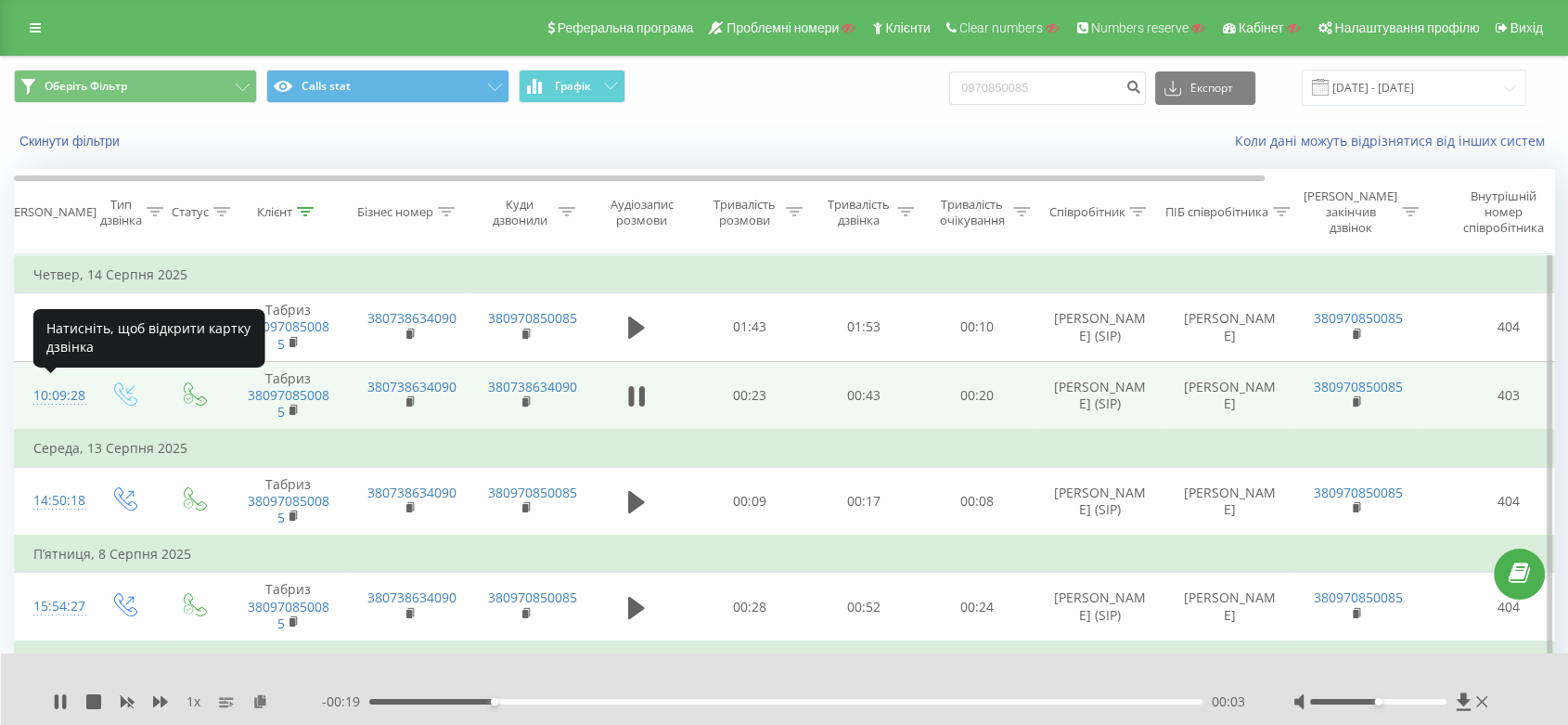
click at [52, 395] on div "10:09:28" at bounding box center [52, 396] width 37 height 36
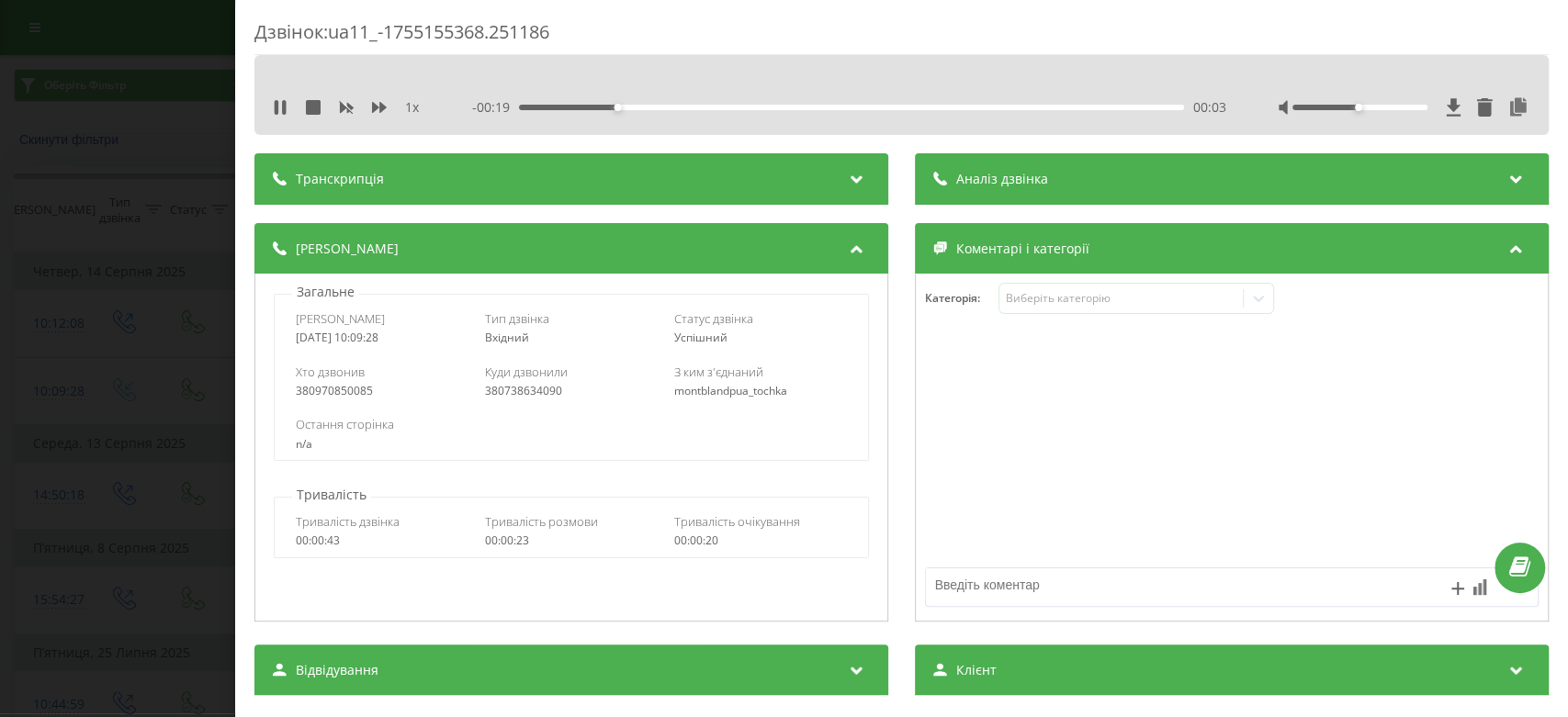
click at [0, 358] on div "Дзвінок : ua11_-1755155368.251186 1 x - 00:19 00:03 00:03 Транскрипція Для AI-а…" at bounding box center [784, 358] width 1568 height 717
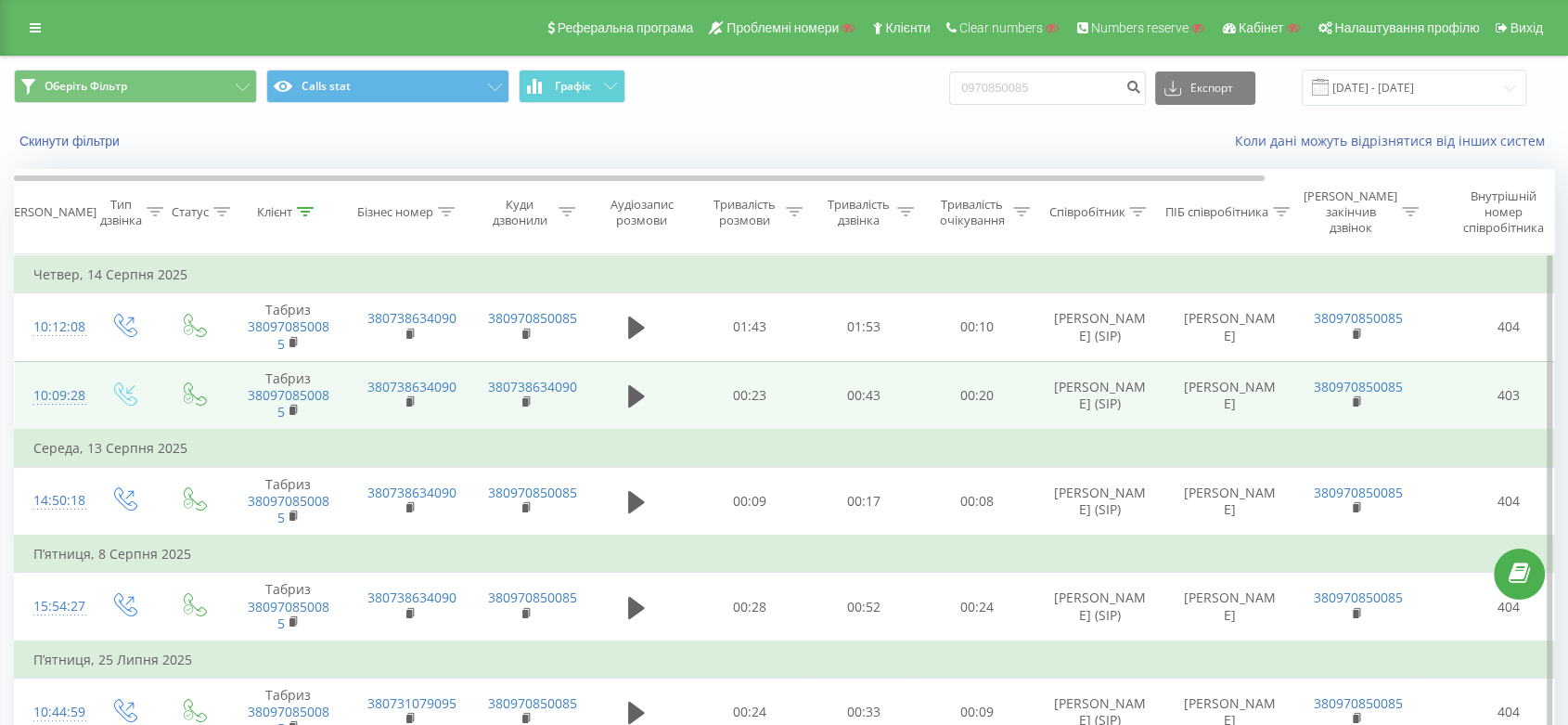
click at [52, 395] on div "10:09:28" at bounding box center [52, 396] width 37 height 36
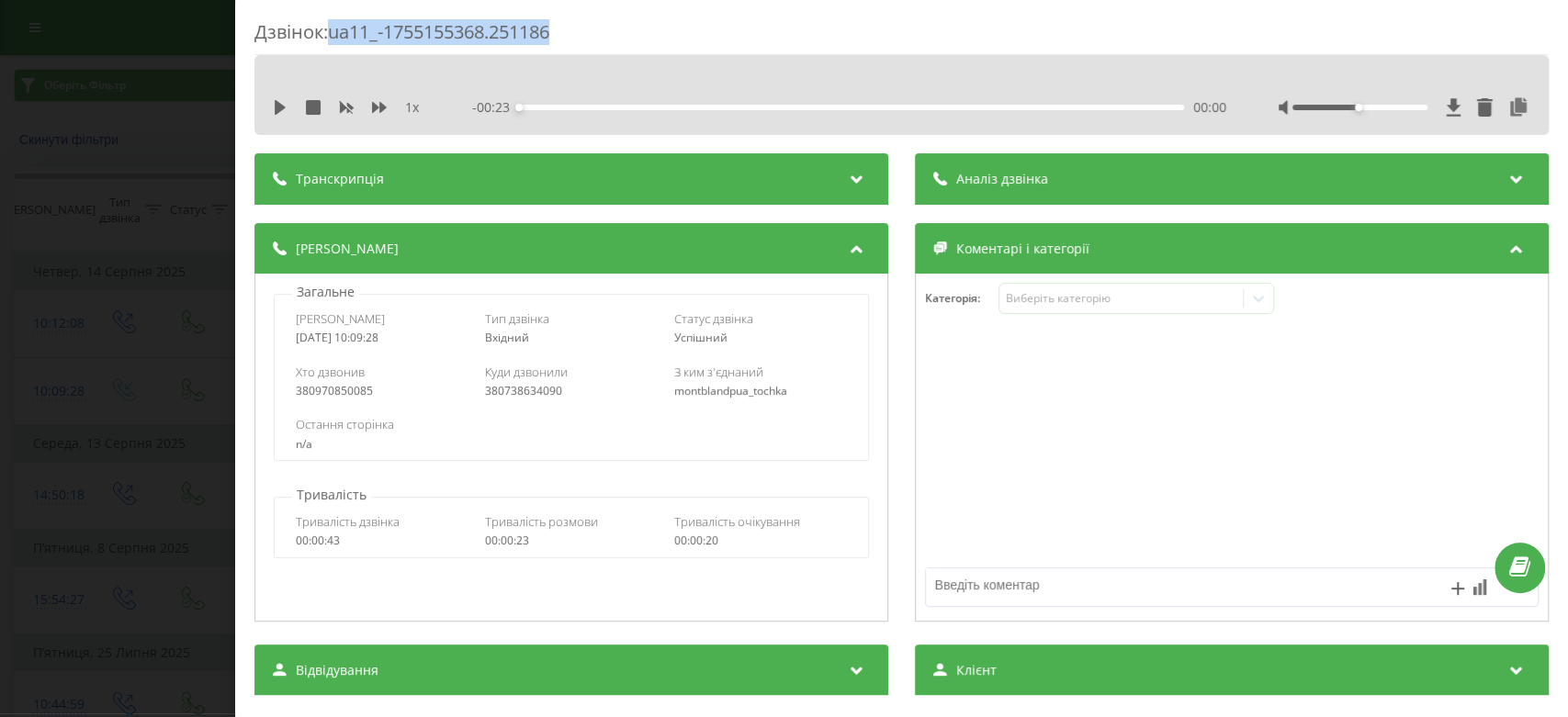
drag, startPoint x: 331, startPoint y: 28, endPoint x: 558, endPoint y: 27, distance: 227.0
click at [558, 27] on div "Дзвінок : ua11_-1755155368.251186" at bounding box center [901, 37] width 1294 height 36
copy div "ua11_-1755155368.251186"
click at [271, 108] on div "1 x - 00:23 00:00 00:00" at bounding box center [901, 107] width 1267 height 27
click at [279, 108] on icon at bounding box center [280, 107] width 11 height 15
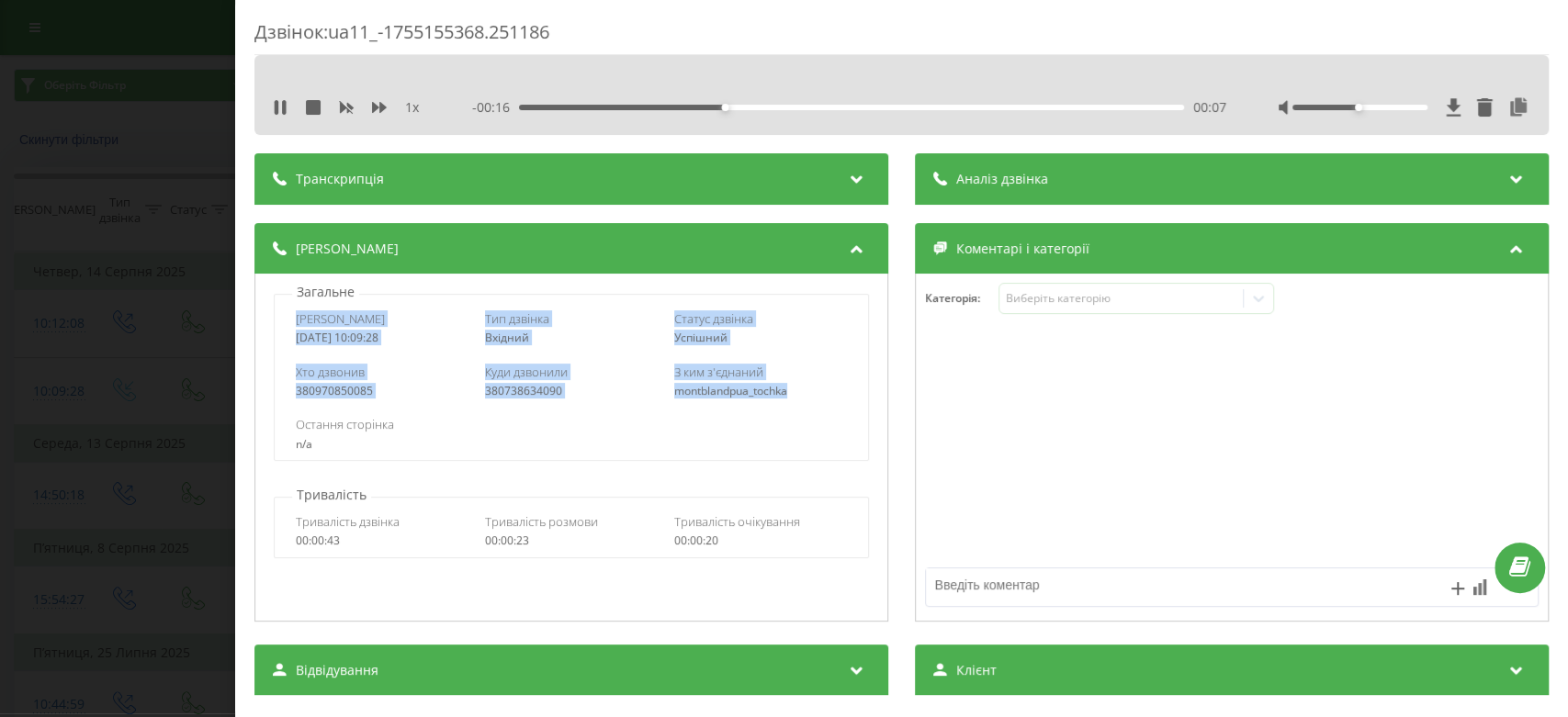
drag, startPoint x: 307, startPoint y: 320, endPoint x: 795, endPoint y: 393, distance: 493.4
click at [795, 393] on div "Дата дзвінка 2025-08-14 10:09:28 Тип дзвінка Вхідний Статус дзвінка Успішний Хт…" at bounding box center [572, 377] width 595 height 167
copy div "Дата дзвінка 2025-08-14 10:09:28 Тип дзвінка Вхідний Статус дзвінка Успішний Хт…"
click at [0, 394] on div "Дзвінок : ua11_-1755155368.251186 1 x - 00:04 00:19 00:19 Транскрипція Для AI-а…" at bounding box center [784, 358] width 1568 height 717
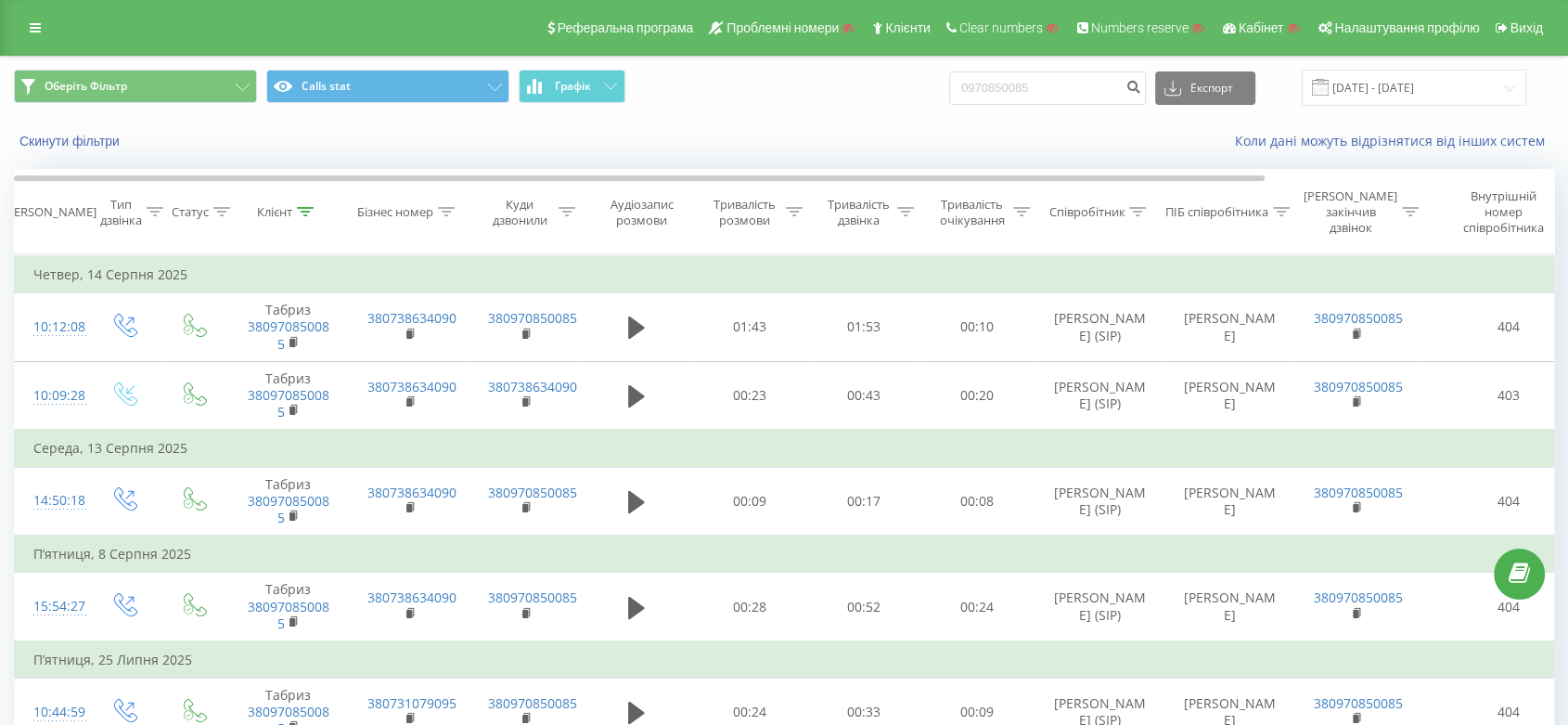
click at [1051, 108] on div "Оберіть Фільтр Calls stat Графік 0970850085 Експорт .csv .xls .xlsx 21.05.2025 …" at bounding box center [784, 87] width 1566 height 62
click at [1057, 93] on input "0970850085" at bounding box center [1048, 88] width 196 height 33
paste input "55276348"
type input "0955276348"
click at [1141, 89] on icon "submit" at bounding box center [1133, 84] width 16 height 11
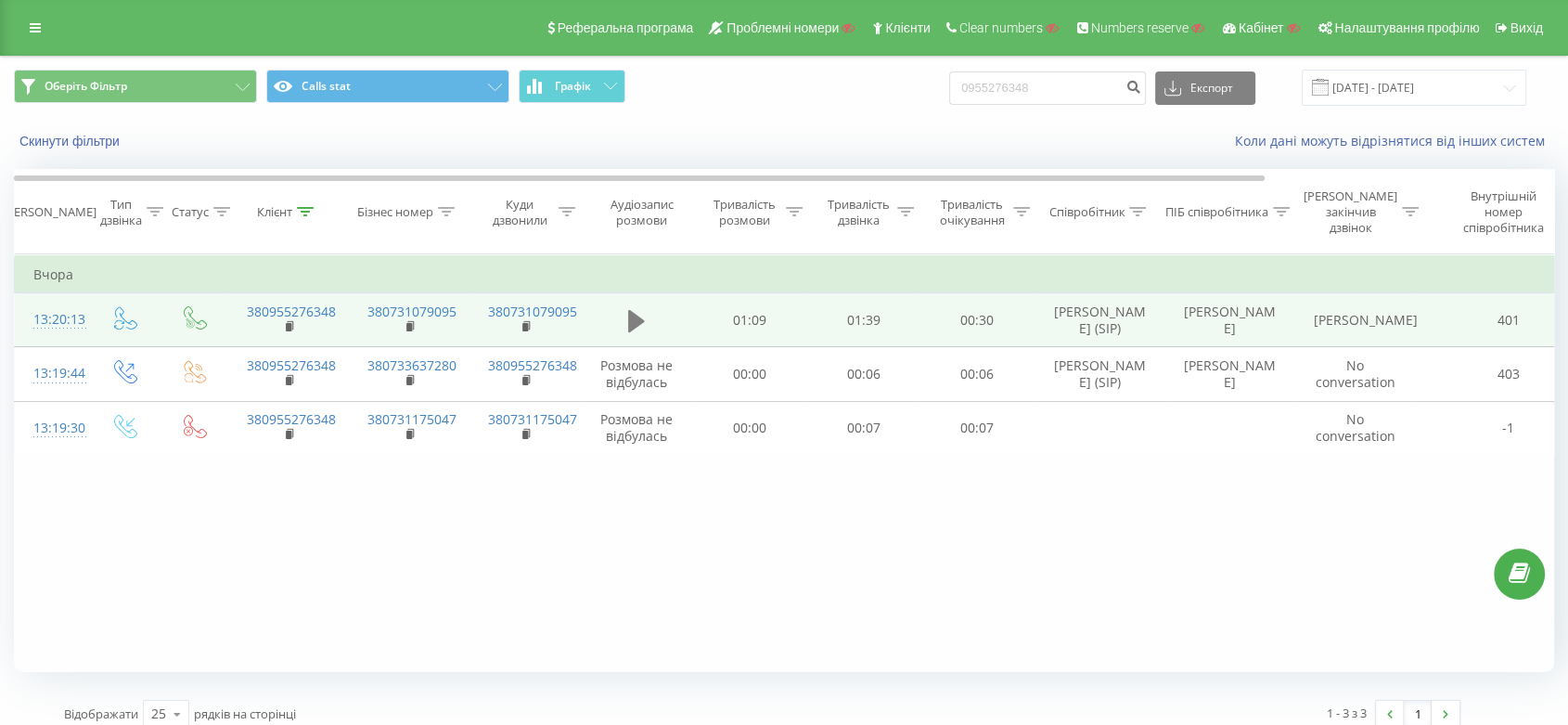
click at [631, 321] on icon at bounding box center [636, 321] width 17 height 23
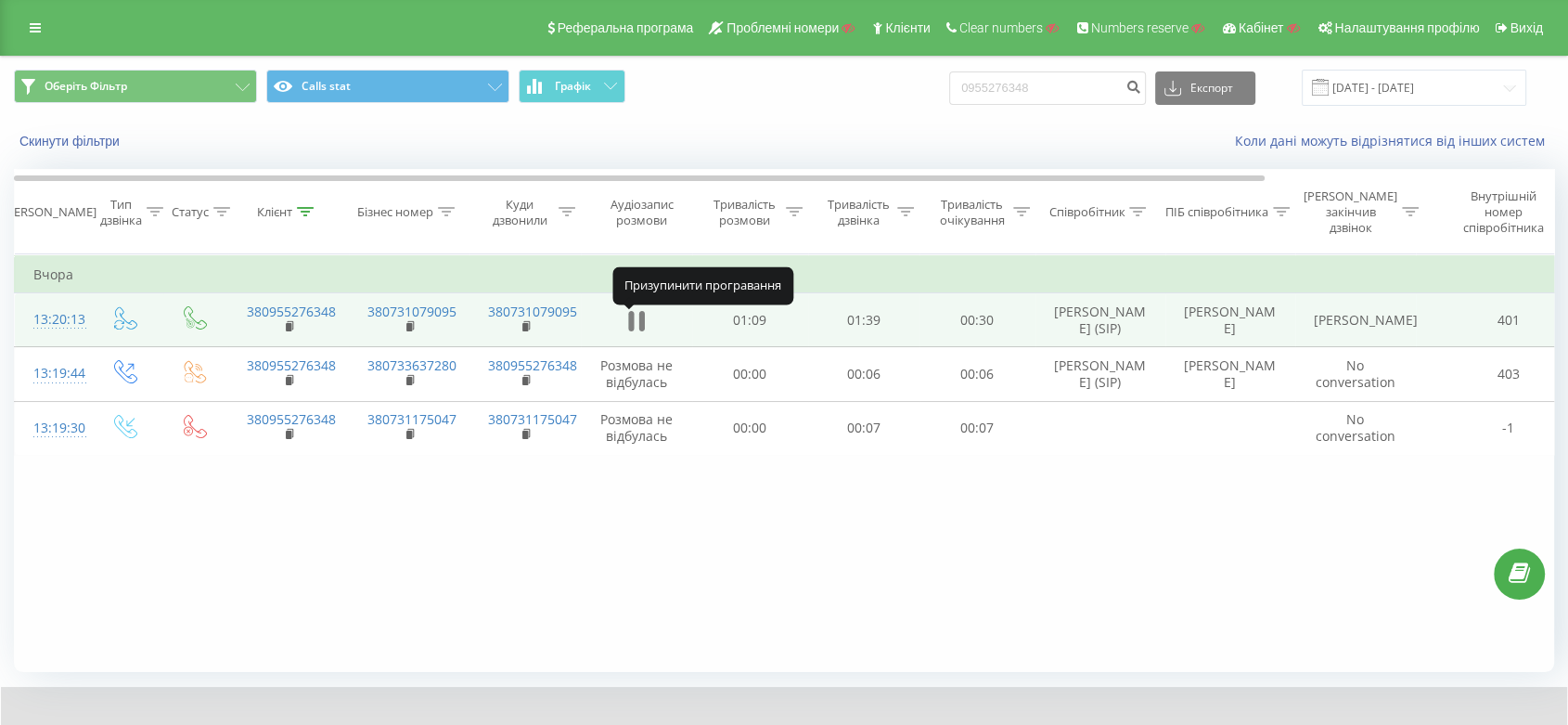
click at [638, 324] on icon at bounding box center [636, 321] width 17 height 26
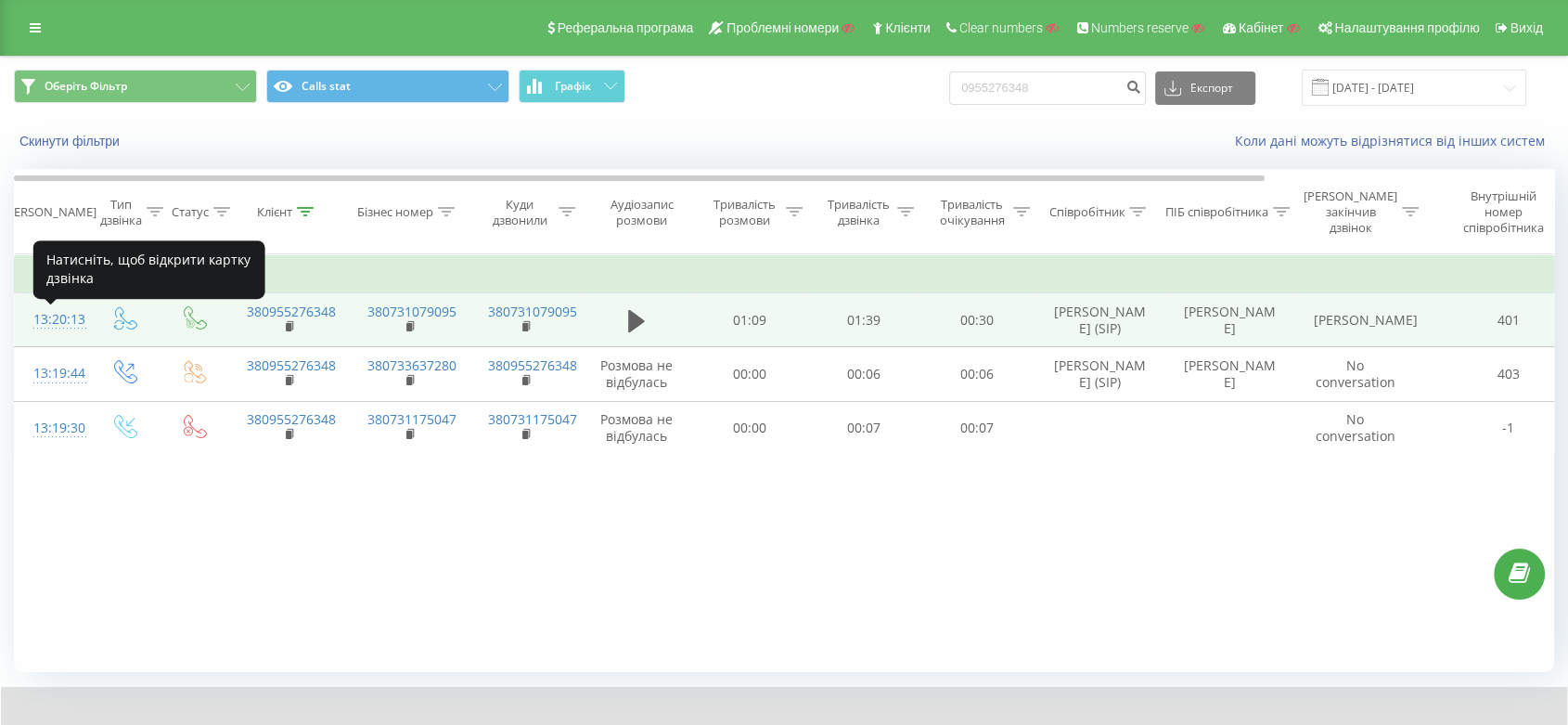
click at [70, 326] on div "13:20:13" at bounding box center [52, 319] width 37 height 36
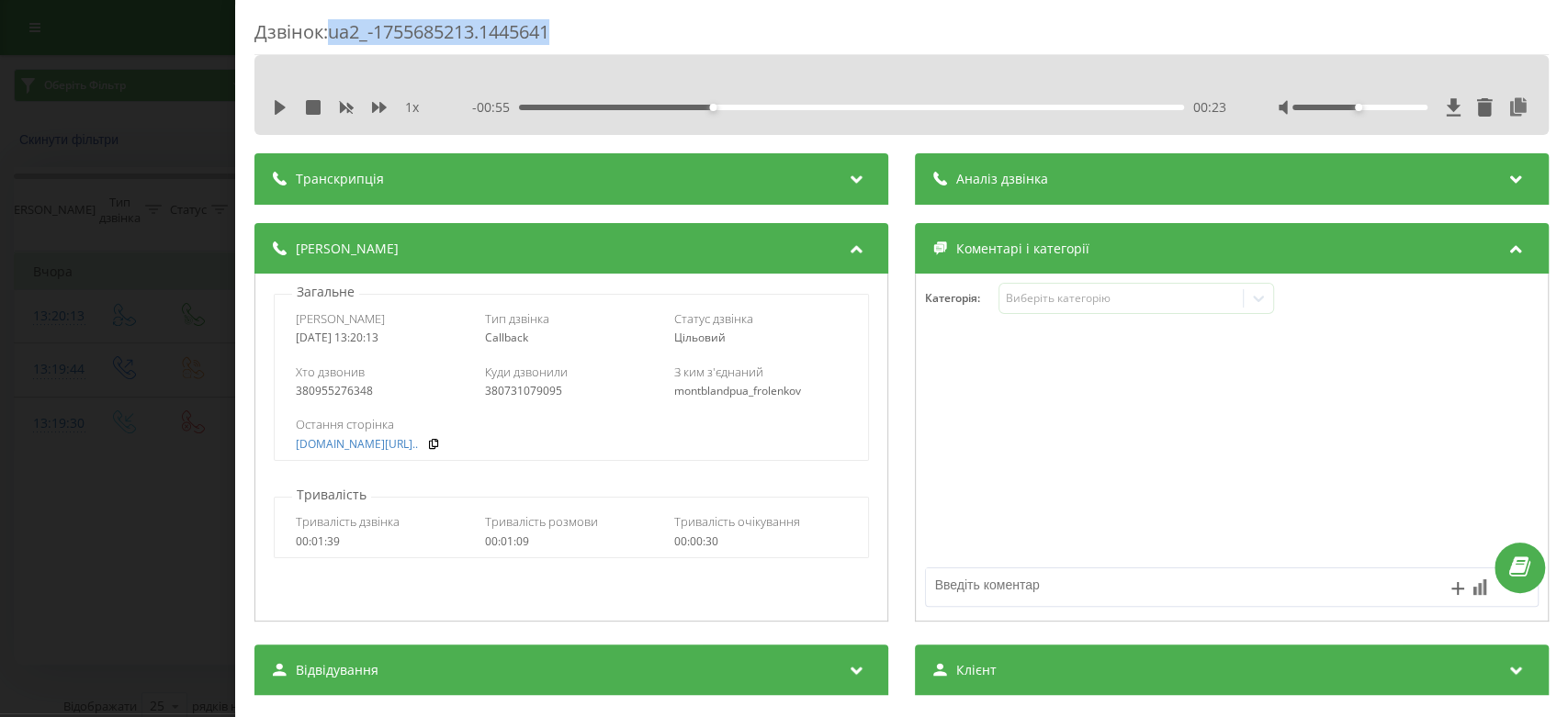
drag, startPoint x: 336, startPoint y: 36, endPoint x: 595, endPoint y: 46, distance: 259.2
click at [595, 46] on div "Дзвінок : ua2_-1755685213.1445641" at bounding box center [901, 37] width 1294 height 36
copy div "ua2_-1755685213.1445641"
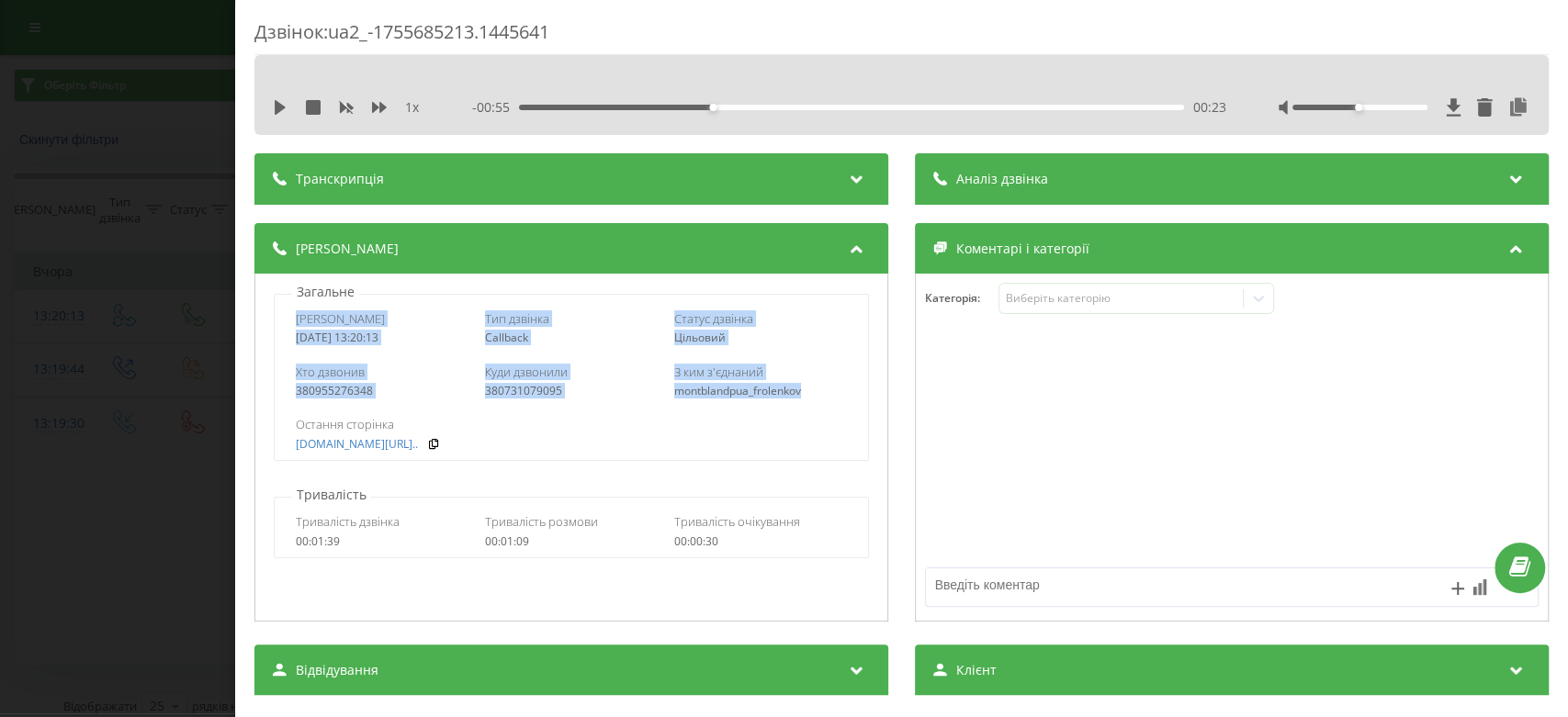
drag, startPoint x: 331, startPoint y: 325, endPoint x: 832, endPoint y: 404, distance: 507.2
click at [832, 404] on div "Дата дзвінка [DATE] 13:20:13 Тип дзвінка Callback Статус дзвінка Цільовий Хто д…" at bounding box center [572, 377] width 595 height 167
copy div "Дата дзвінка [DATE] 13:20:13 Тип дзвінка Callback Статус дзвінка Цільовий Хто д…"
